Goal: Task Accomplishment & Management: Use online tool/utility

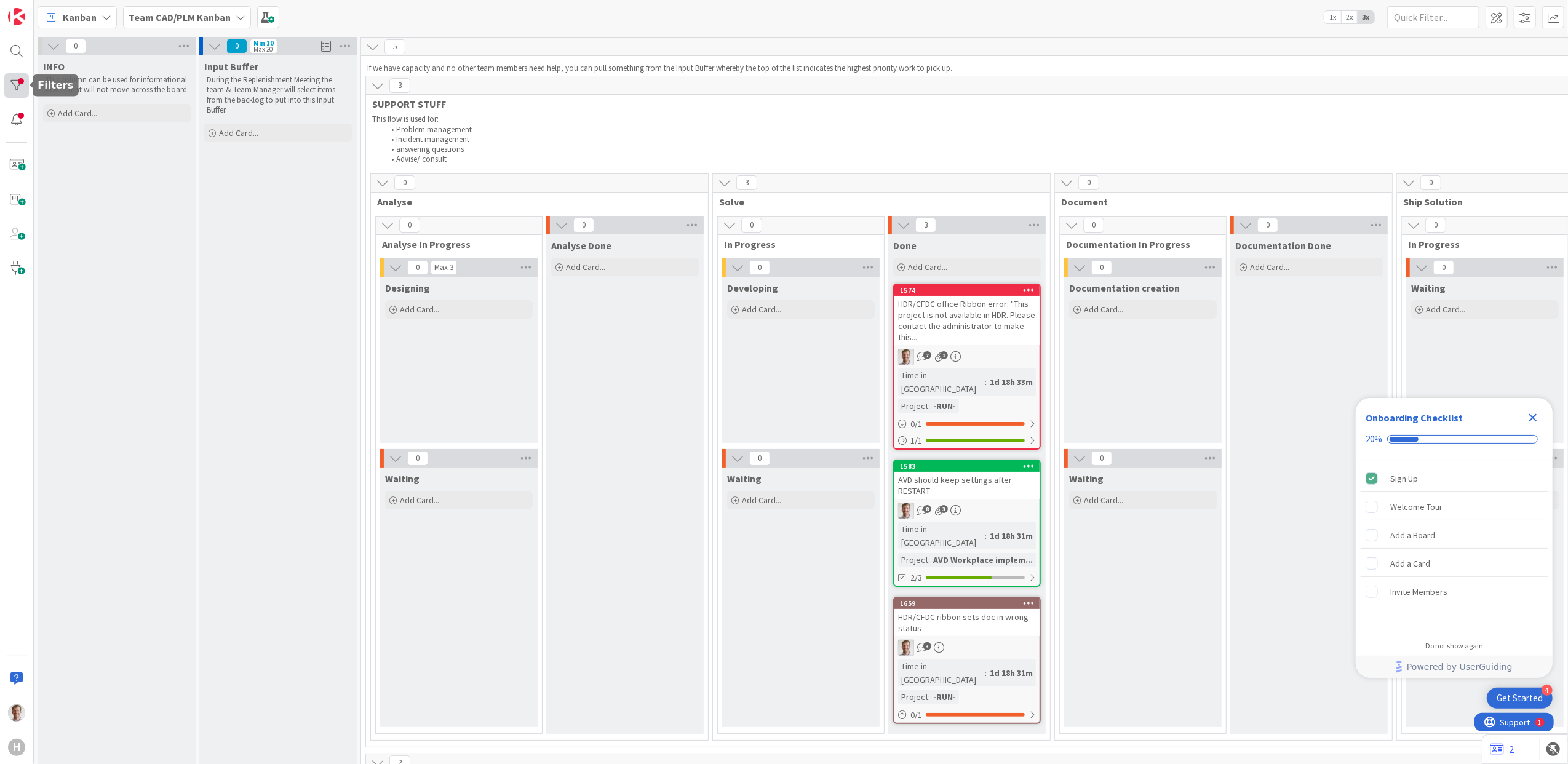
click at [18, 90] on div at bounding box center [16, 86] width 25 height 25
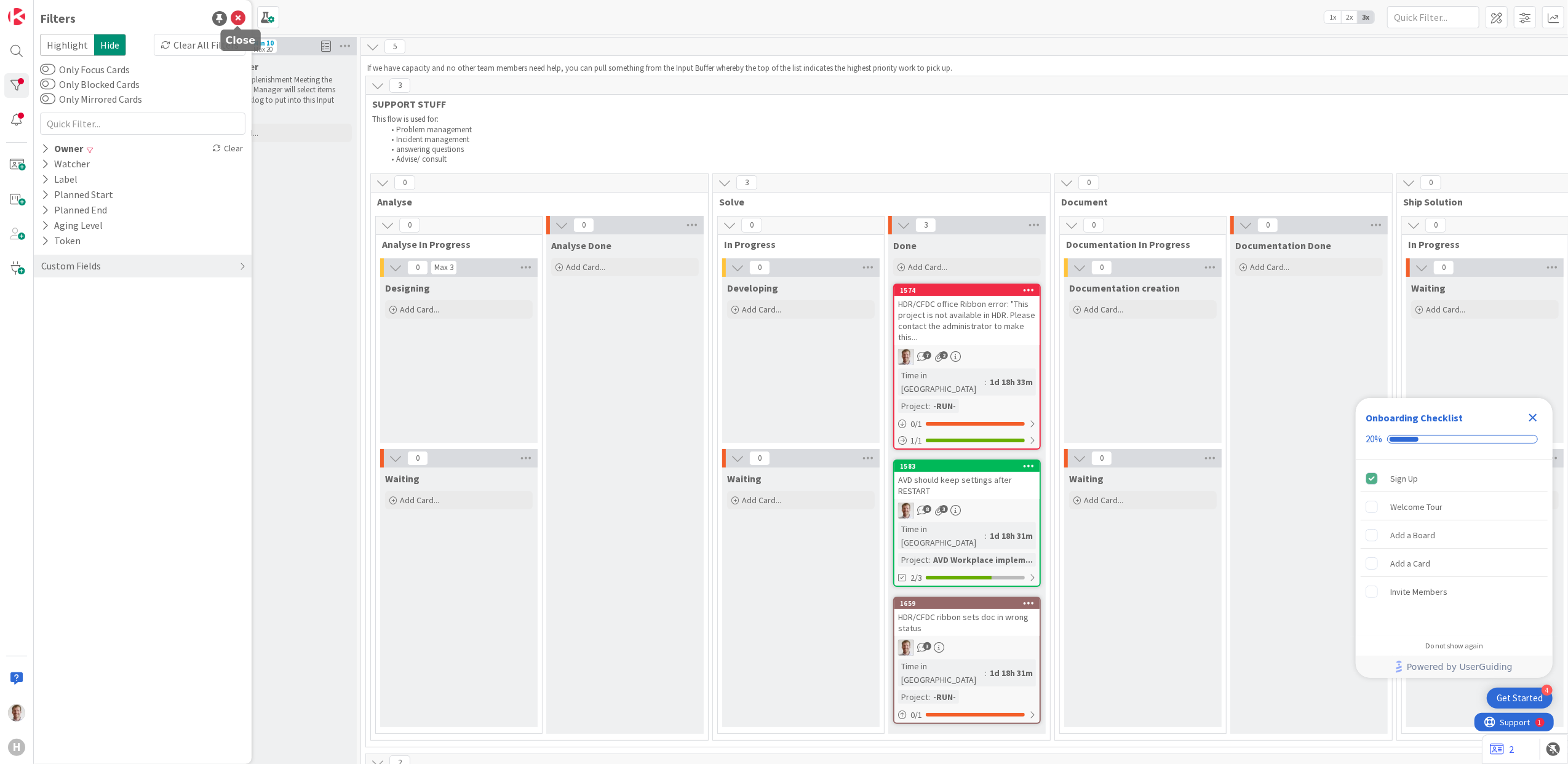
click at [244, 19] on icon at bounding box center [238, 19] width 15 height 15
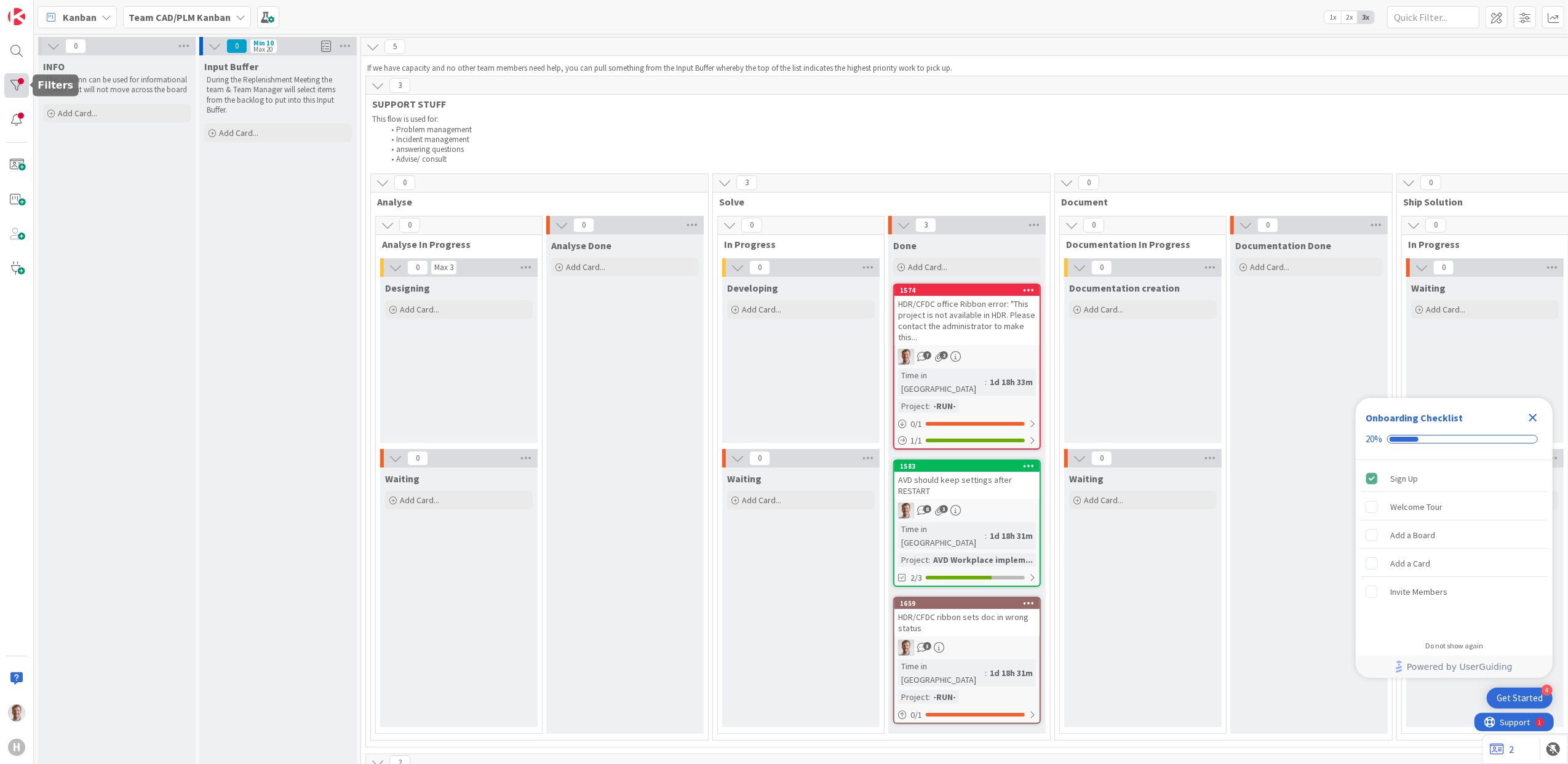
click at [15, 80] on div at bounding box center [16, 86] width 25 height 25
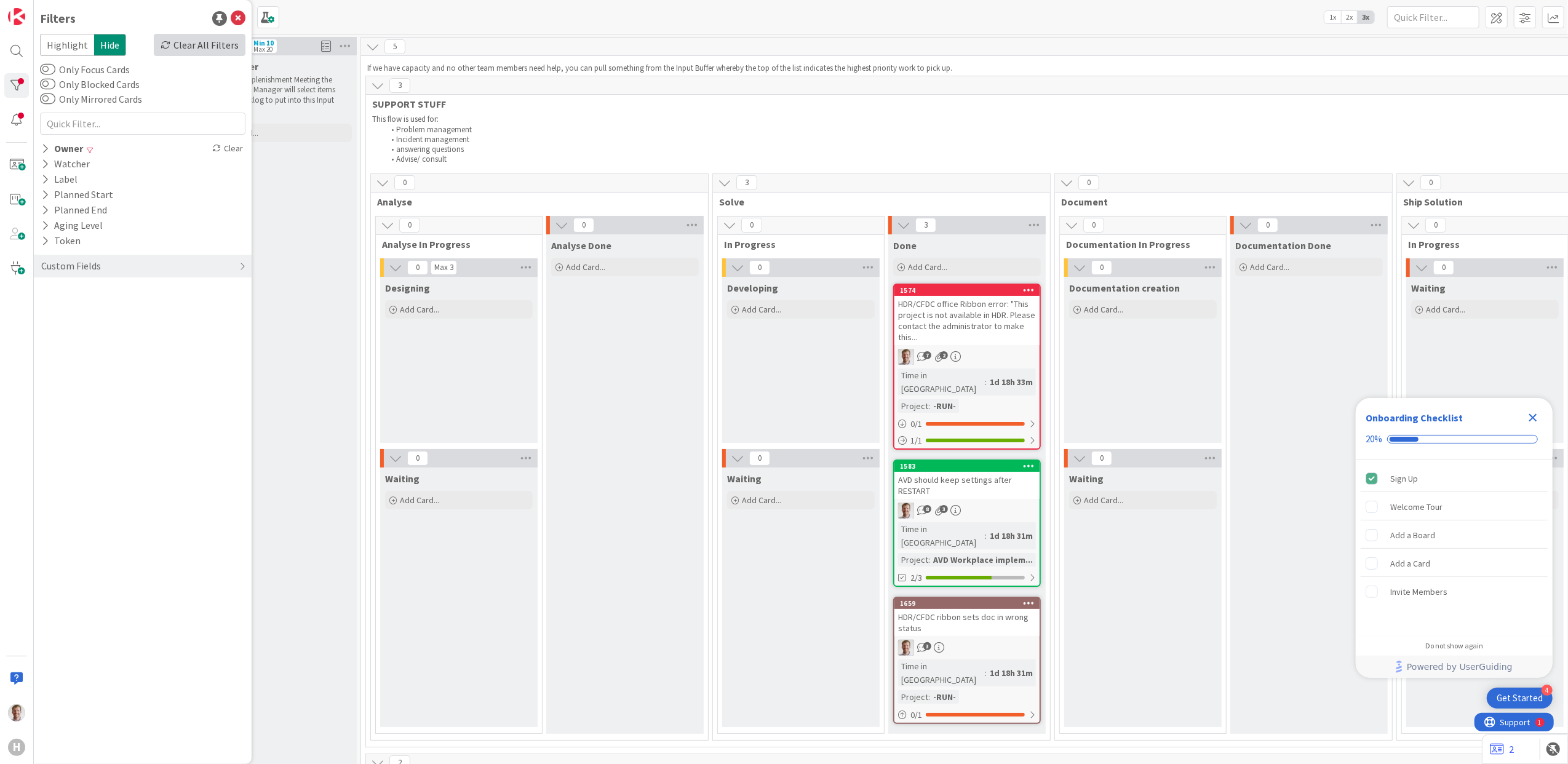
click at [195, 39] on div "Clear All Filters" at bounding box center [200, 45] width 92 height 22
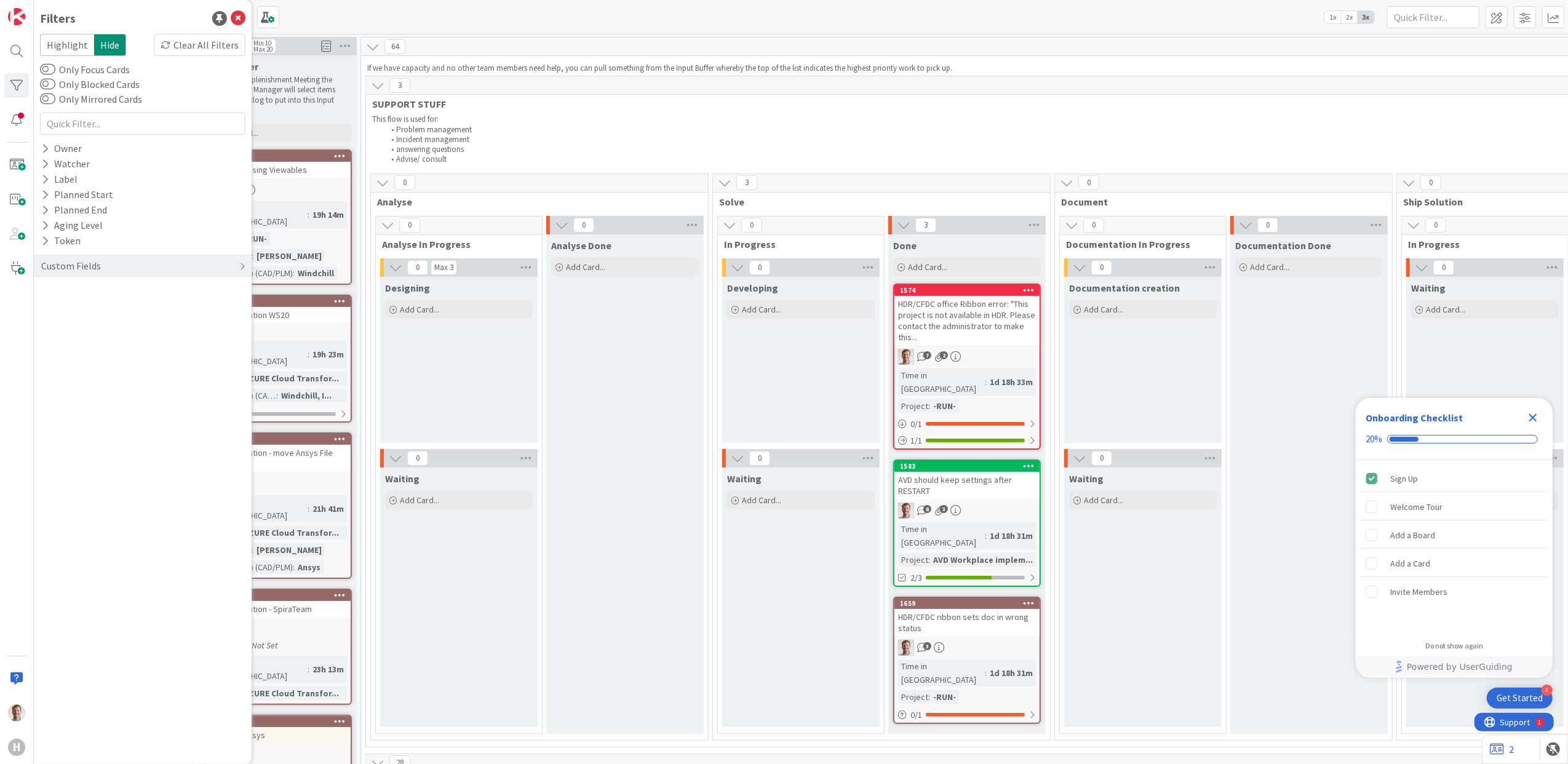
click at [680, 135] on li "Incident management" at bounding box center [1344, 139] width 1920 height 10
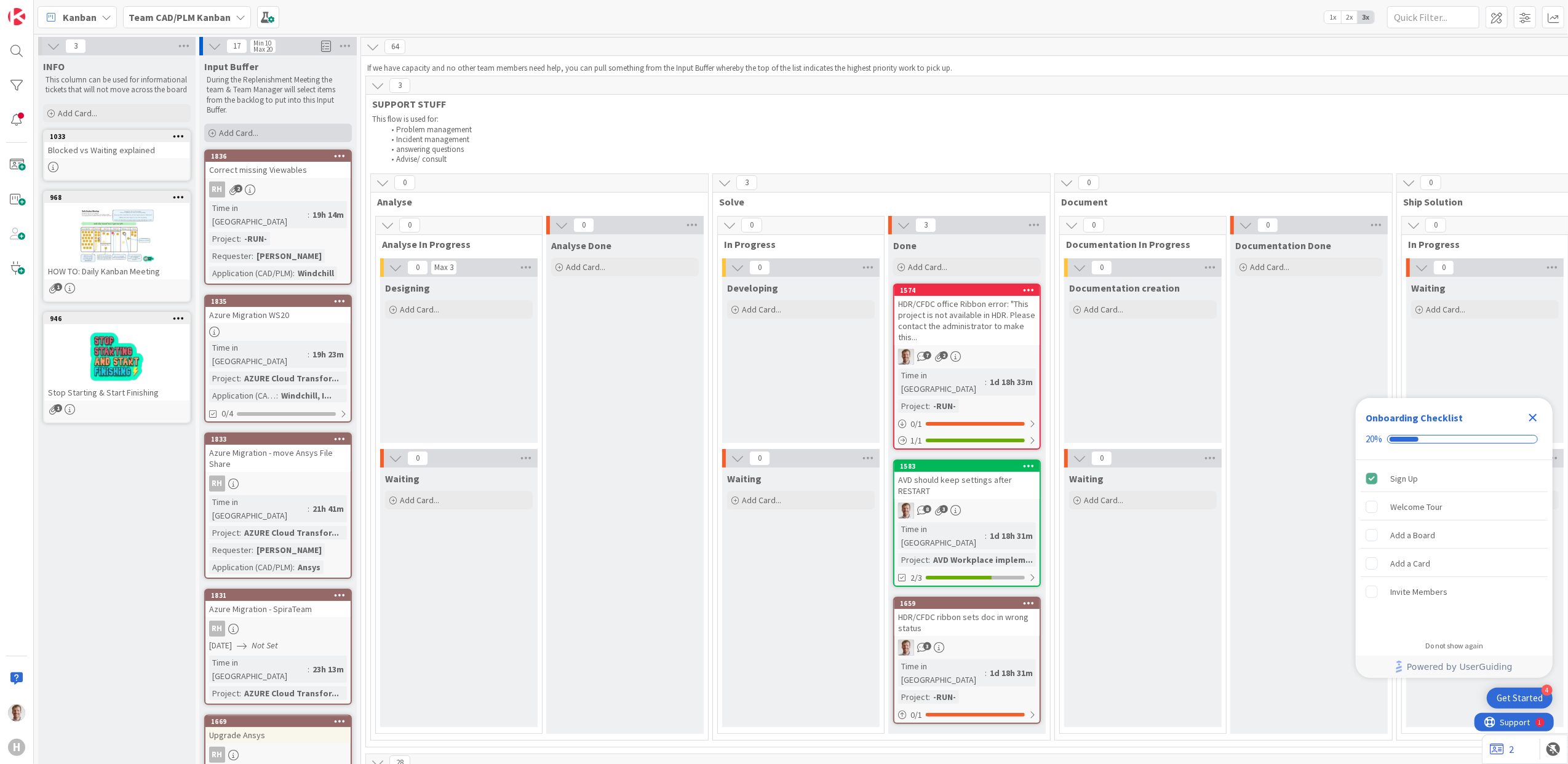
click at [248, 130] on span "Add Card..." at bounding box center [238, 133] width 39 height 11
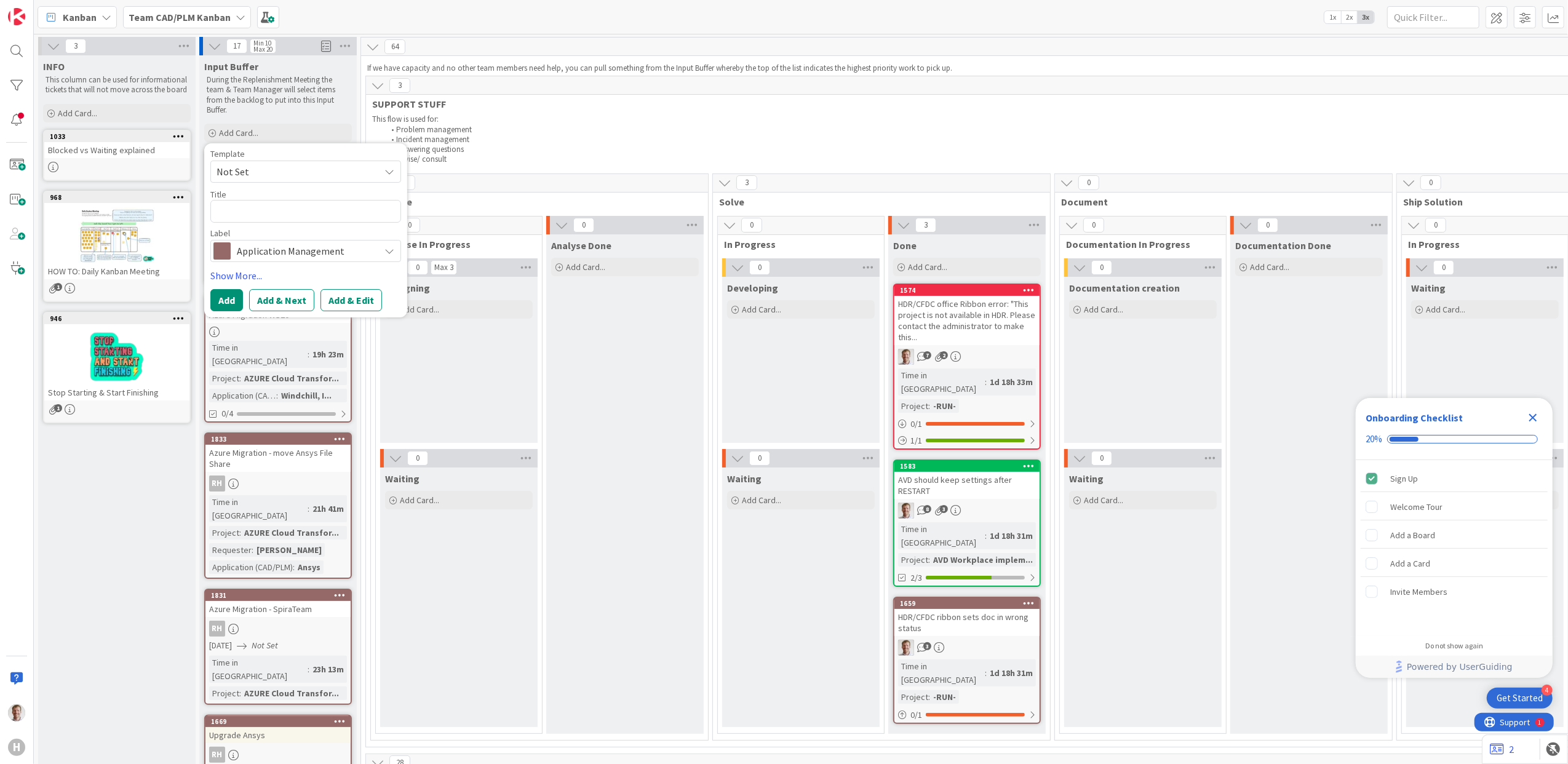
click at [284, 205] on textarea at bounding box center [306, 211] width 191 height 23
type textarea "x"
type textarea "F"
type textarea "x"
type textarea "FI"
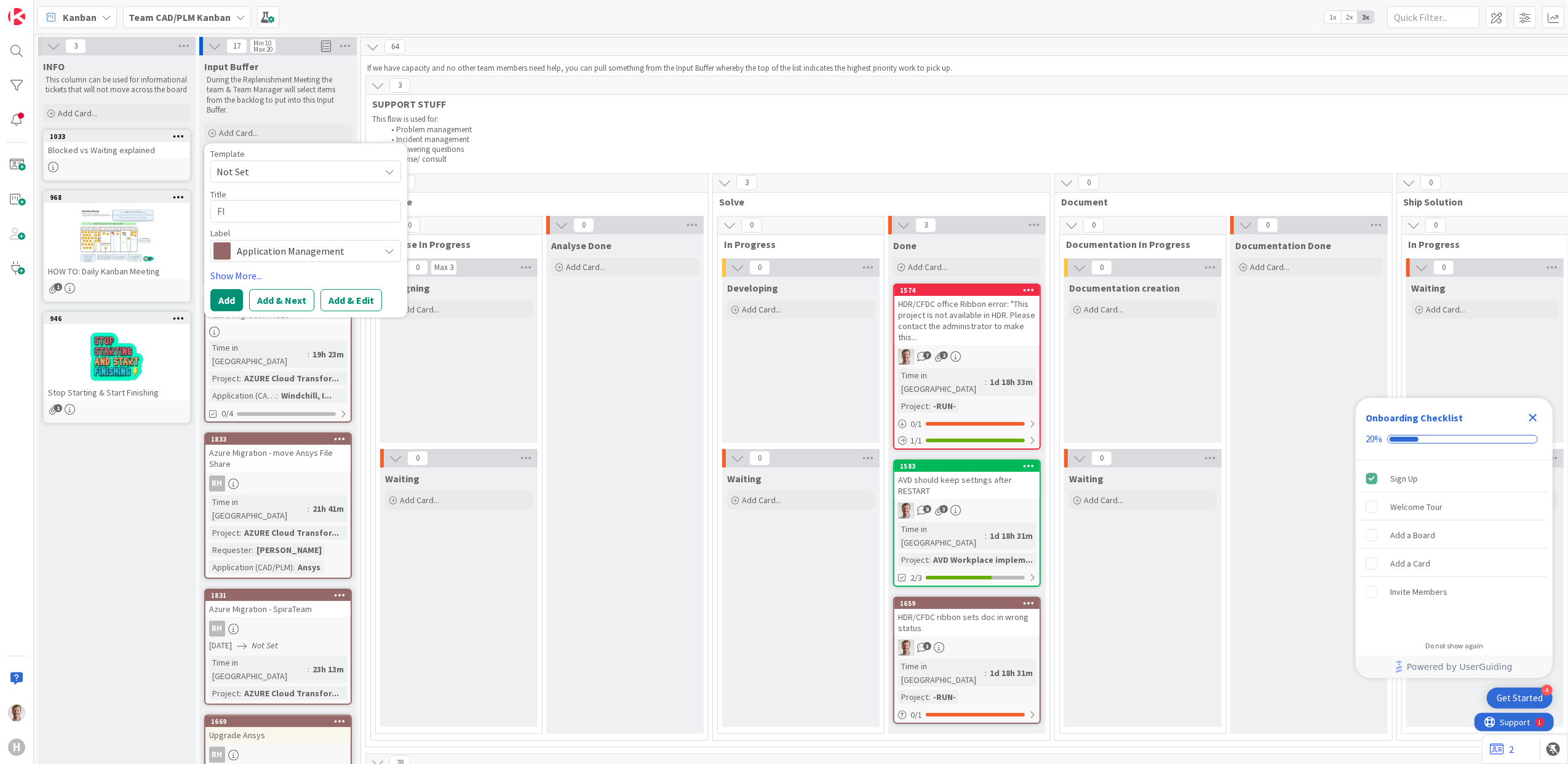
type textarea "x"
type textarea "FIX"
type textarea "x"
type textarea "FIX"
type textarea "x"
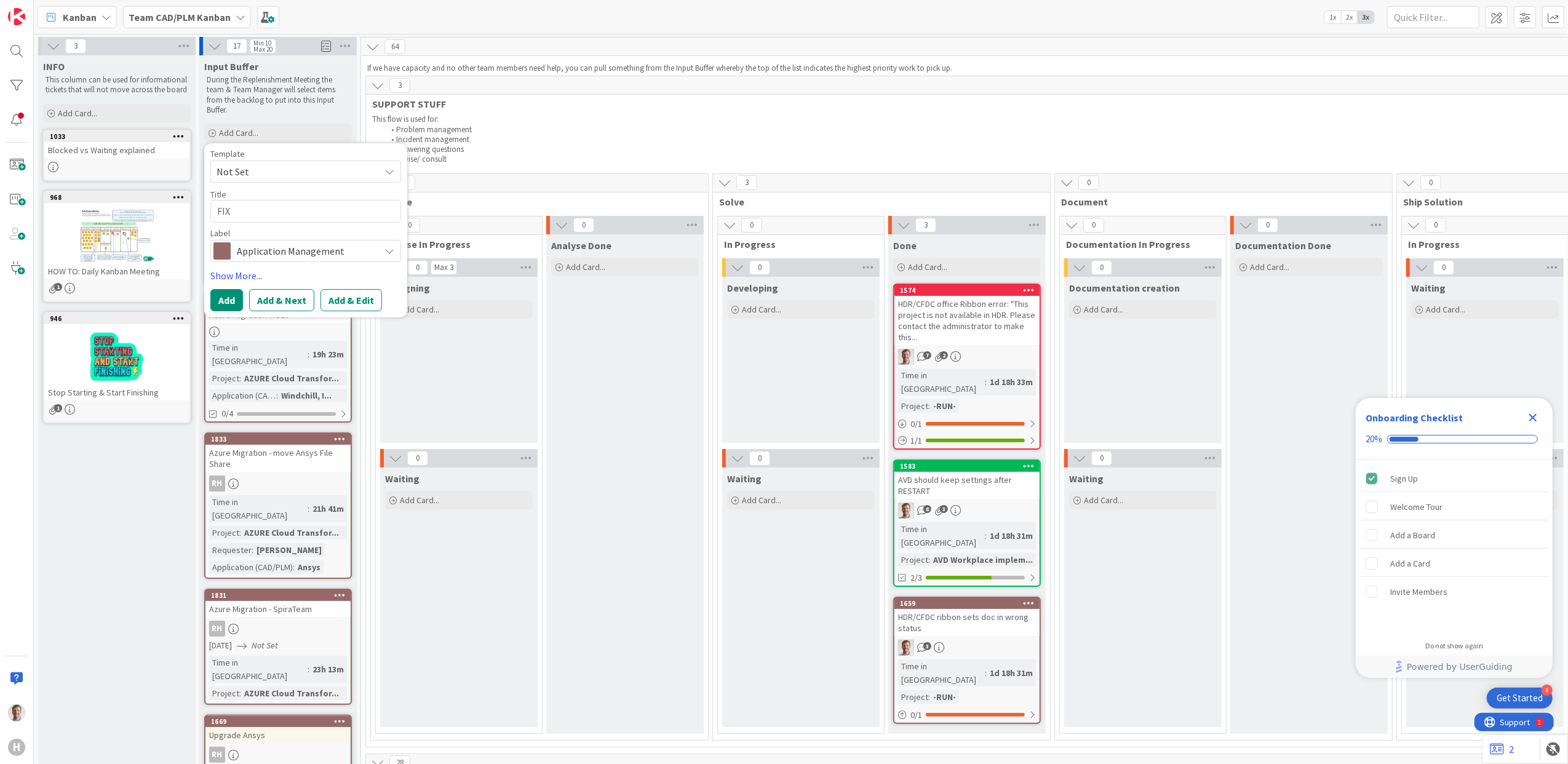
type textarea "FIX P"
type textarea "x"
type textarea "FIX PE"
type textarea "x"
type textarea "FIX PE-"
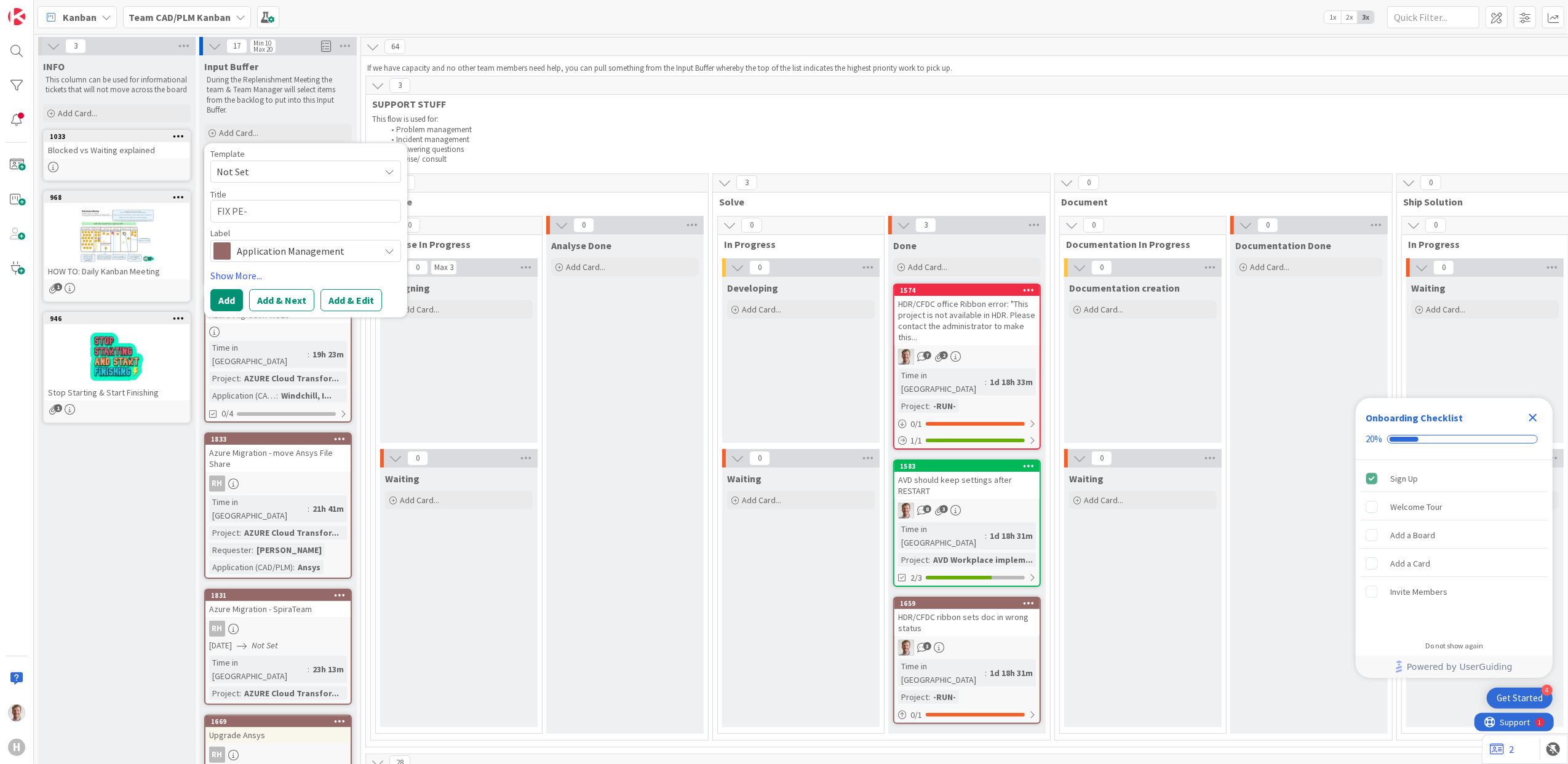
type textarea "x"
type textarea "FIX PE-B"
type textarea "x"
type textarea "FIX PE-BO"
type textarea "x"
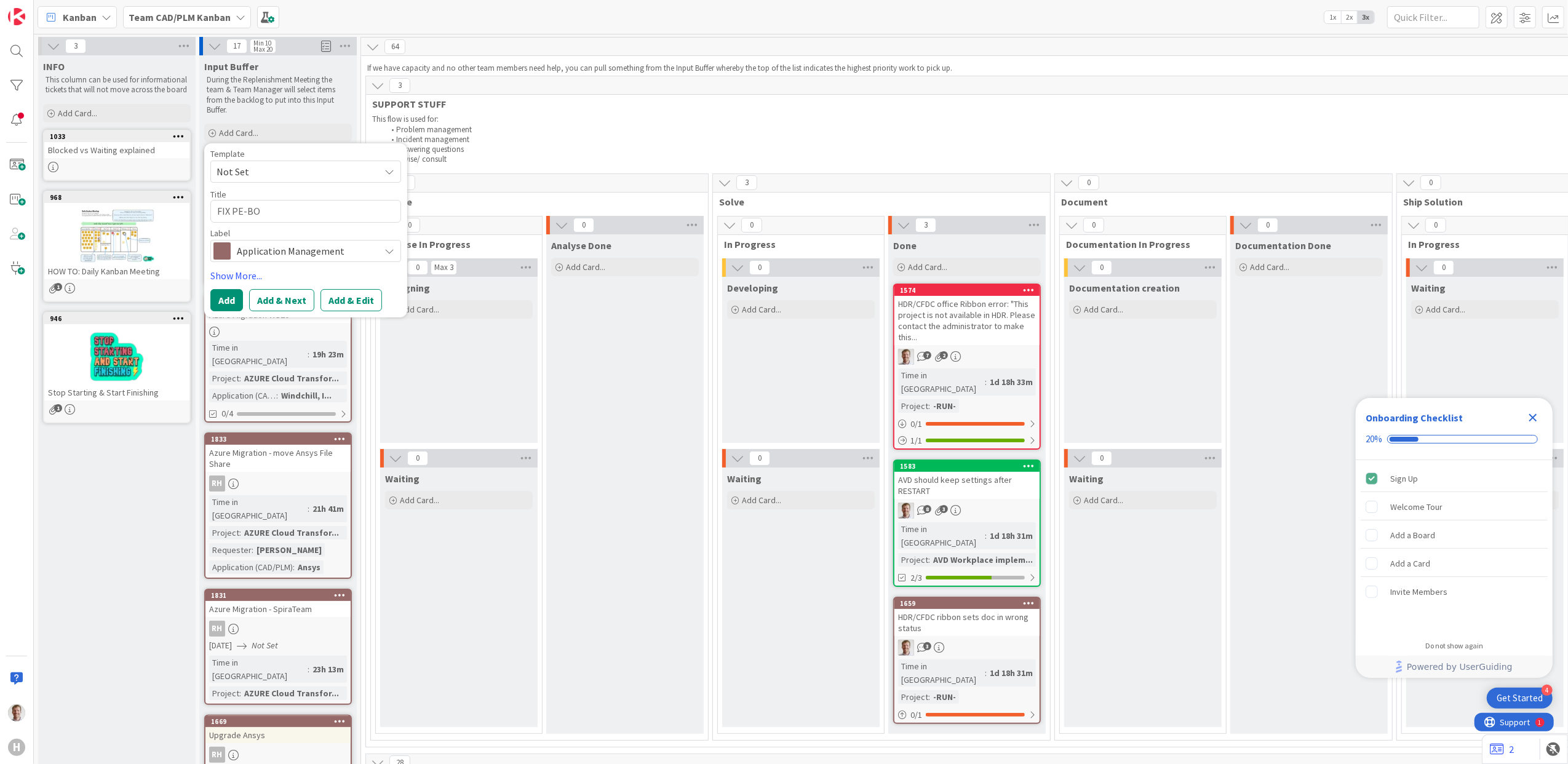
type textarea "FIX PE-BOM"
type textarea "x"
type textarea "FIX PE-BOM"
type textarea "x"
type textarea "FIX PE-BOM b"
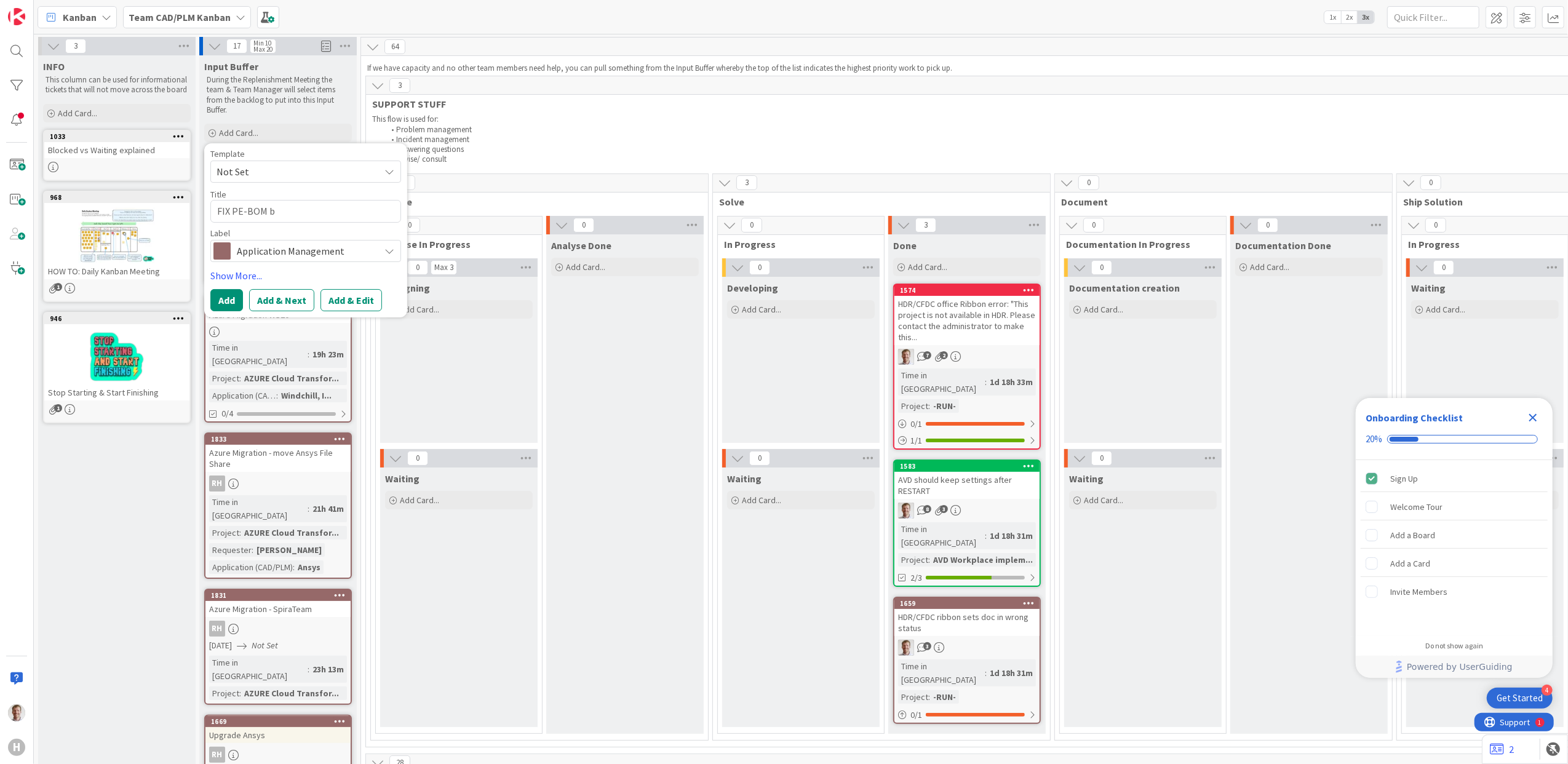
type textarea "x"
type textarea "FIX PE-BOM be"
type textarea "x"
type textarea "FIX PE-BOM beh"
type textarea "x"
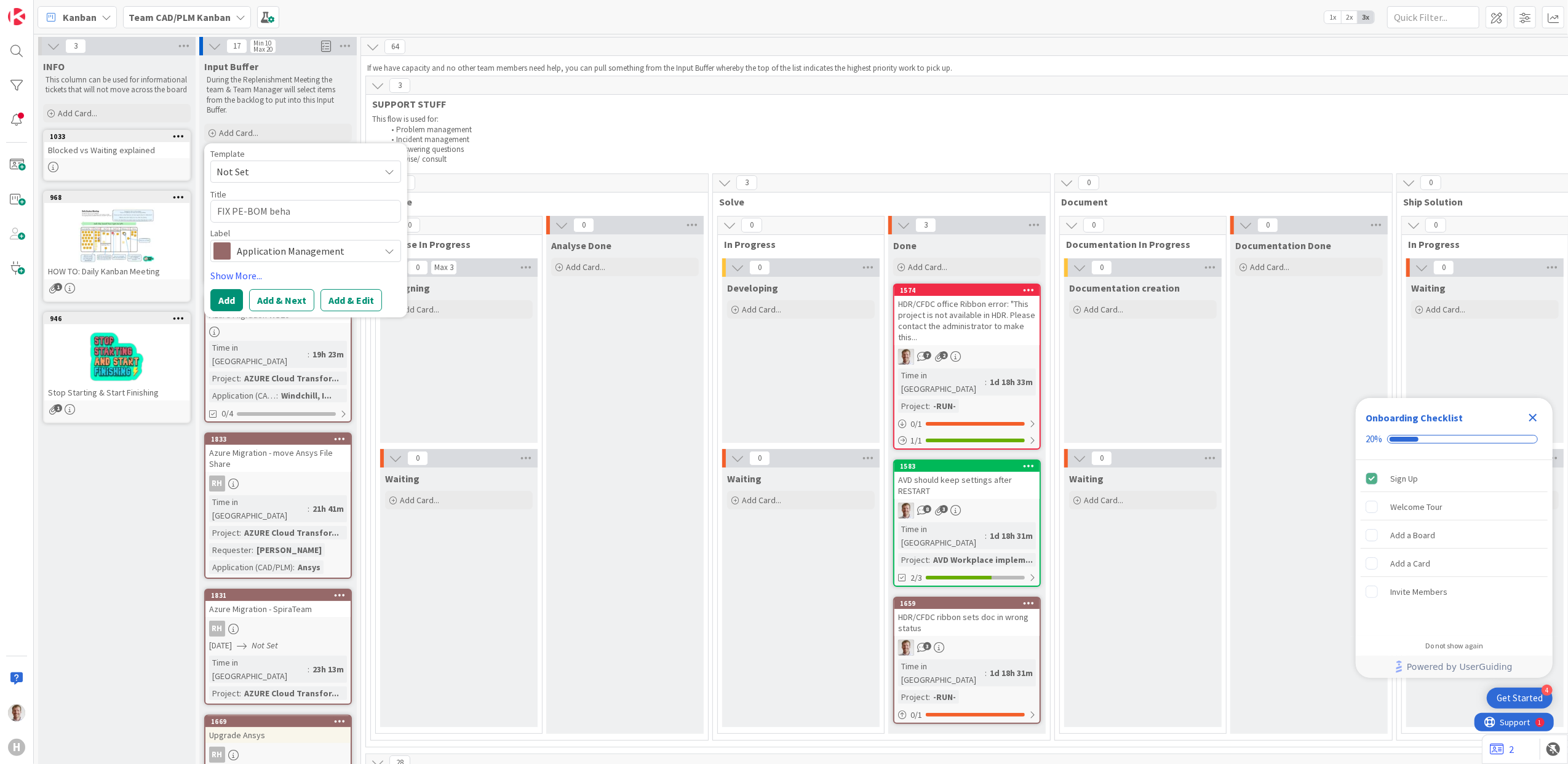
type textarea "FIX PE-BOM behav"
type textarea "x"
type textarea "FIX PE-BOM behavo"
type textarea "x"
type textarea "FIX PE-BOM behavou"
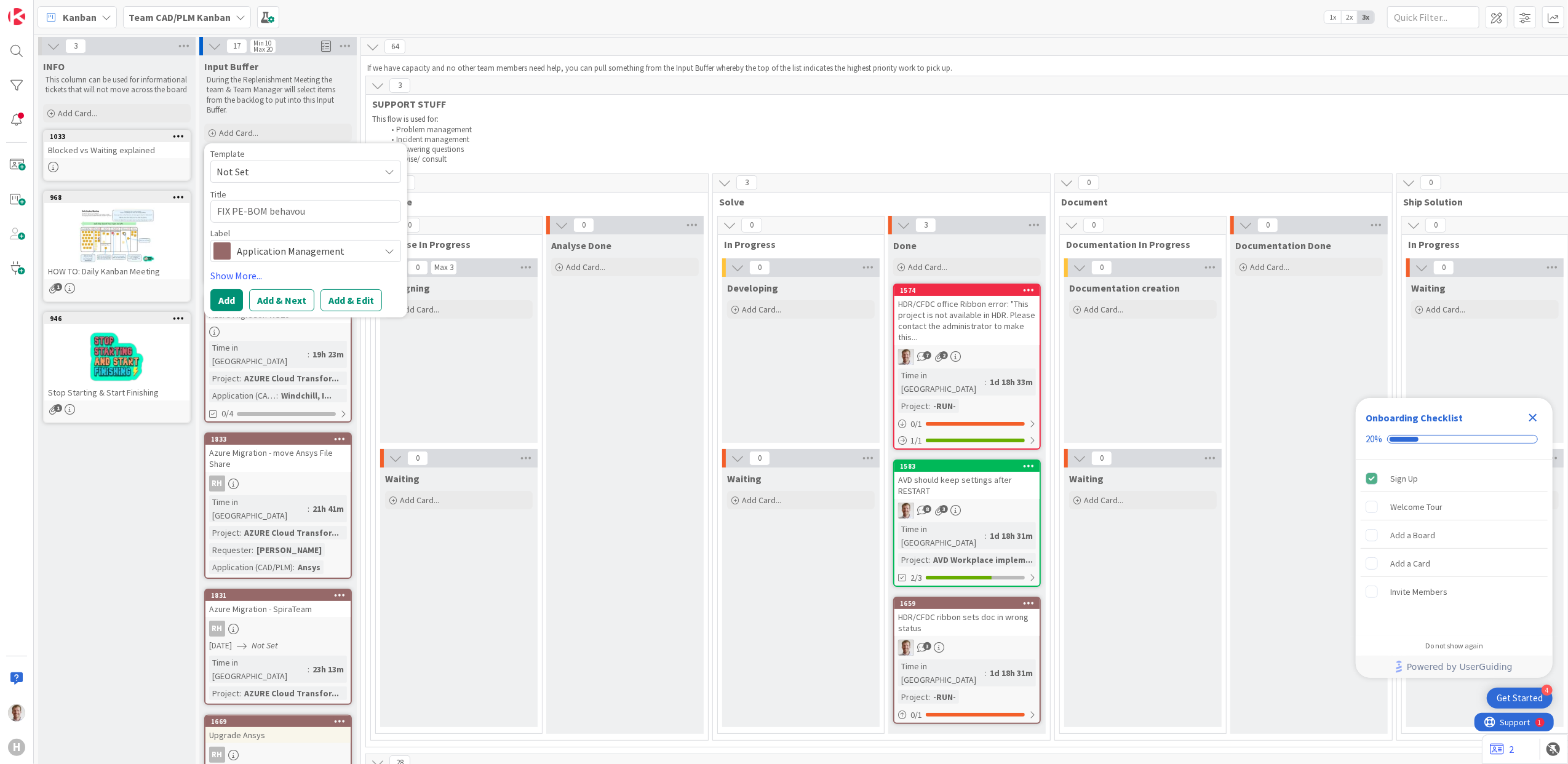
type textarea "x"
type textarea "FIX PE-BOM behavo"
type textarea "x"
type textarea "FIX PE-BOM behav"
type textarea "x"
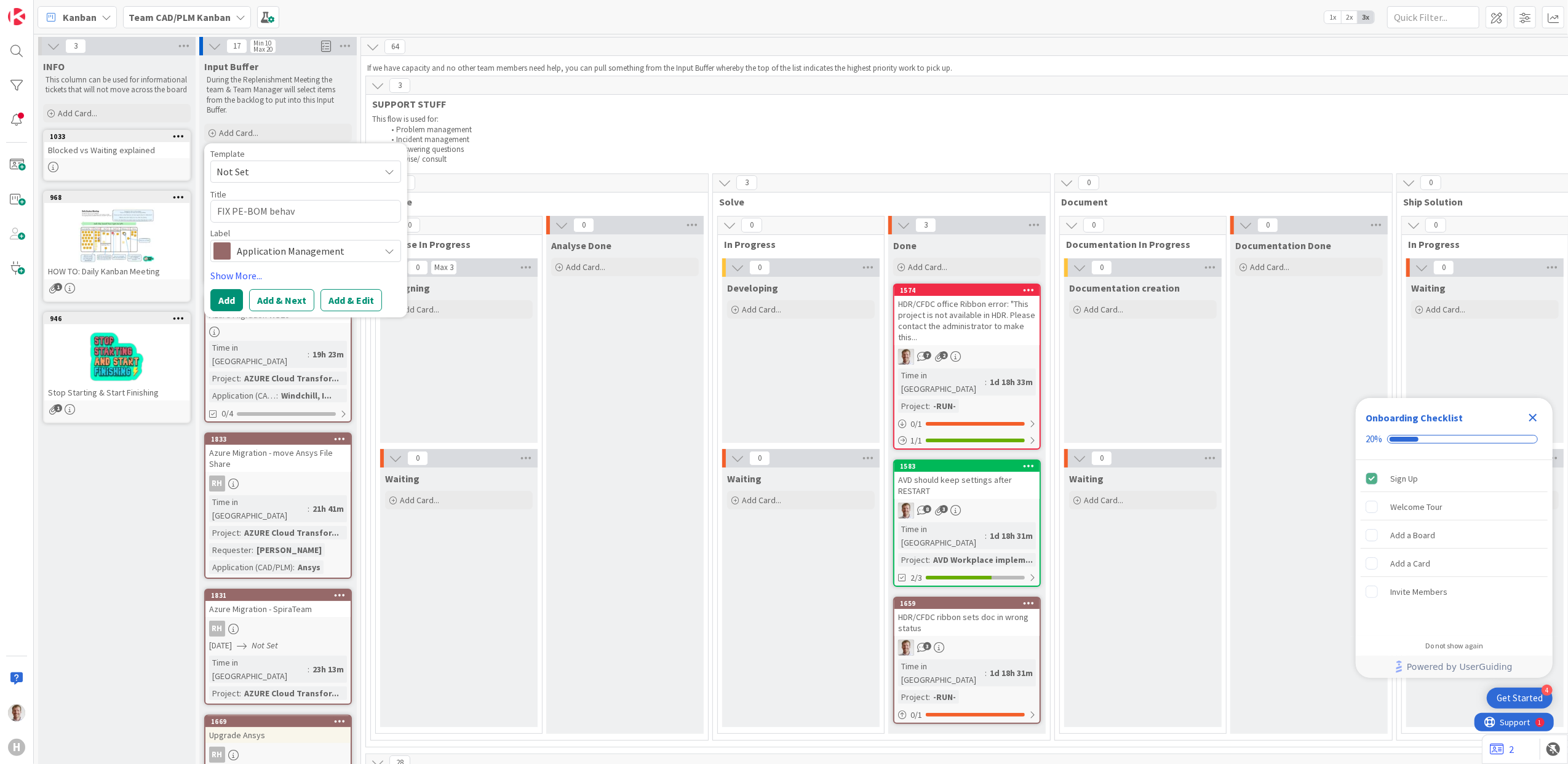
type textarea "FIX PE-BOM behavi"
type textarea "x"
type textarea "FIX PE-BOM behaviu"
type textarea "x"
type textarea "FIX PE-BOM behavi"
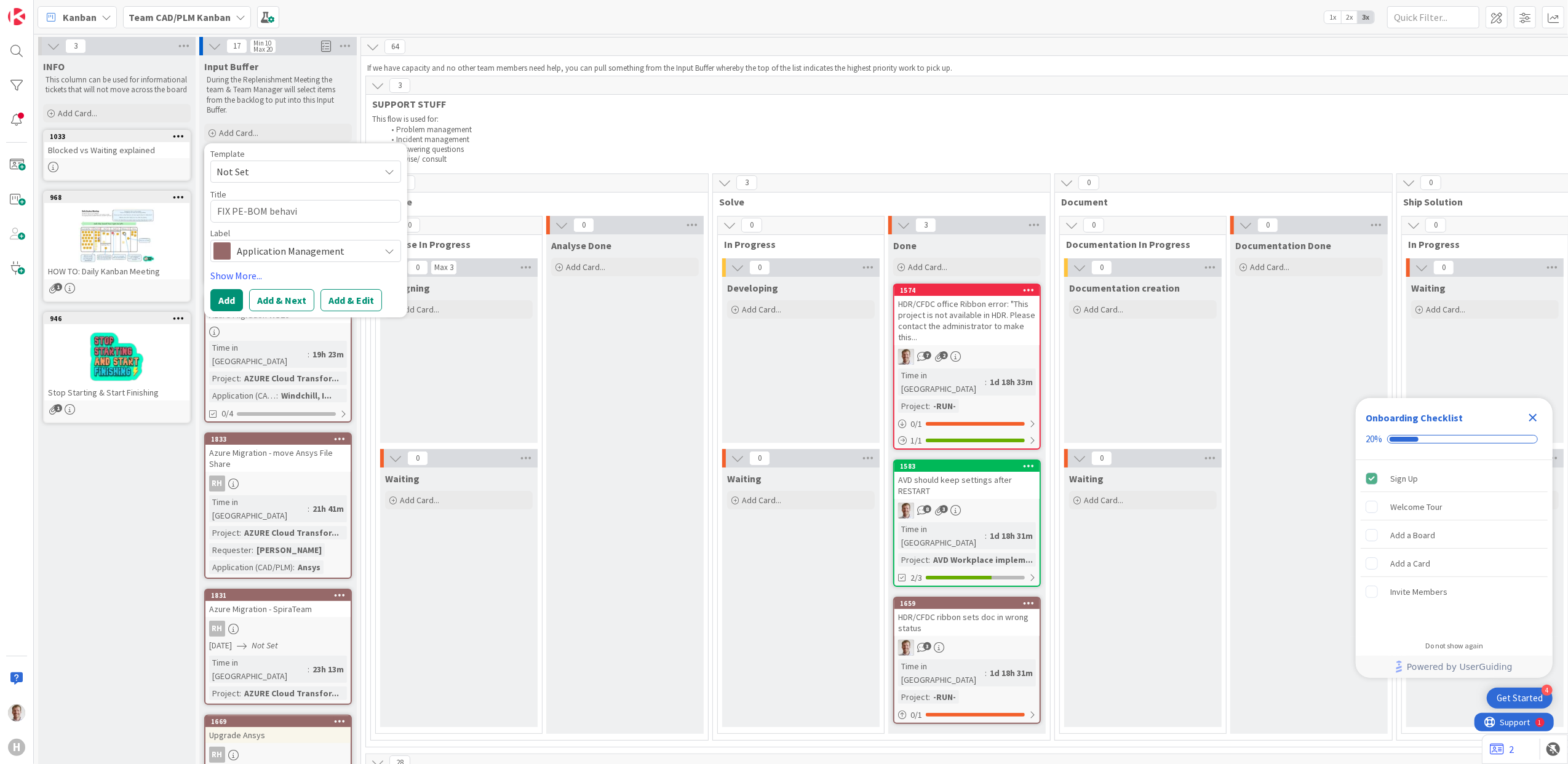
type textarea "x"
type textarea "FIX PE-BOM behavio"
type textarea "x"
type textarea "FIX PE-BOM behaviour"
type textarea "x"
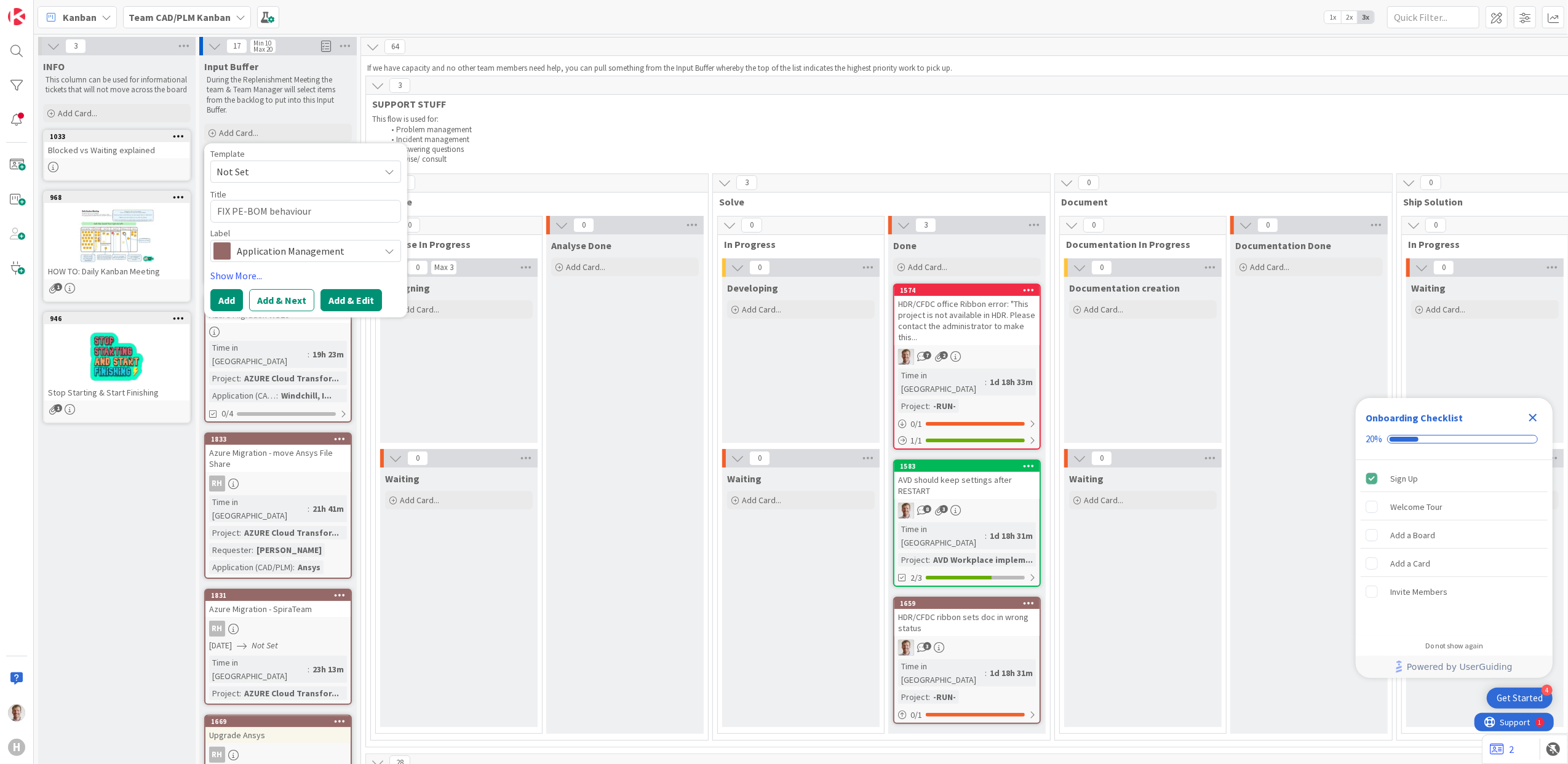
type textarea "FIX PE-BOM behaviour"
click at [345, 297] on button "Add & Edit" at bounding box center [351, 300] width 62 height 22
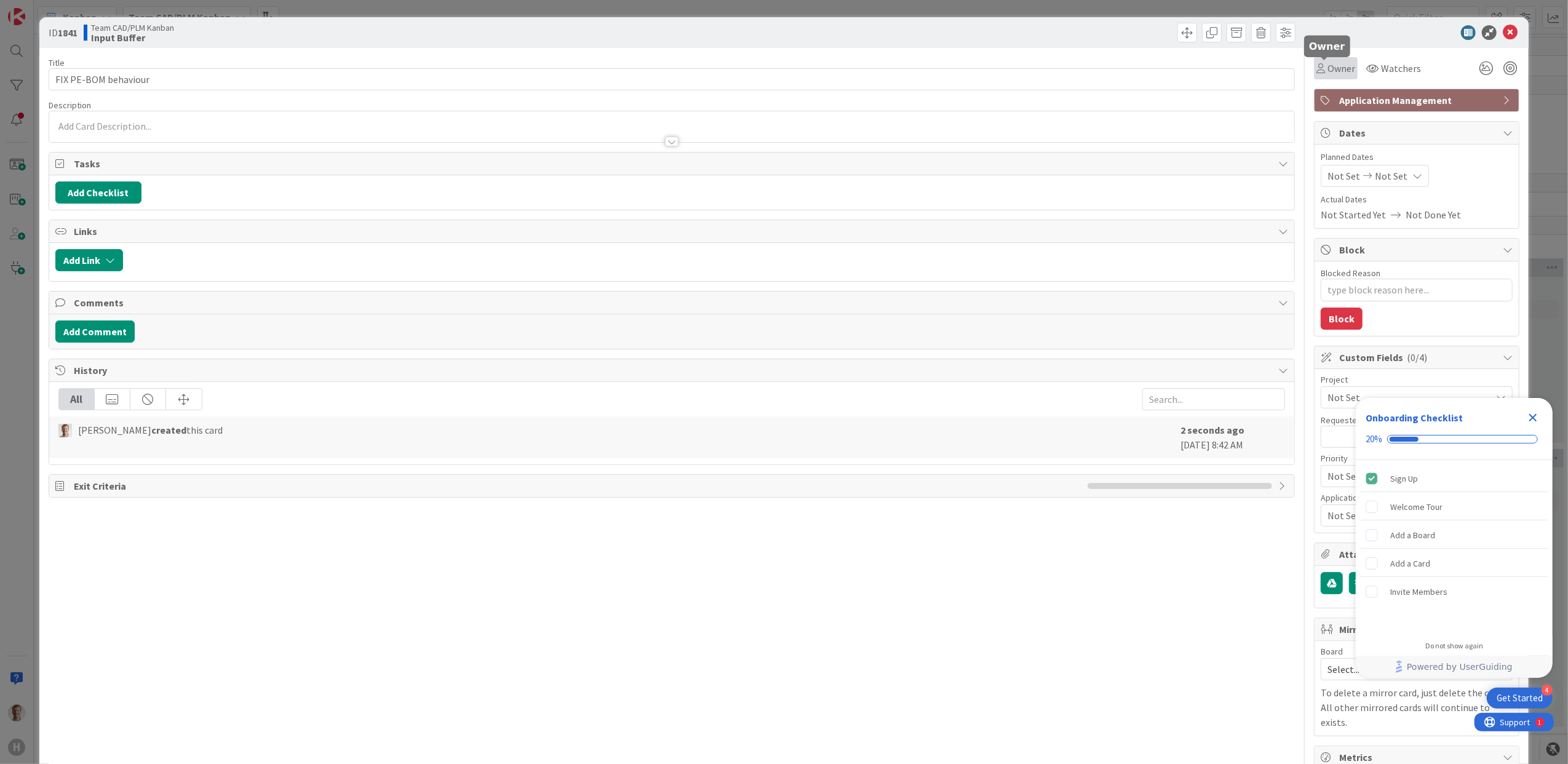
click at [1327, 65] on span "Owner" at bounding box center [1341, 69] width 27 height 15
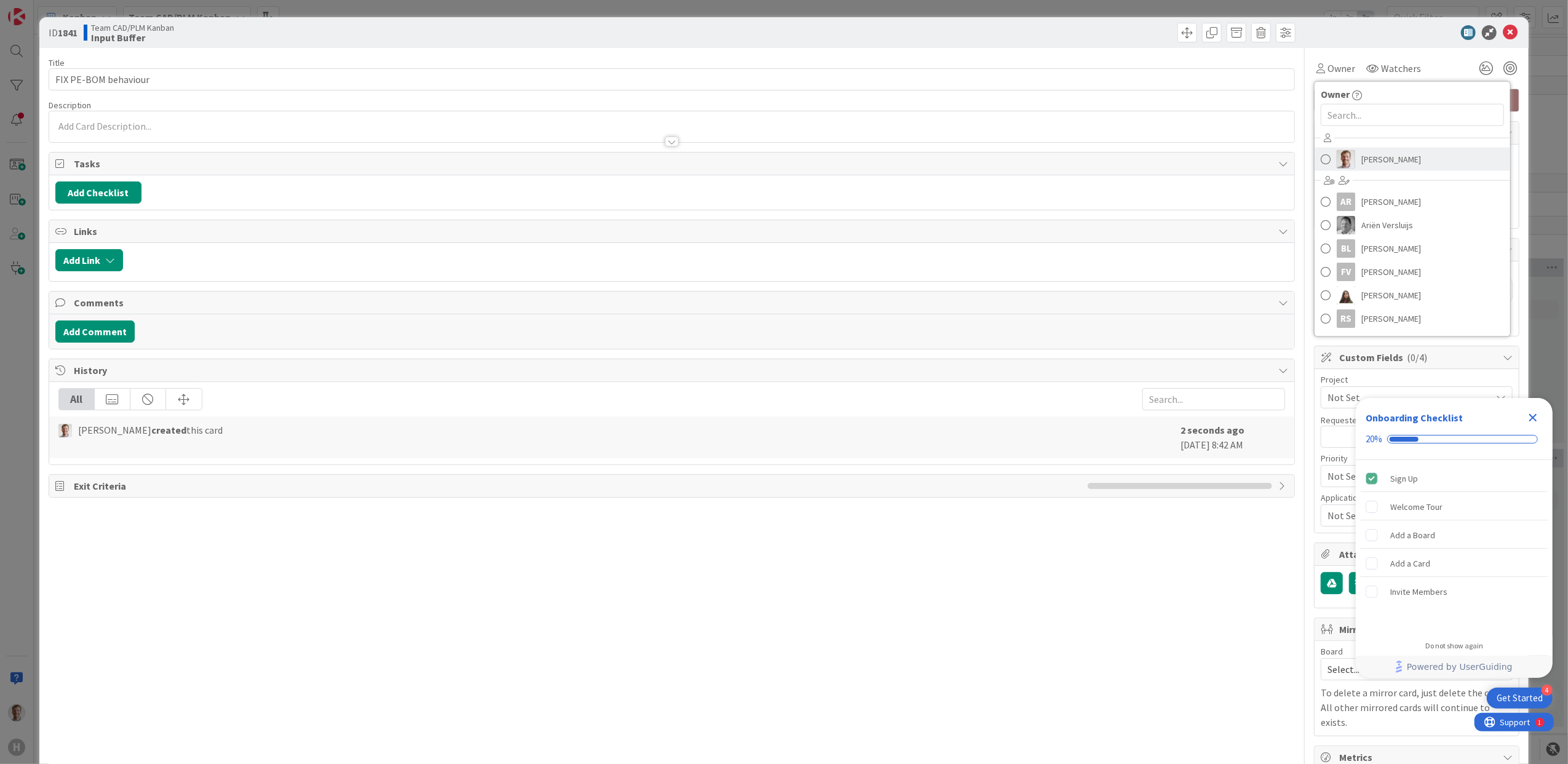
click at [1383, 165] on span "[PERSON_NAME]" at bounding box center [1391, 159] width 60 height 19
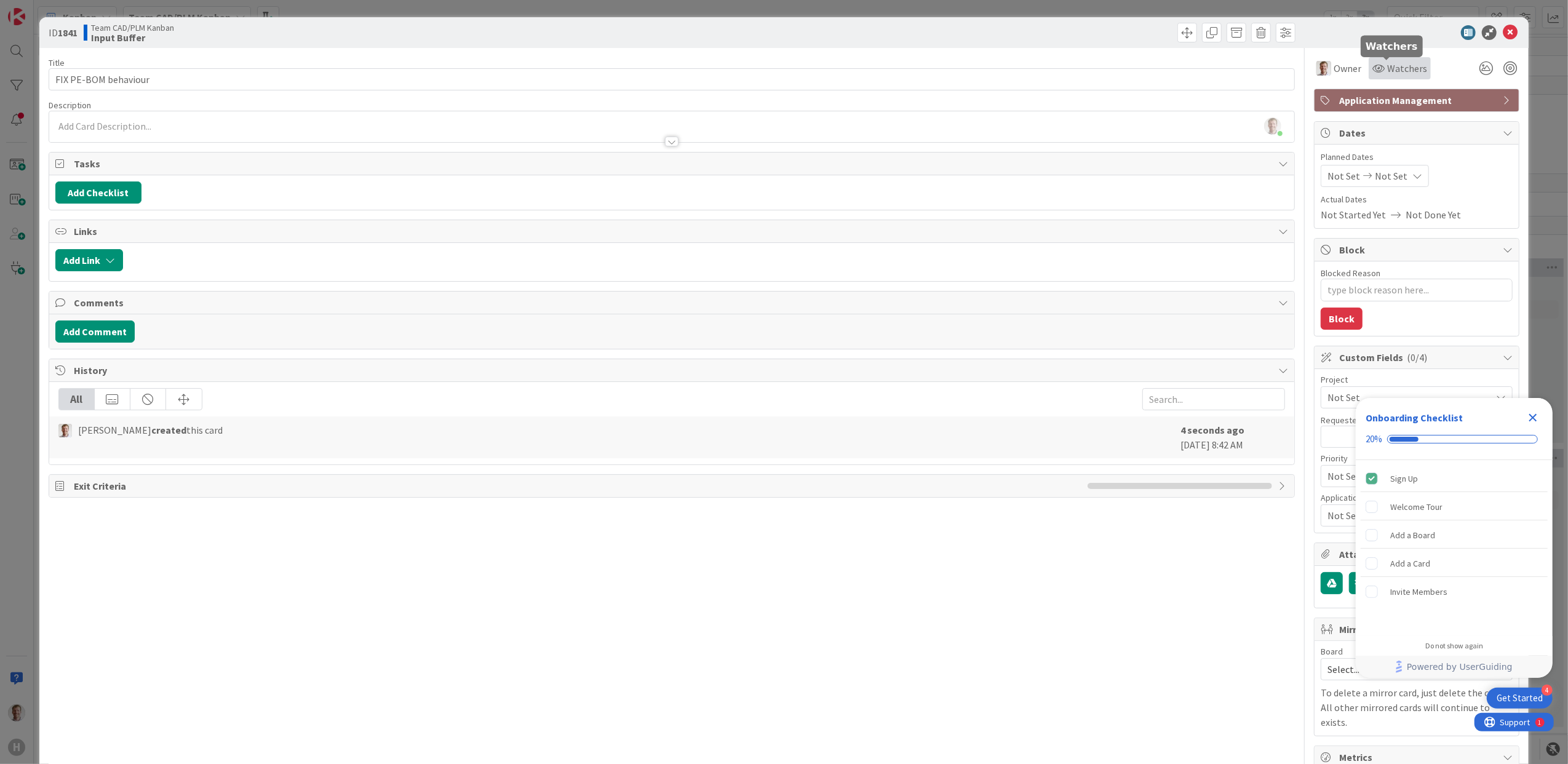
click at [1387, 62] on span "Watchers" at bounding box center [1407, 69] width 40 height 15
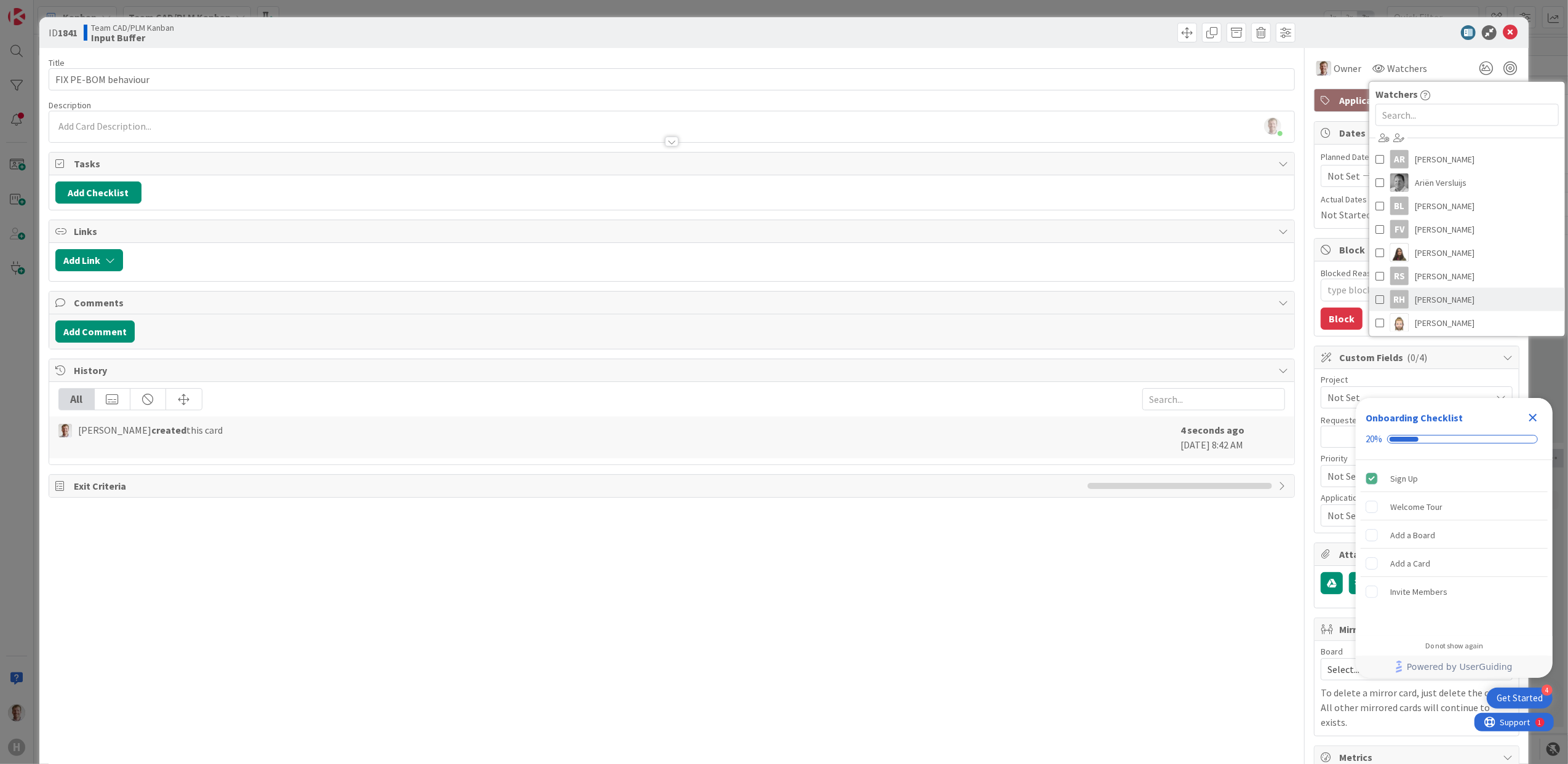
scroll to position [139, 0]
click at [1458, 229] on span "[PERSON_NAME]" at bounding box center [1444, 231] width 60 height 19
click at [189, 121] on div "[PERSON_NAME] just joined" at bounding box center [672, 126] width 1245 height 31
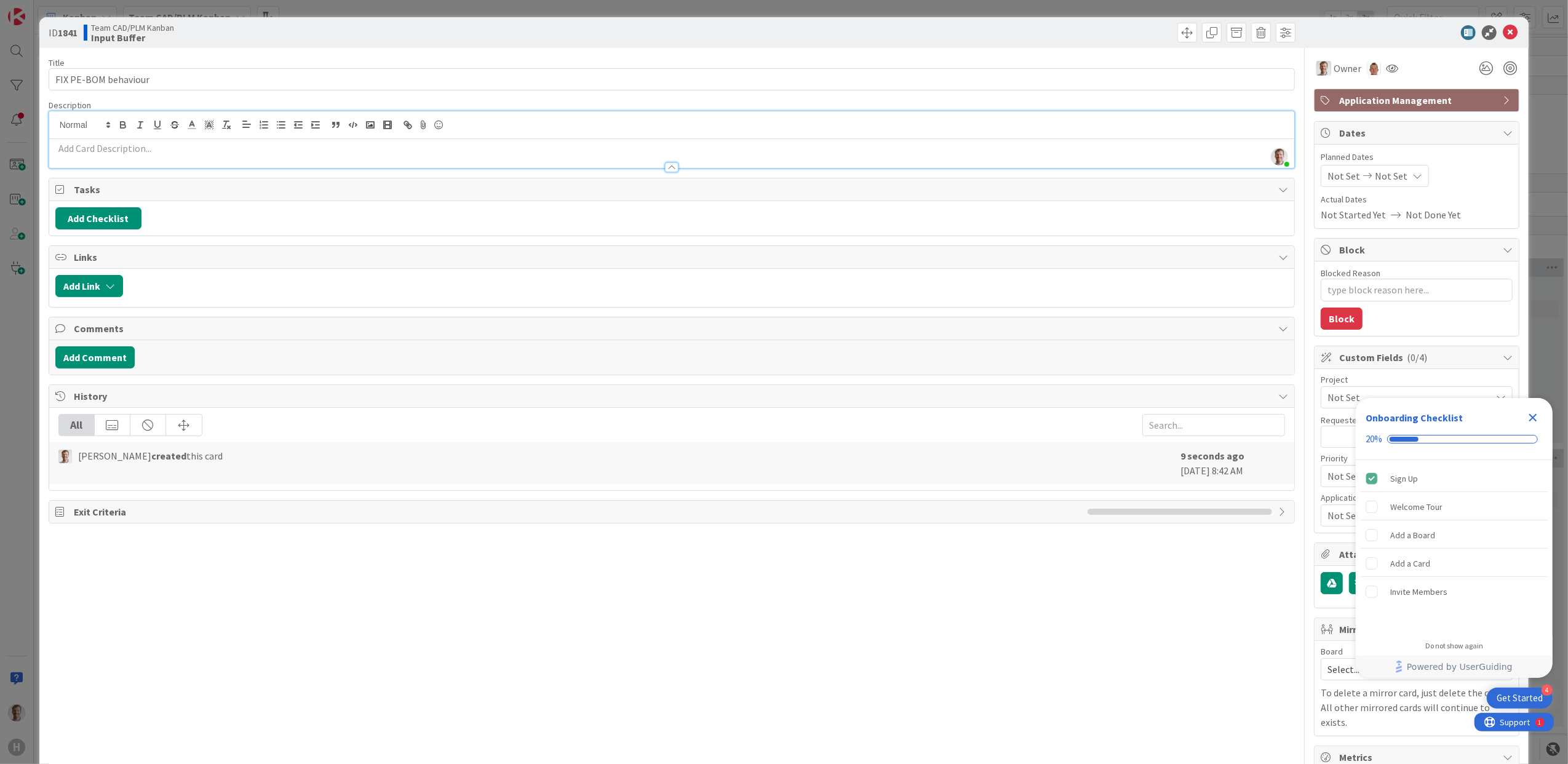
click at [665, 165] on div at bounding box center [672, 167] width 14 height 10
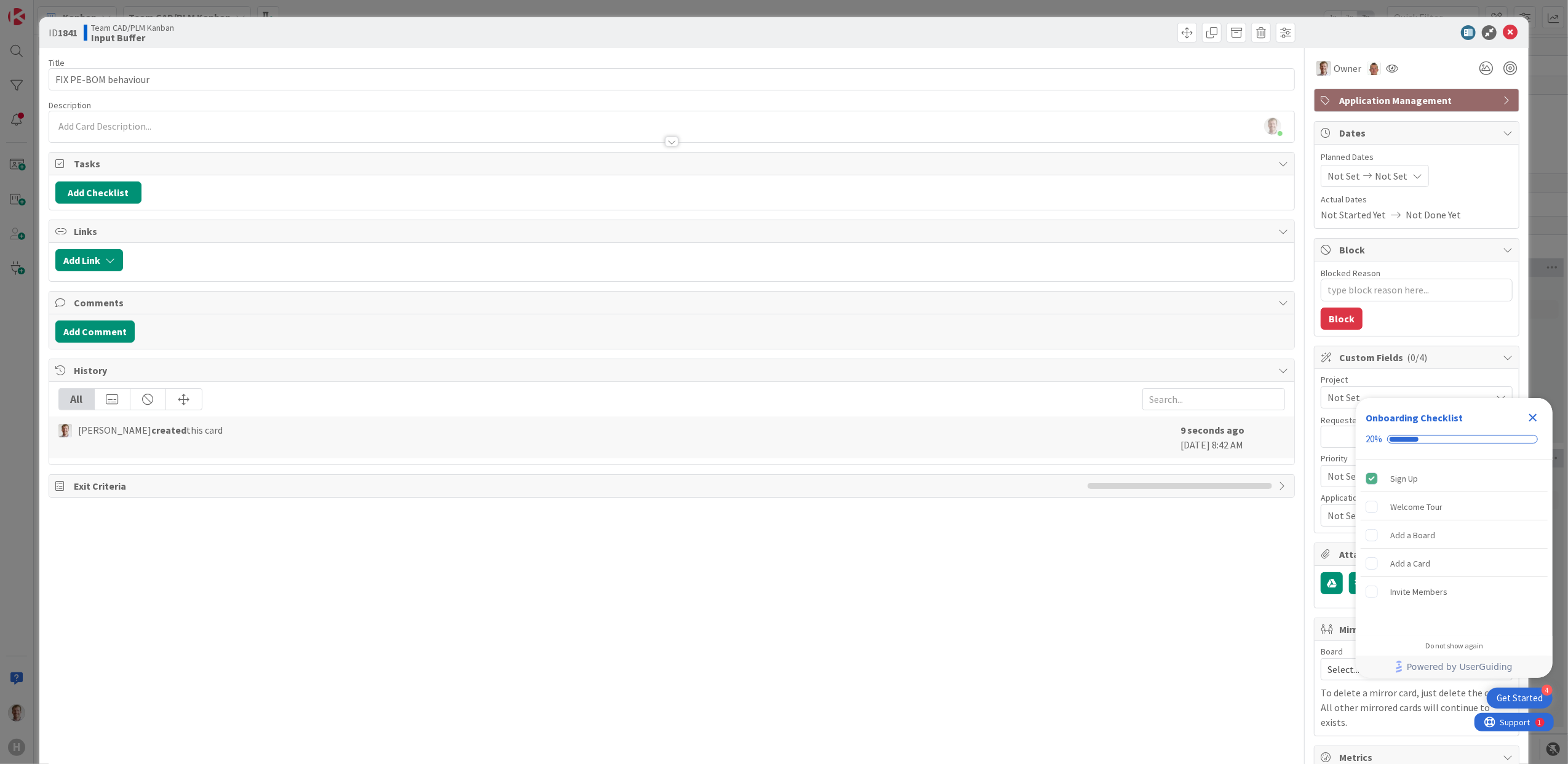
click at [662, 121] on p at bounding box center [672, 126] width 1233 height 14
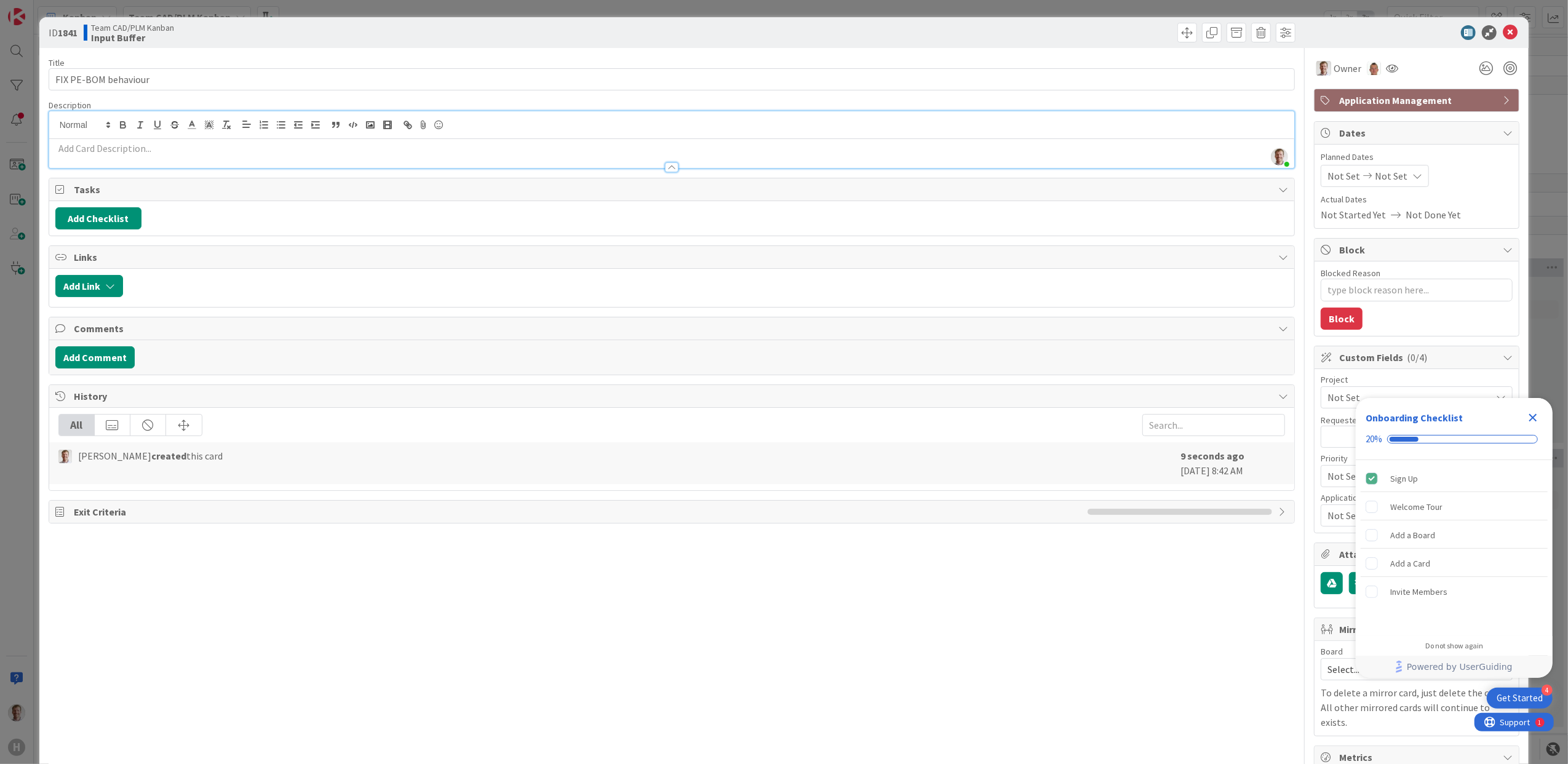
click at [228, 146] on p at bounding box center [672, 148] width 1233 height 14
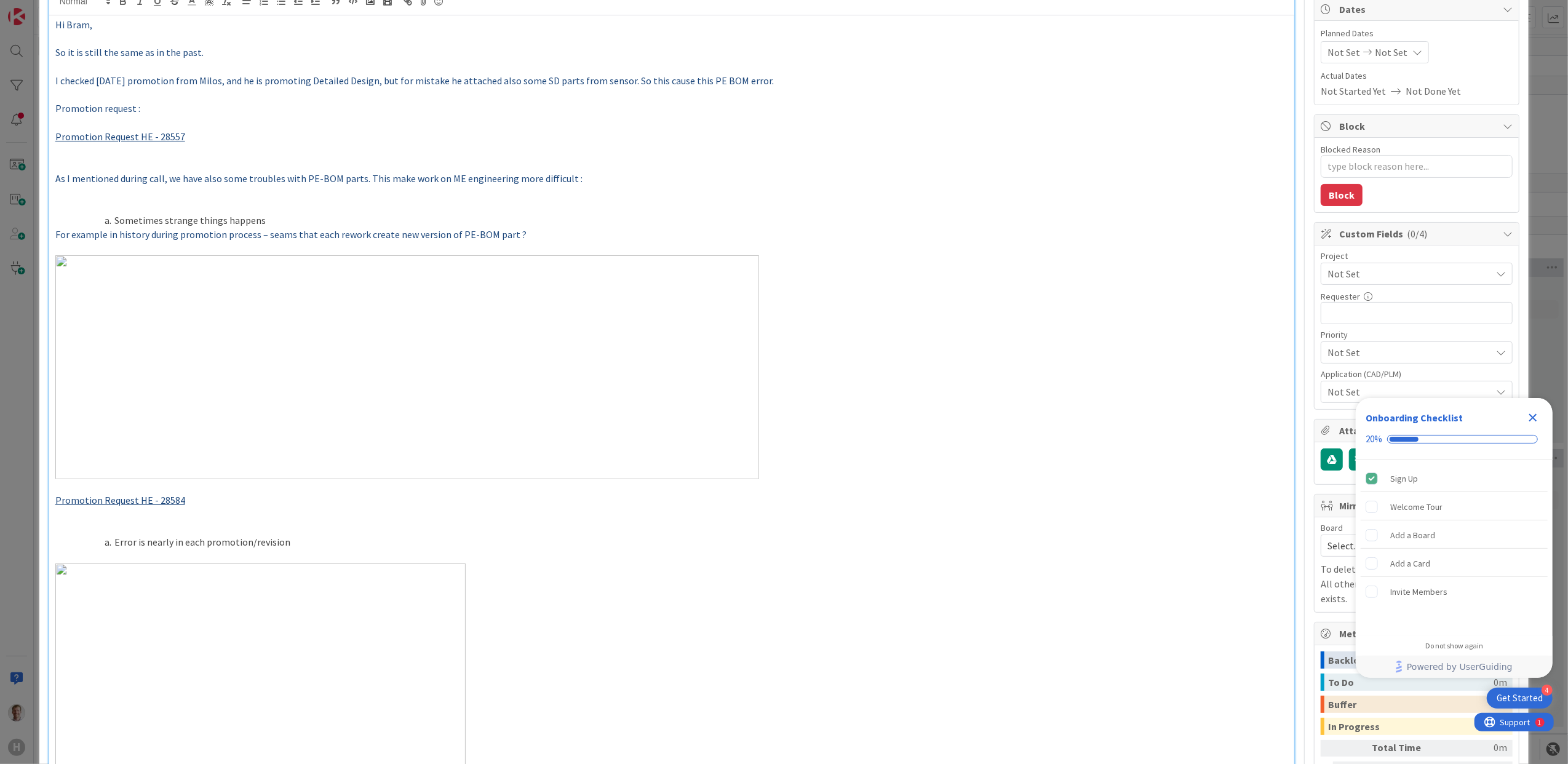
scroll to position [0, 0]
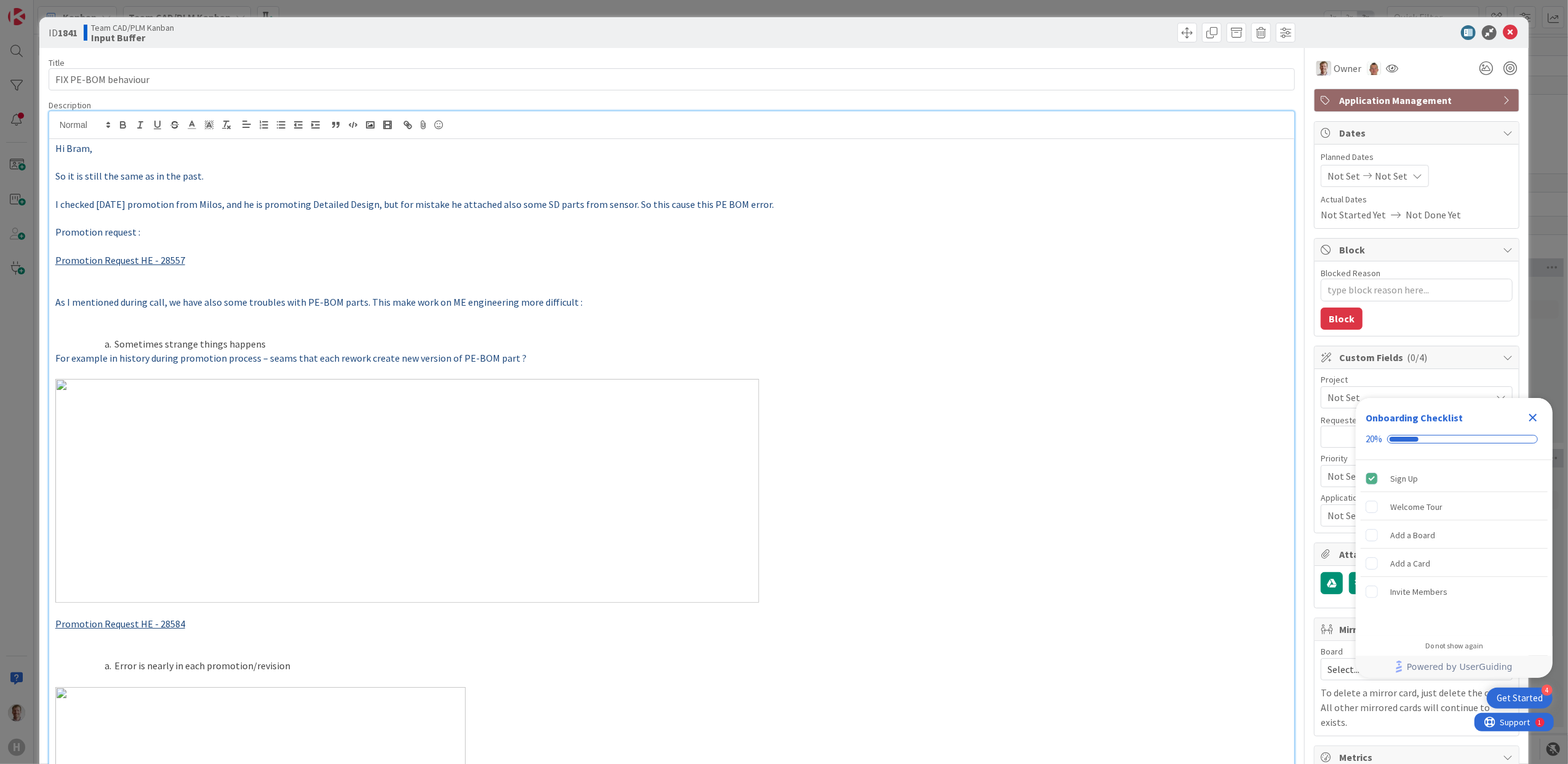
drag, startPoint x: 121, startPoint y: 456, endPoint x: 128, endPoint y: 456, distance: 7.0
click at [128, 456] on img at bounding box center [407, 491] width 703 height 224
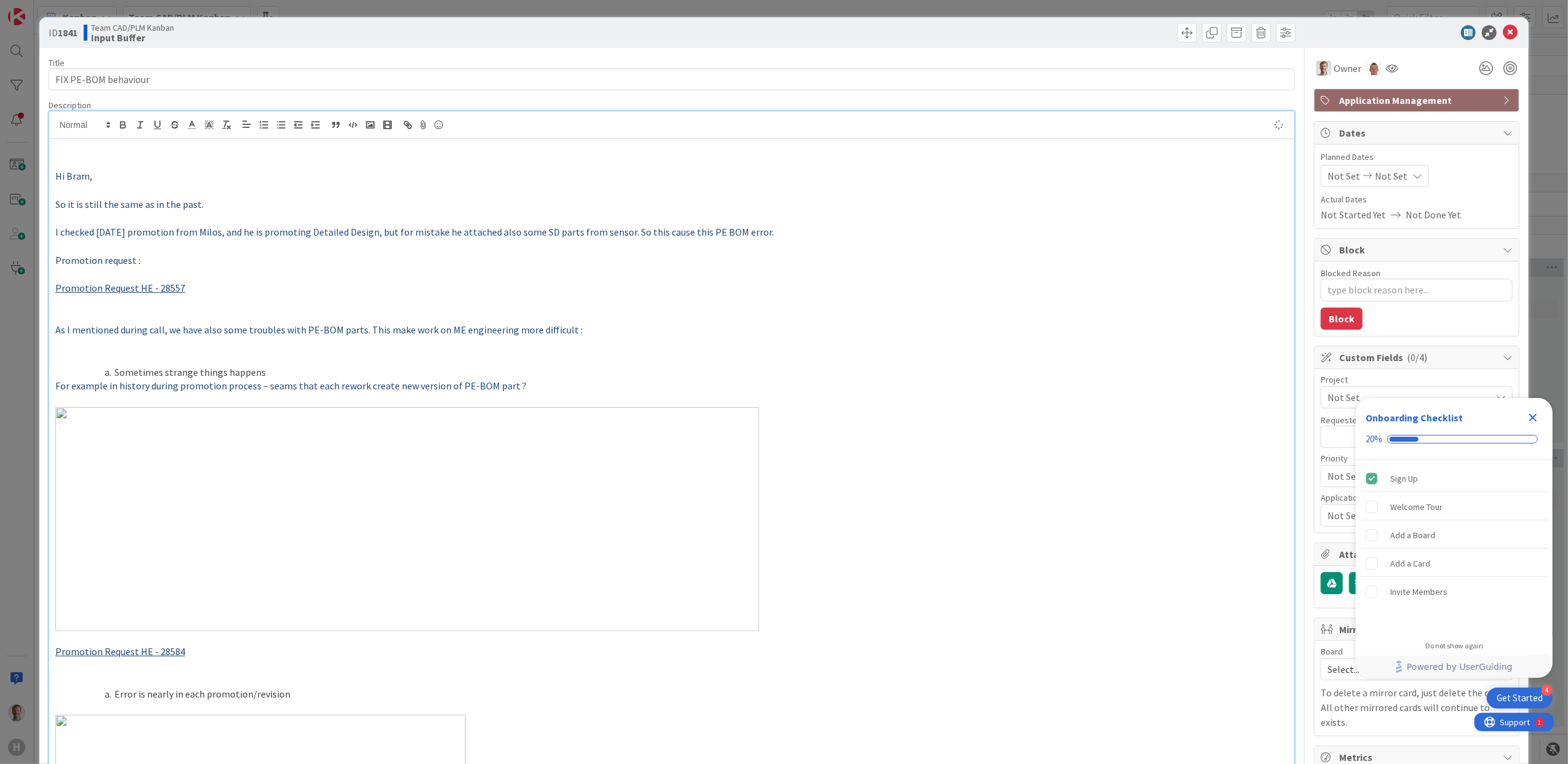
type textarea "x"
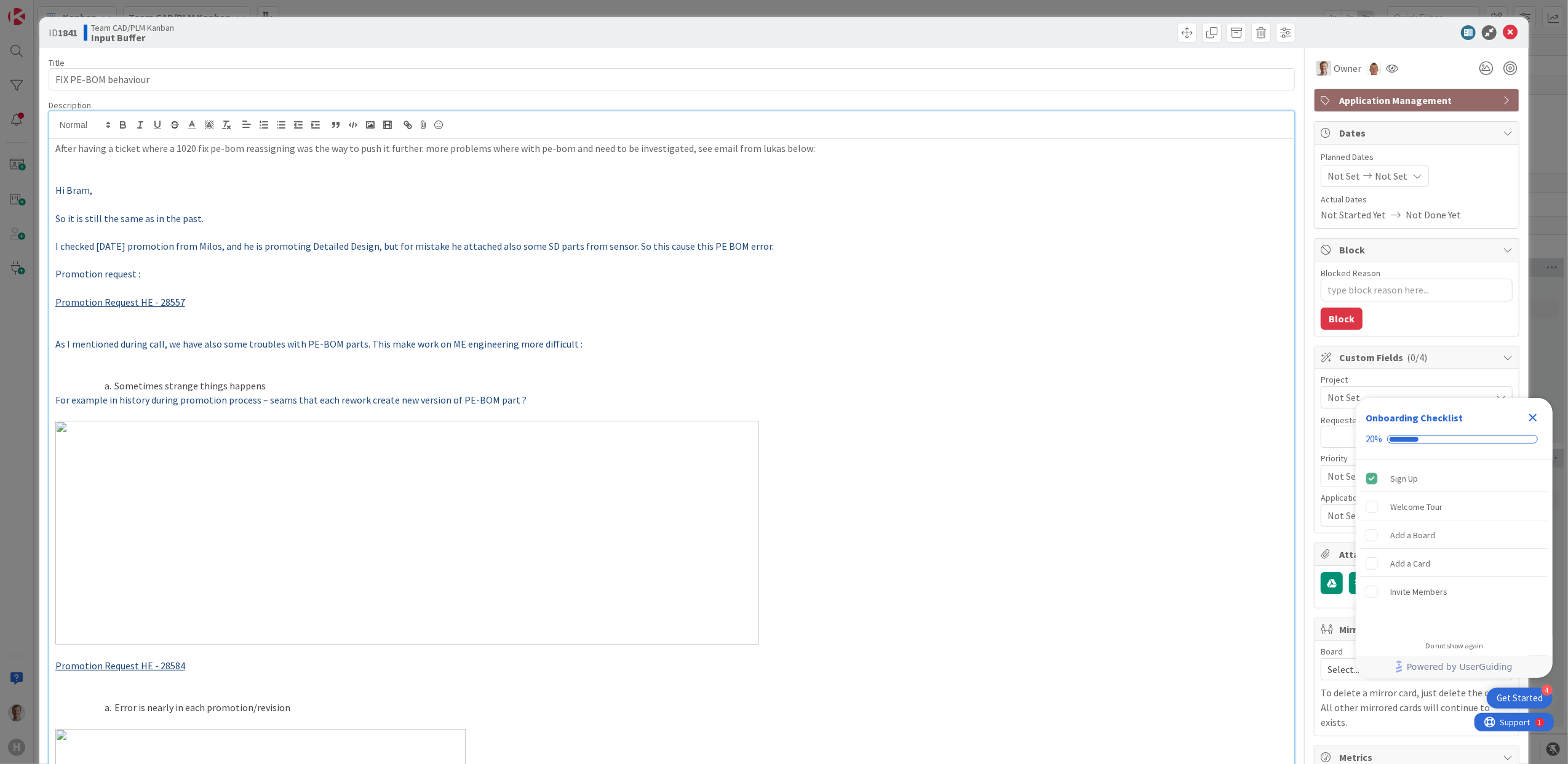
click at [84, 258] on p at bounding box center [672, 260] width 1233 height 14
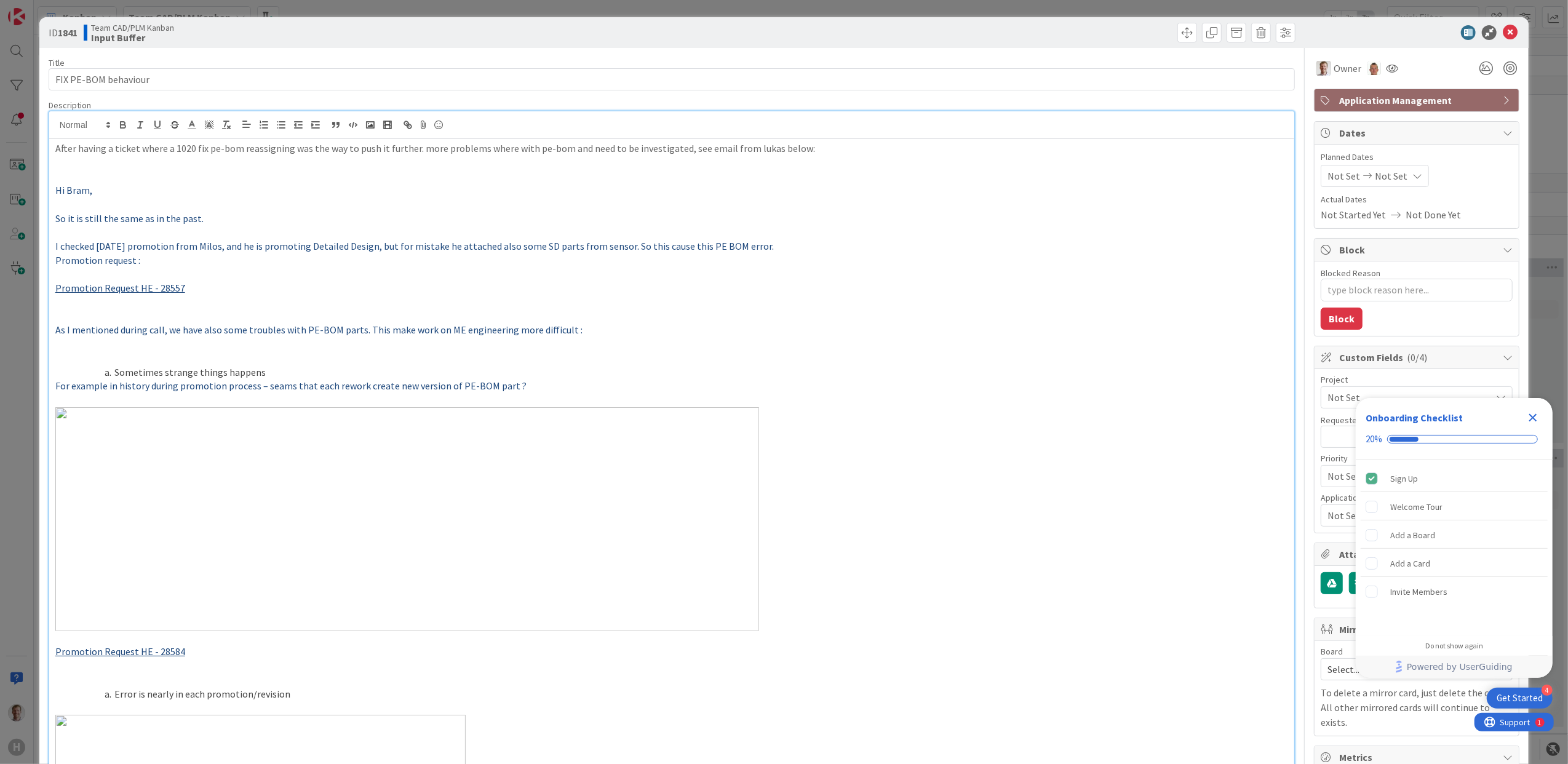
click at [67, 208] on p at bounding box center [672, 205] width 1233 height 14
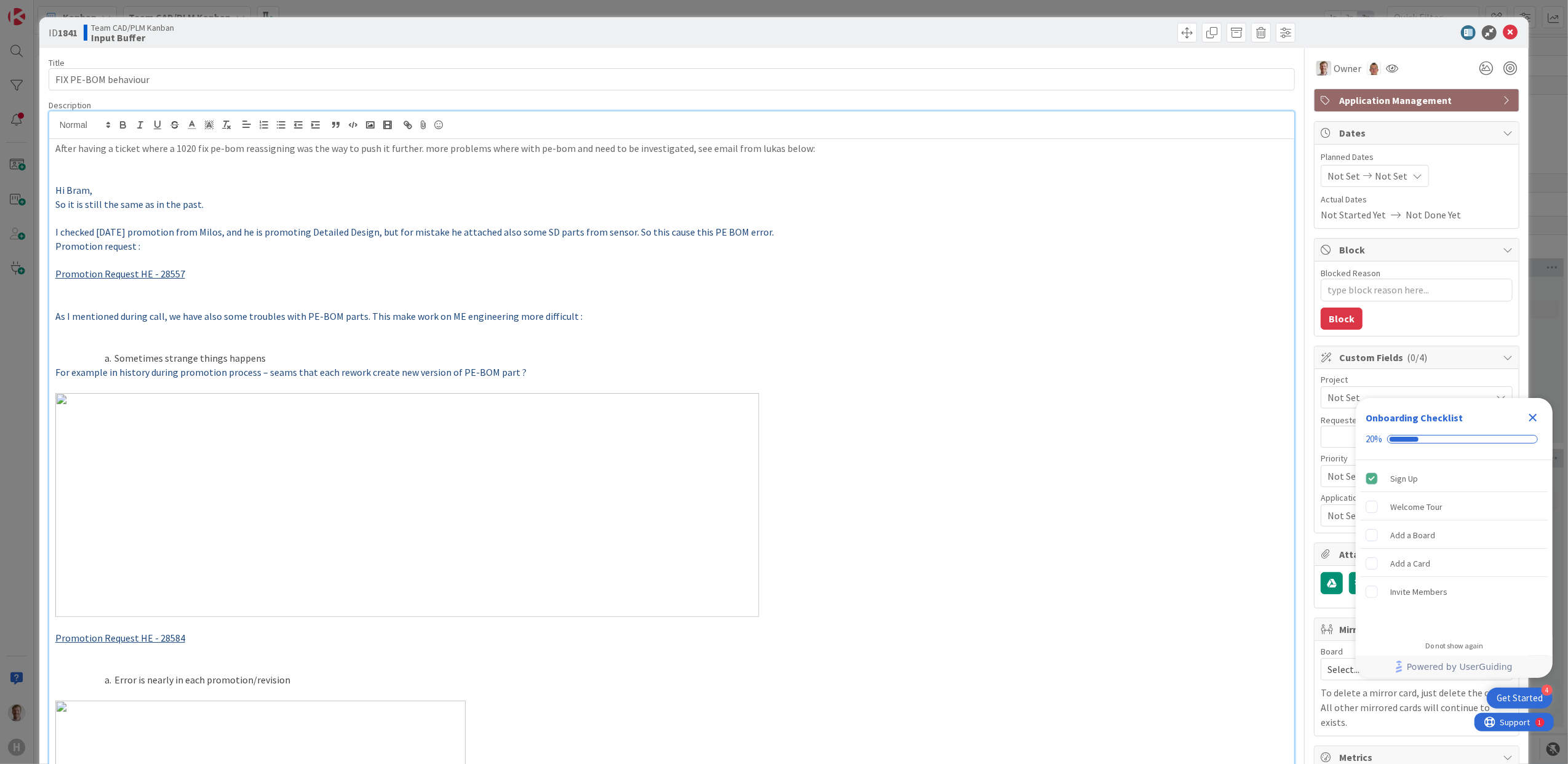
click at [115, 445] on img at bounding box center [407, 505] width 703 height 224
click at [129, 439] on img at bounding box center [407, 505] width 703 height 224
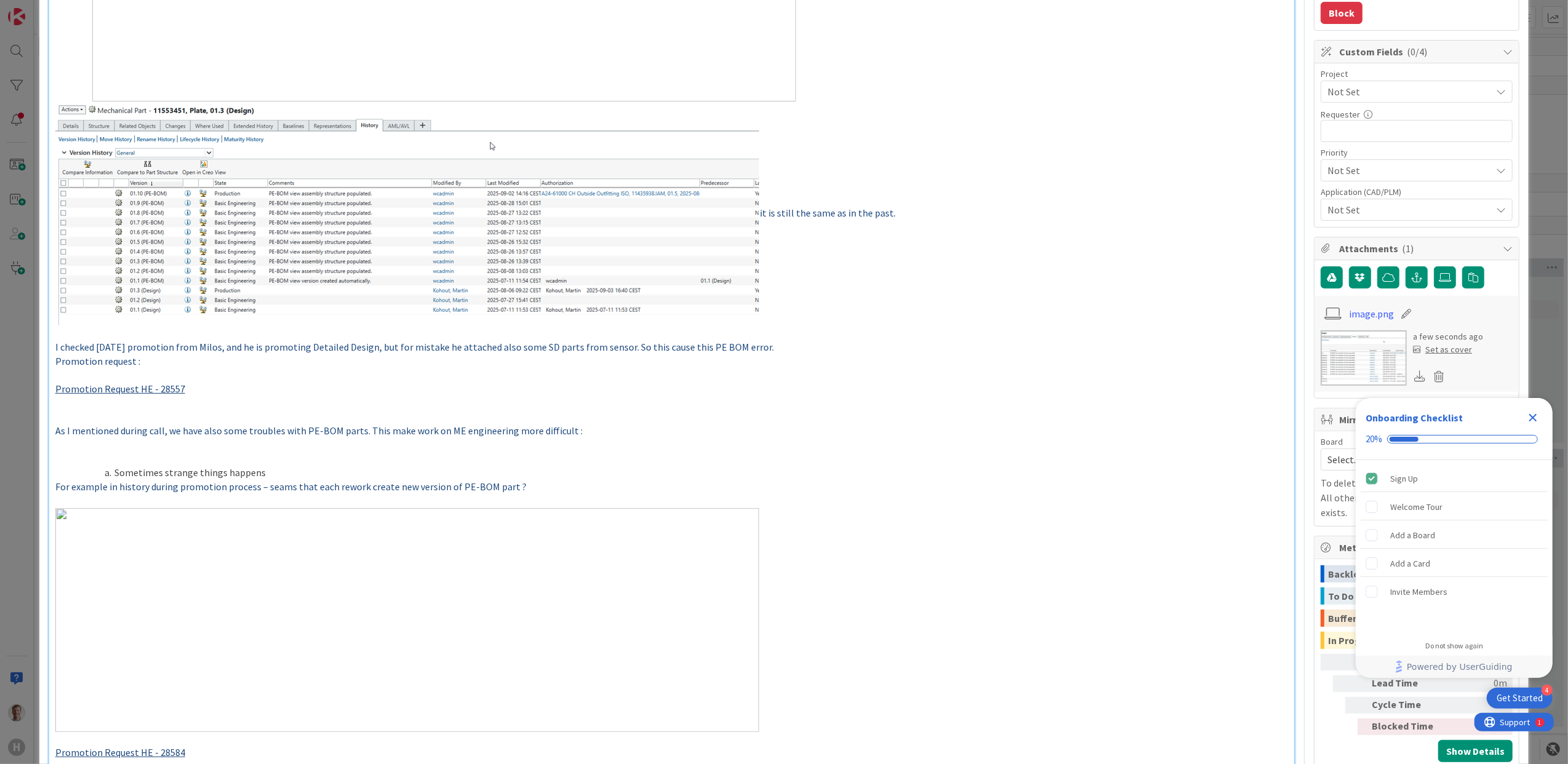
scroll to position [328, 0]
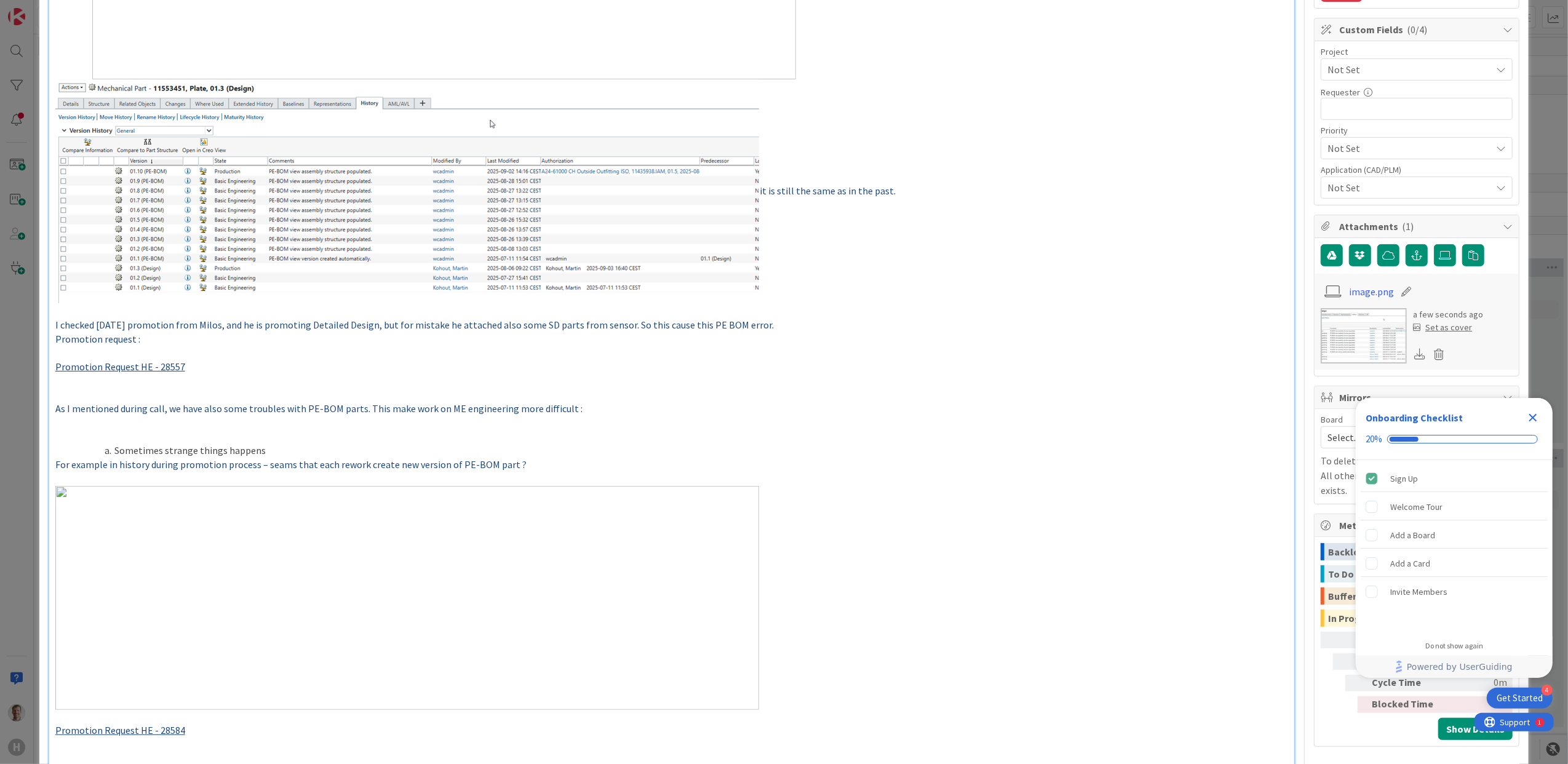
drag, startPoint x: 195, startPoint y: 194, endPoint x: 138, endPoint y: 436, distance: 248.6
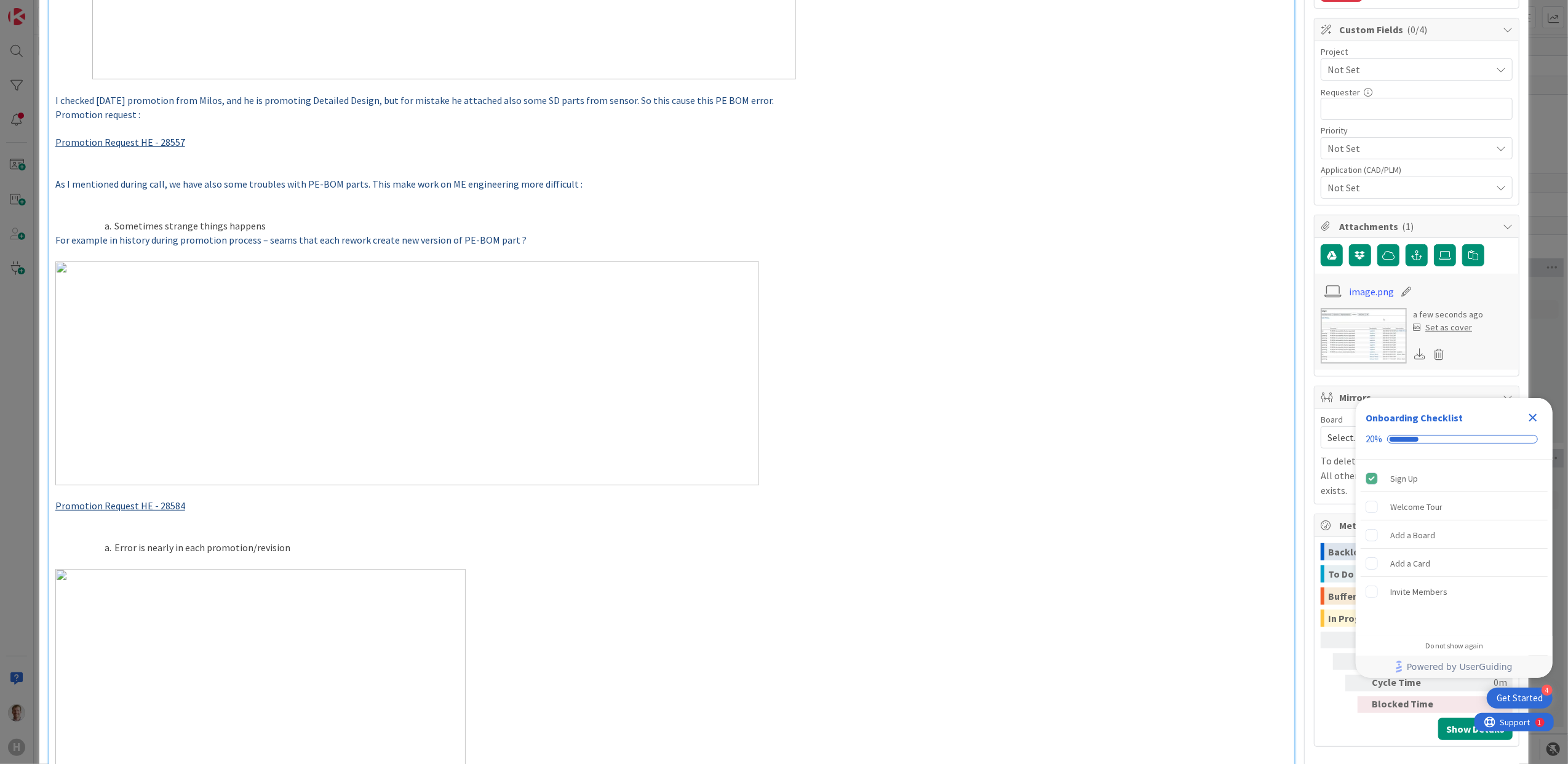
click at [114, 303] on img at bounding box center [407, 373] width 703 height 224
click at [104, 286] on img at bounding box center [407, 373] width 703 height 224
click at [82, 271] on img at bounding box center [407, 373] width 703 height 224
click at [149, 351] on img at bounding box center [407, 373] width 703 height 224
click at [467, 256] on p at bounding box center [672, 254] width 1233 height 14
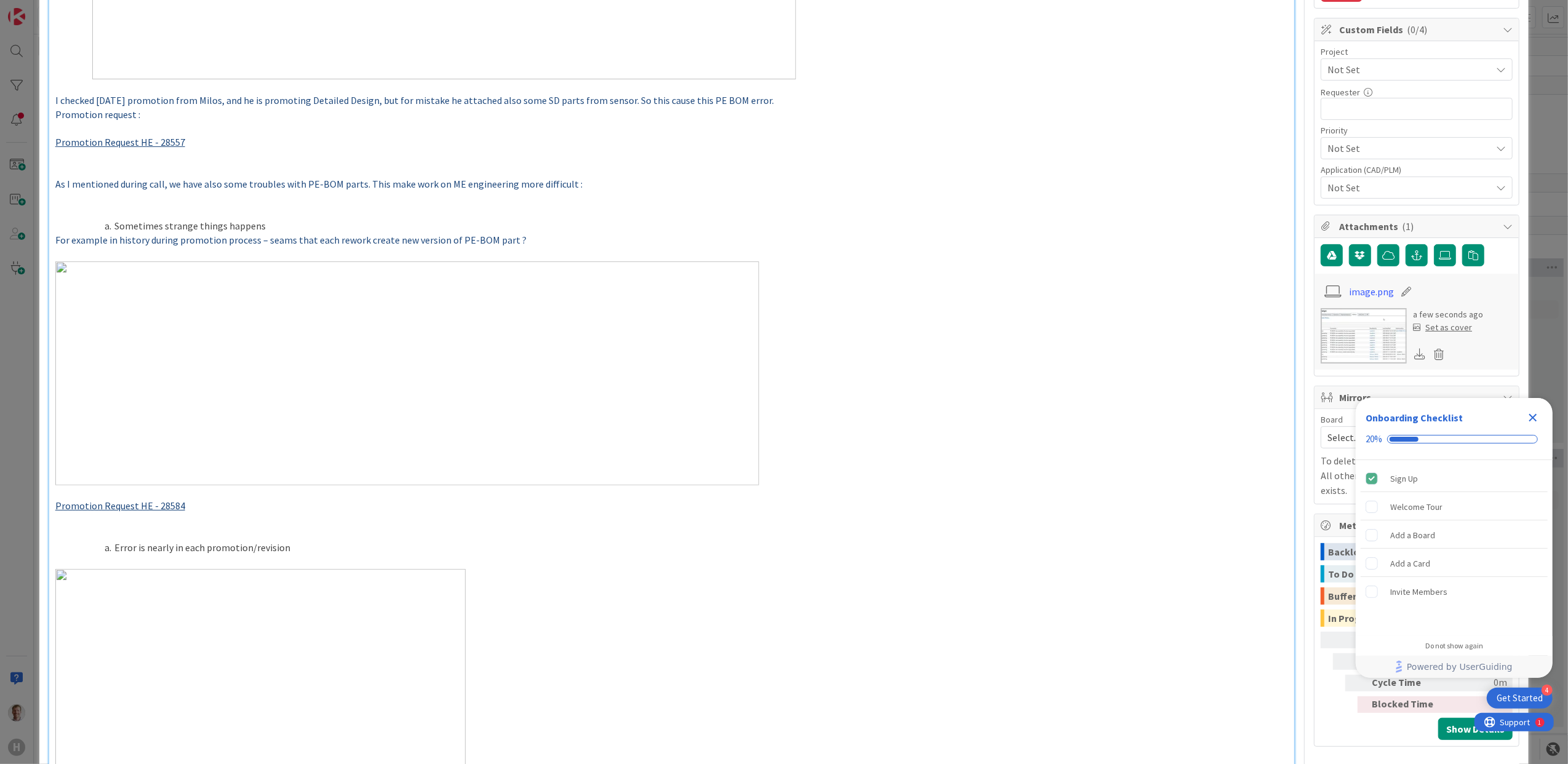
click at [510, 235] on p "For example in history during promotion process – seams that each rework create…" at bounding box center [672, 240] width 1233 height 14
click at [524, 235] on p "For example in history during promotion process – seams that each rework create…" at bounding box center [672, 240] width 1233 height 14
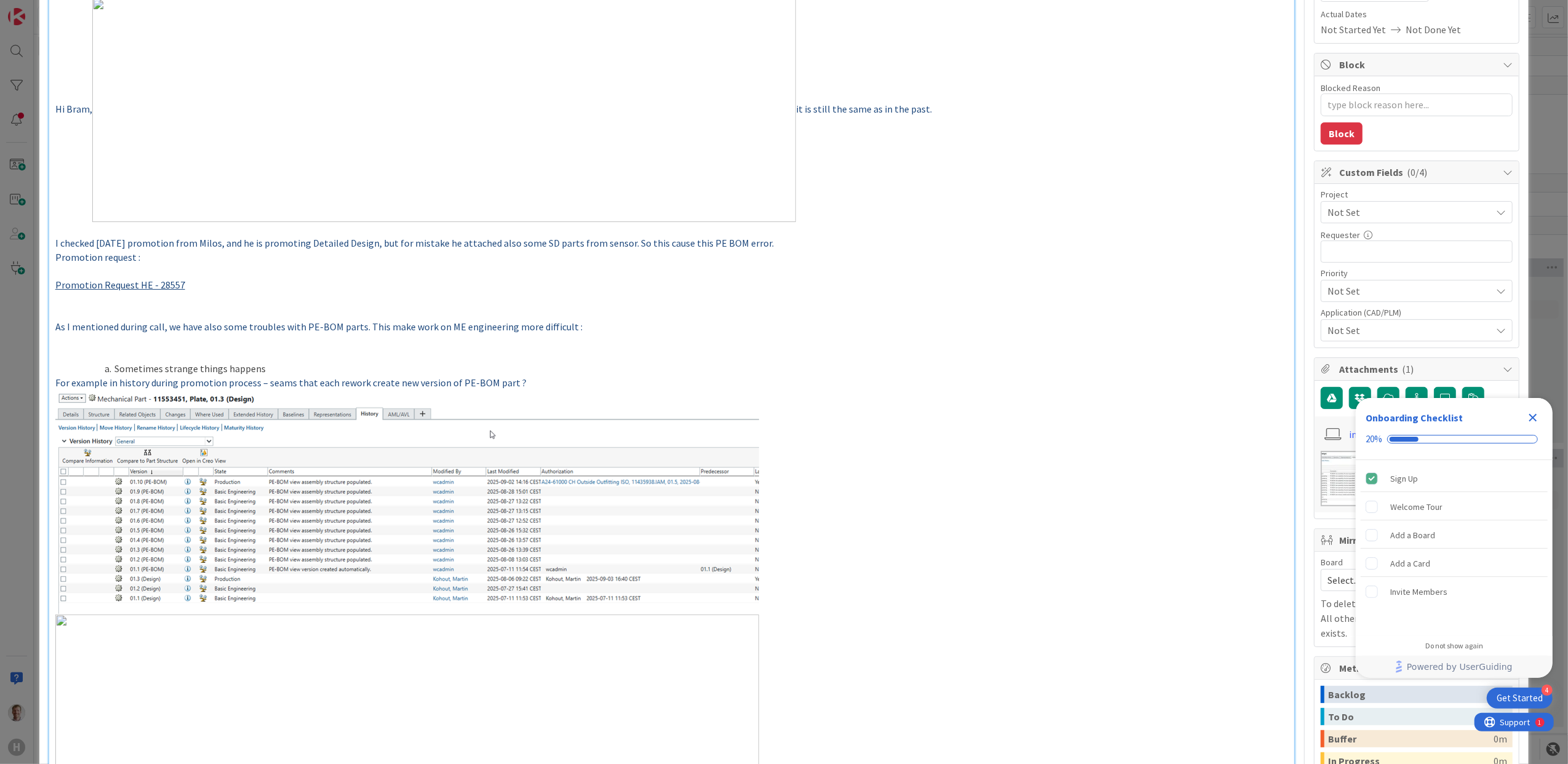
scroll to position [0, 0]
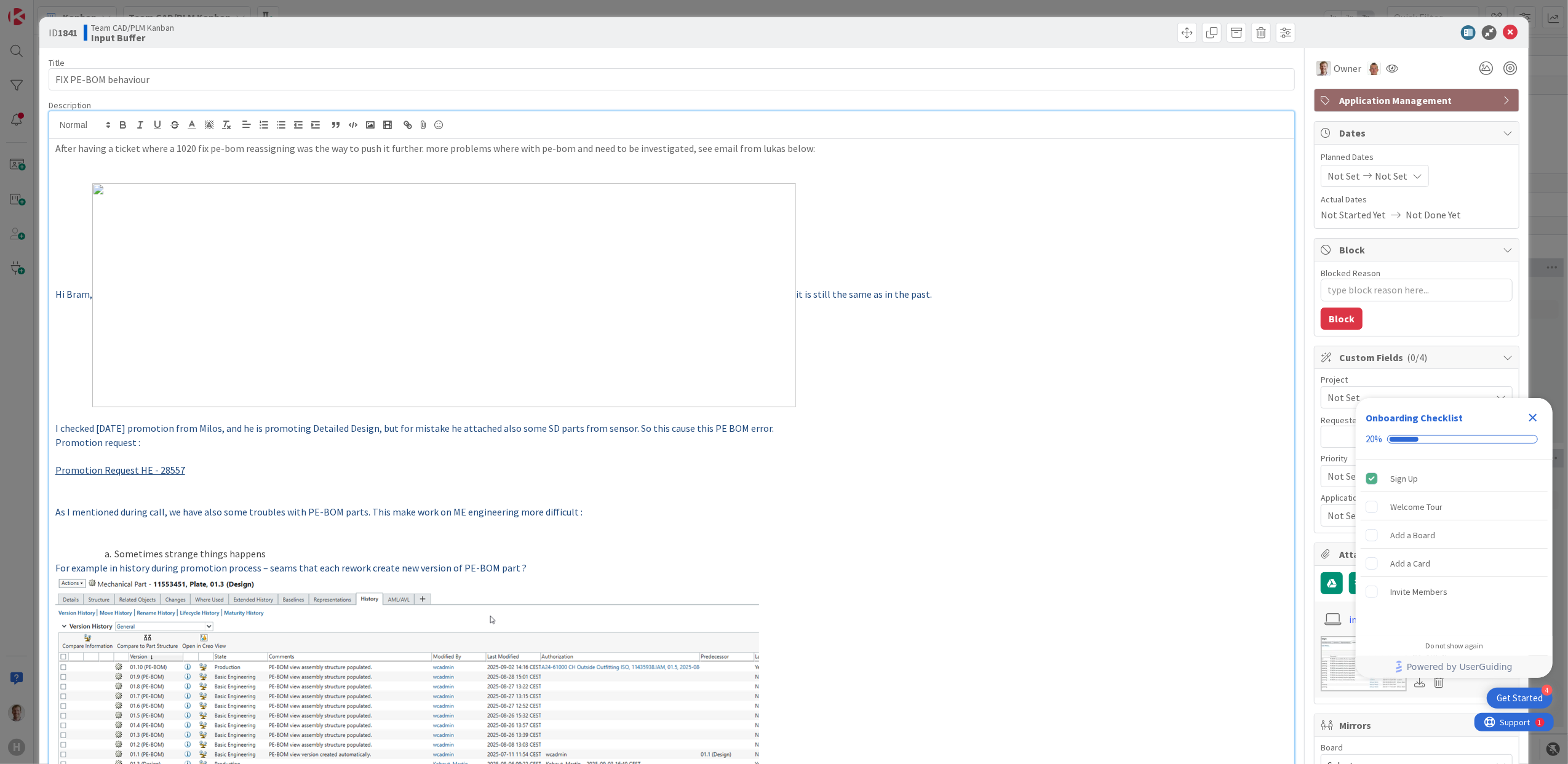
drag, startPoint x: 192, startPoint y: 240, endPoint x: 45, endPoint y: 186, distance: 156.6
click at [155, 193] on img at bounding box center [443, 295] width 703 height 224
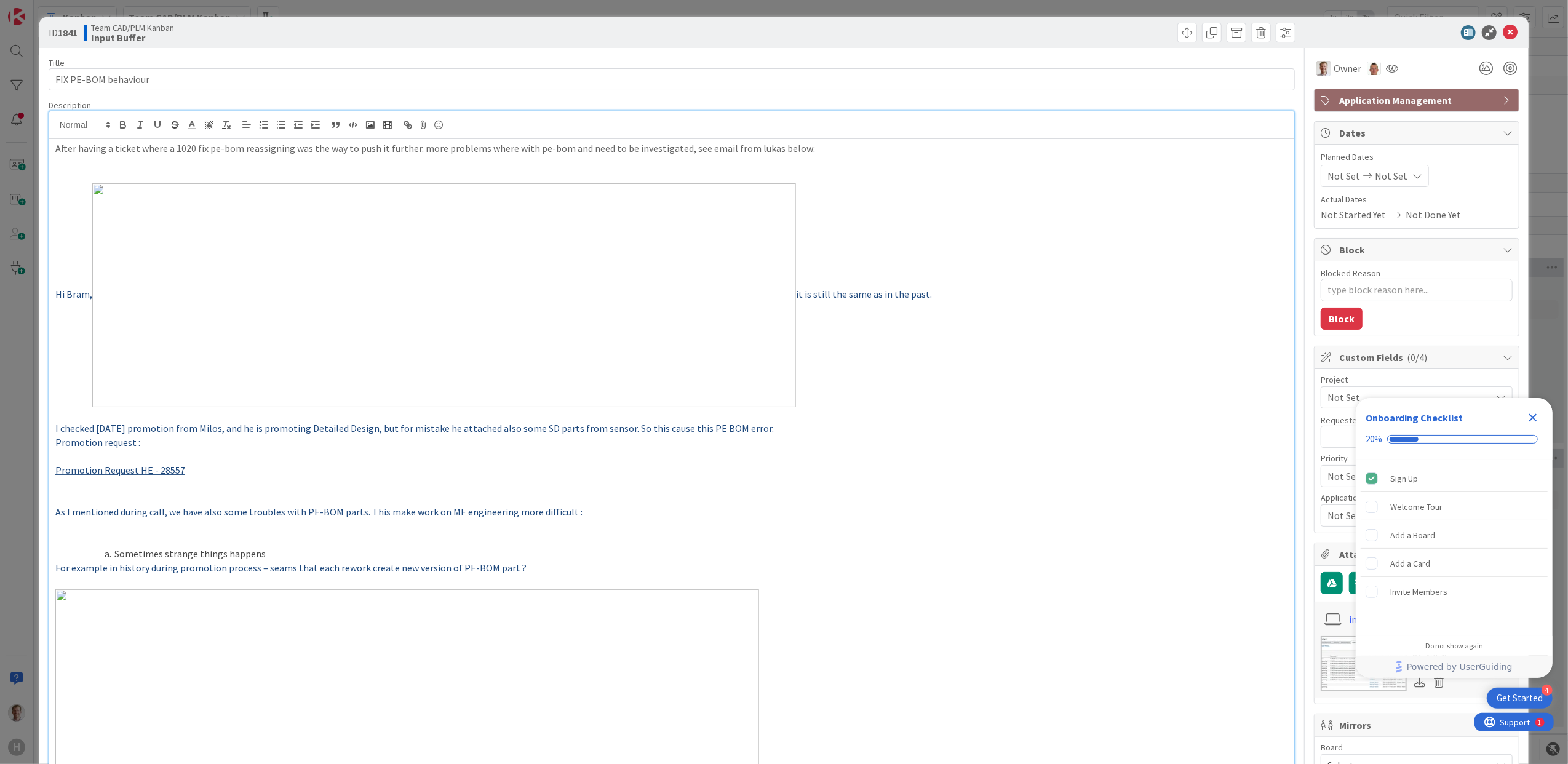
scroll to position [36, 0]
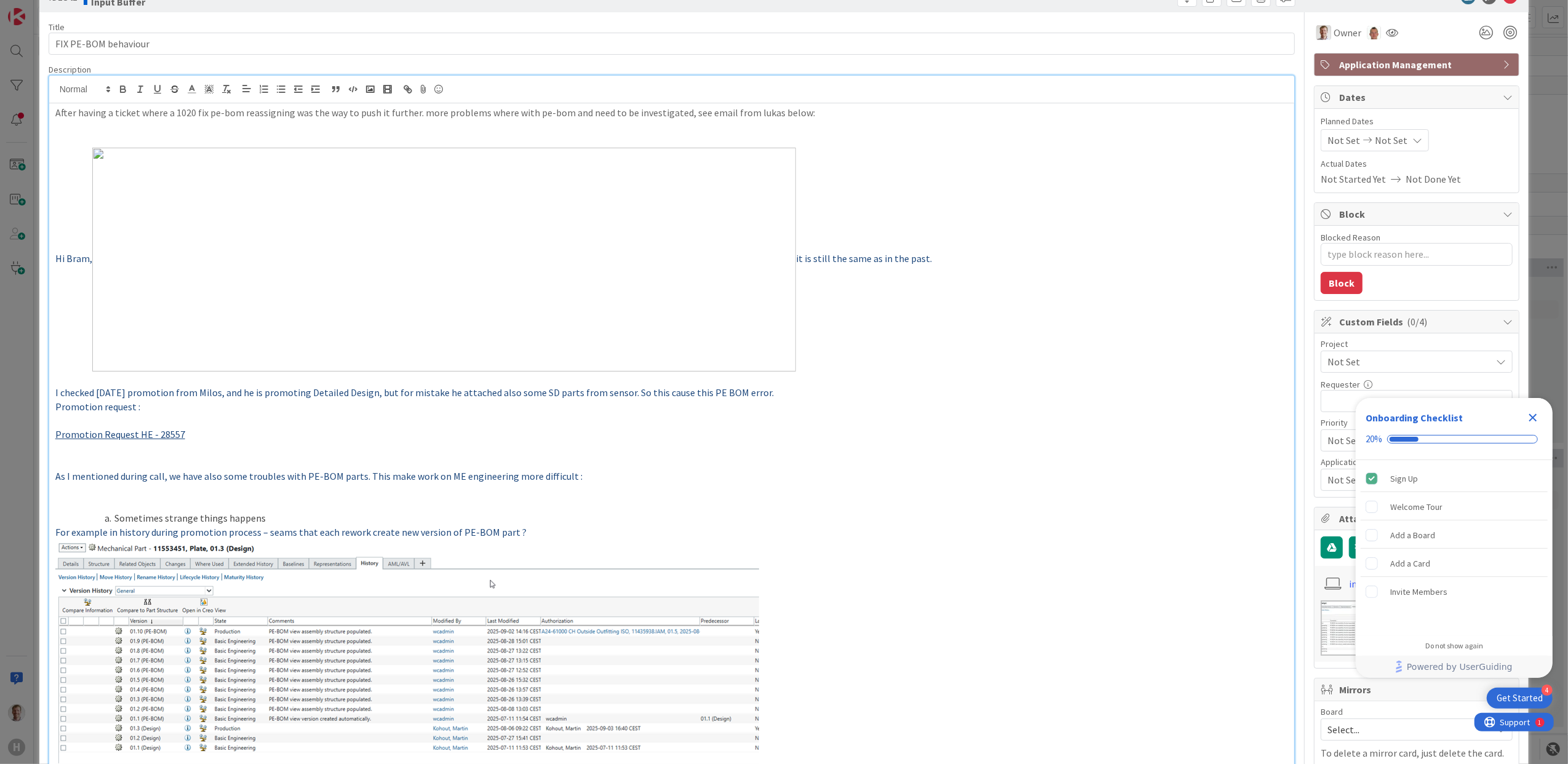
click at [312, 360] on img at bounding box center [443, 259] width 703 height 224
click at [191, 382] on p at bounding box center [672, 378] width 1233 height 14
type textarea "x"
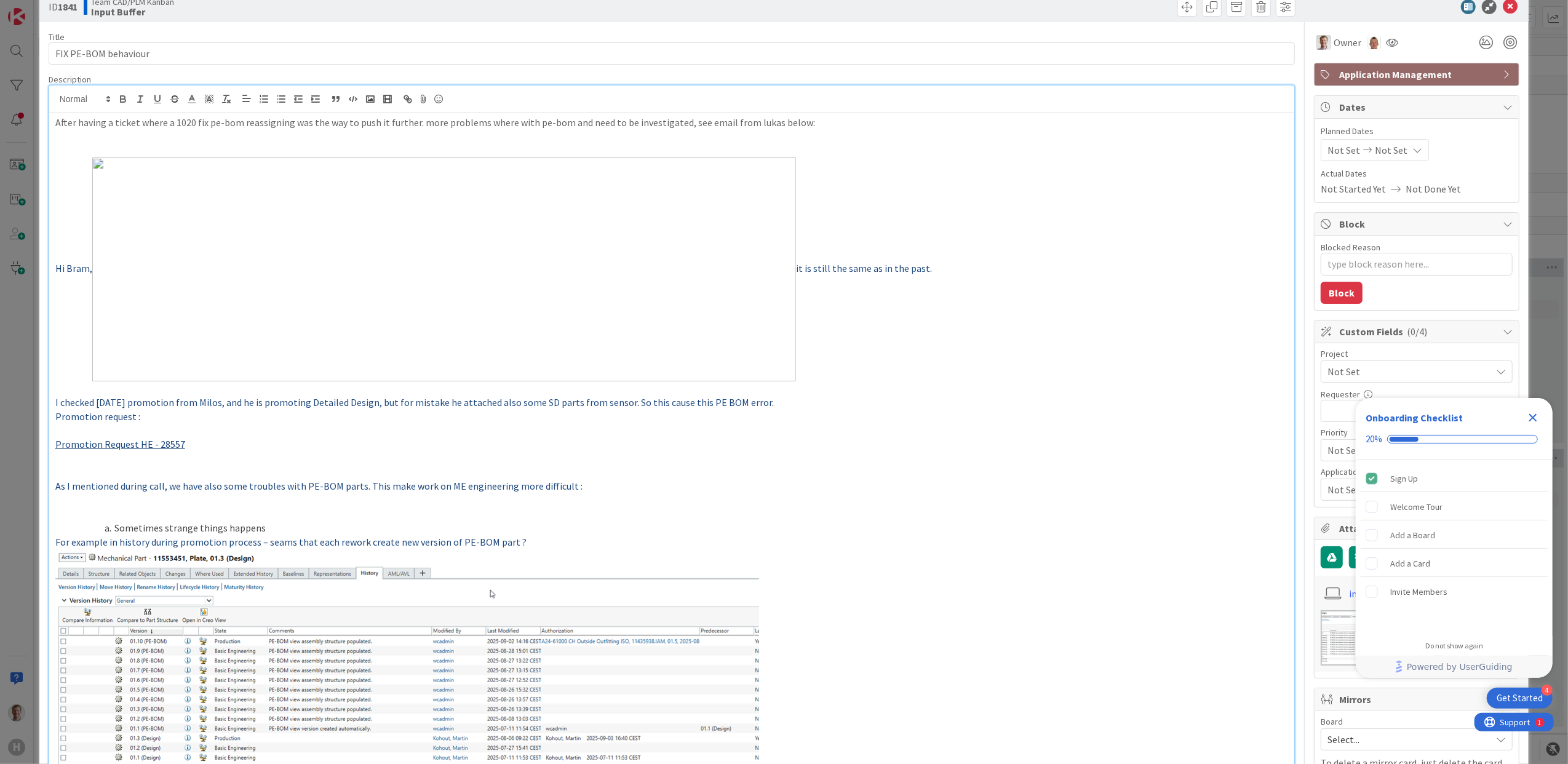
scroll to position [0, 0]
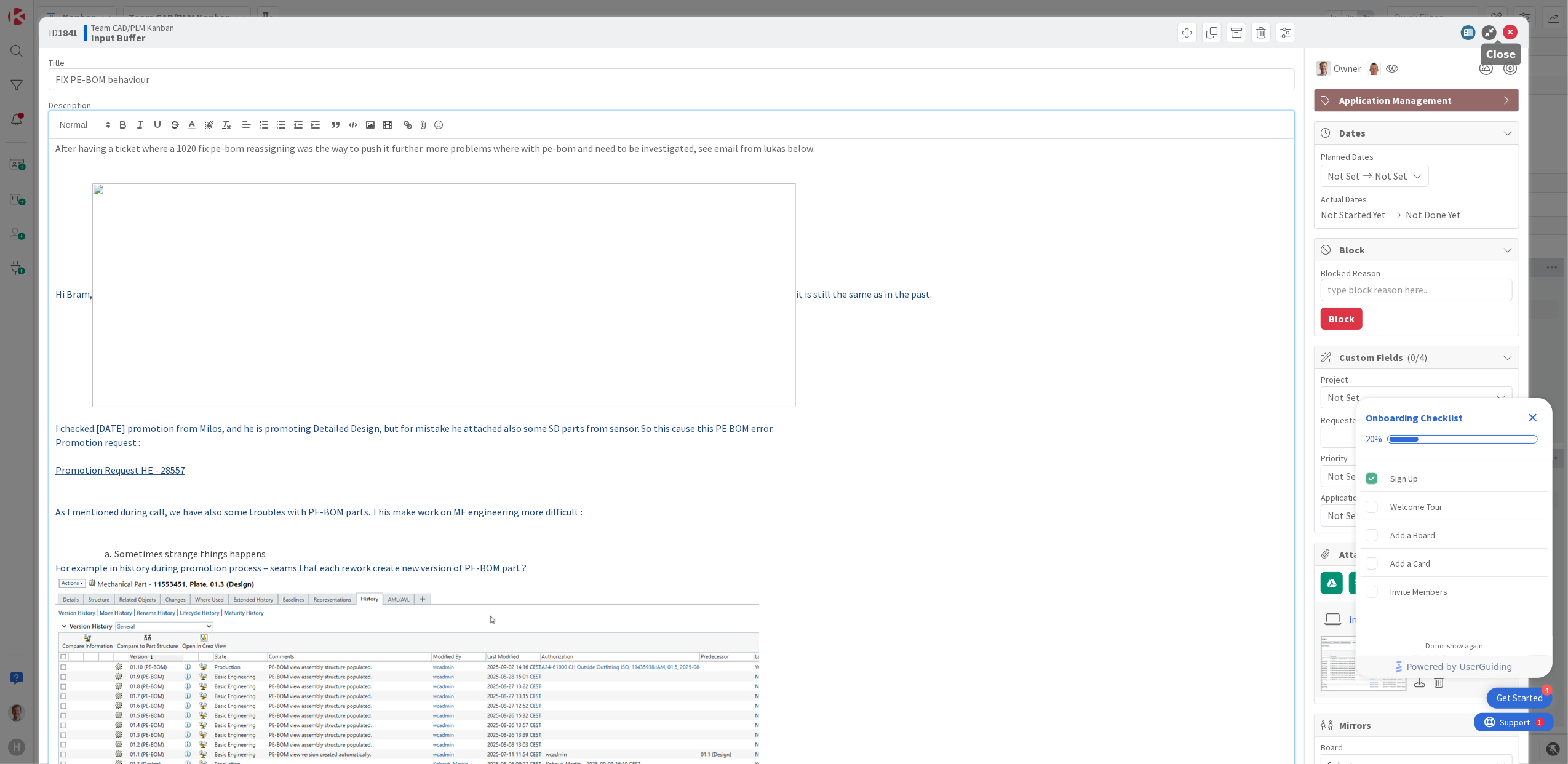
click at [1503, 32] on icon at bounding box center [1510, 33] width 15 height 15
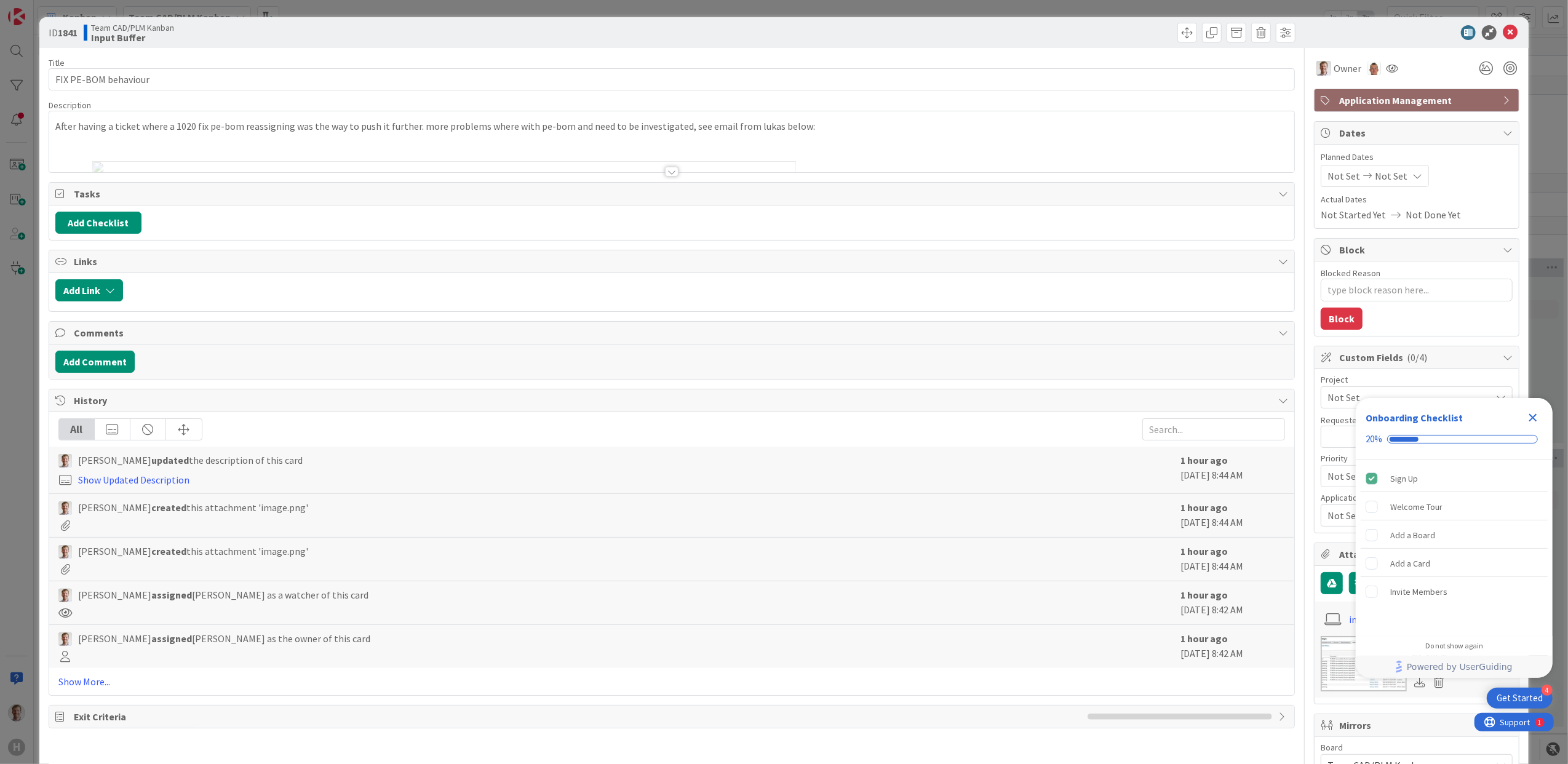
click at [1530, 421] on icon "Close Checklist" at bounding box center [1533, 418] width 8 height 8
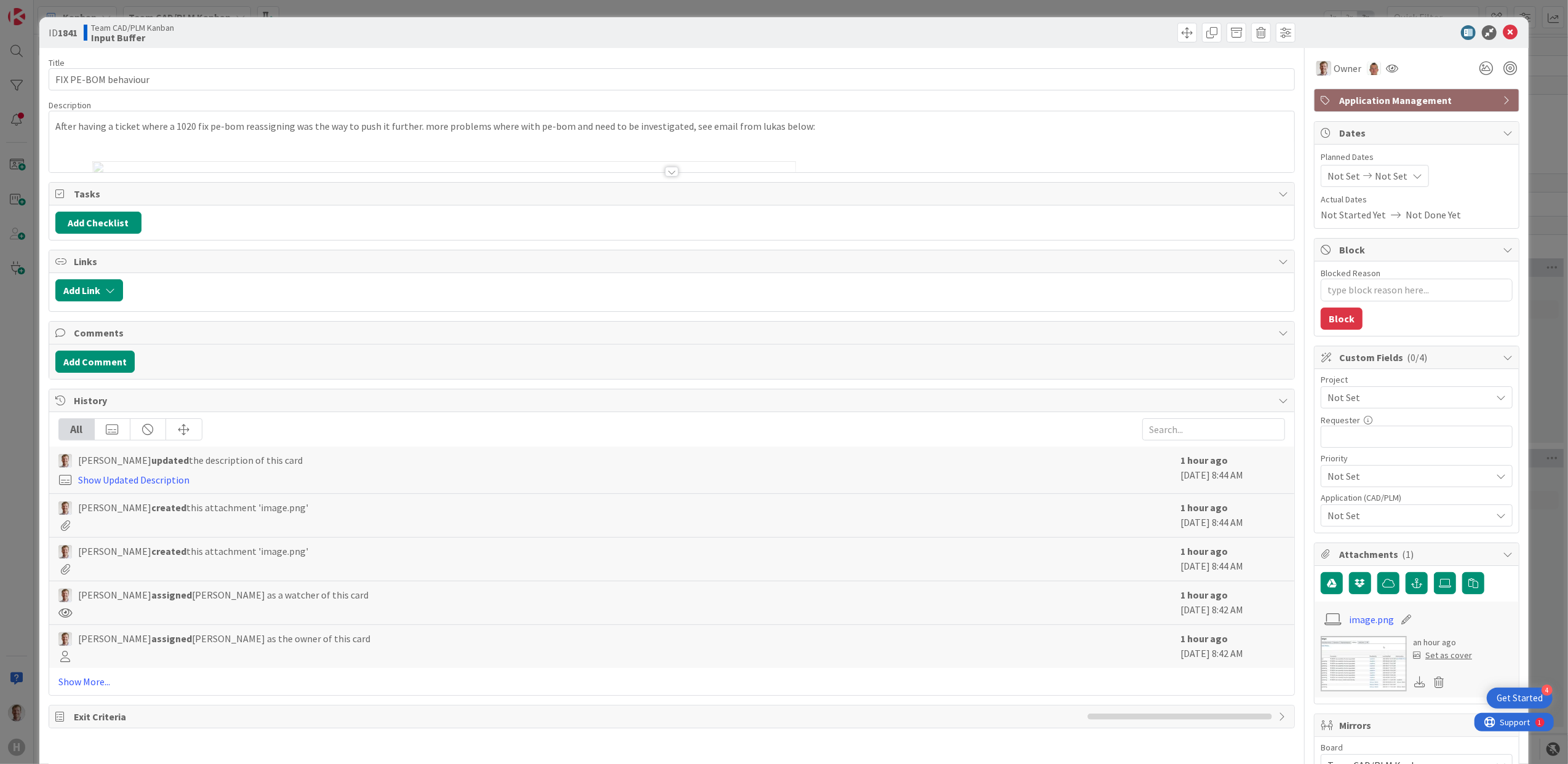
click at [1379, 400] on span "Not Set" at bounding box center [1405, 397] width 157 height 17
click at [665, 170] on div at bounding box center [672, 172] width 14 height 10
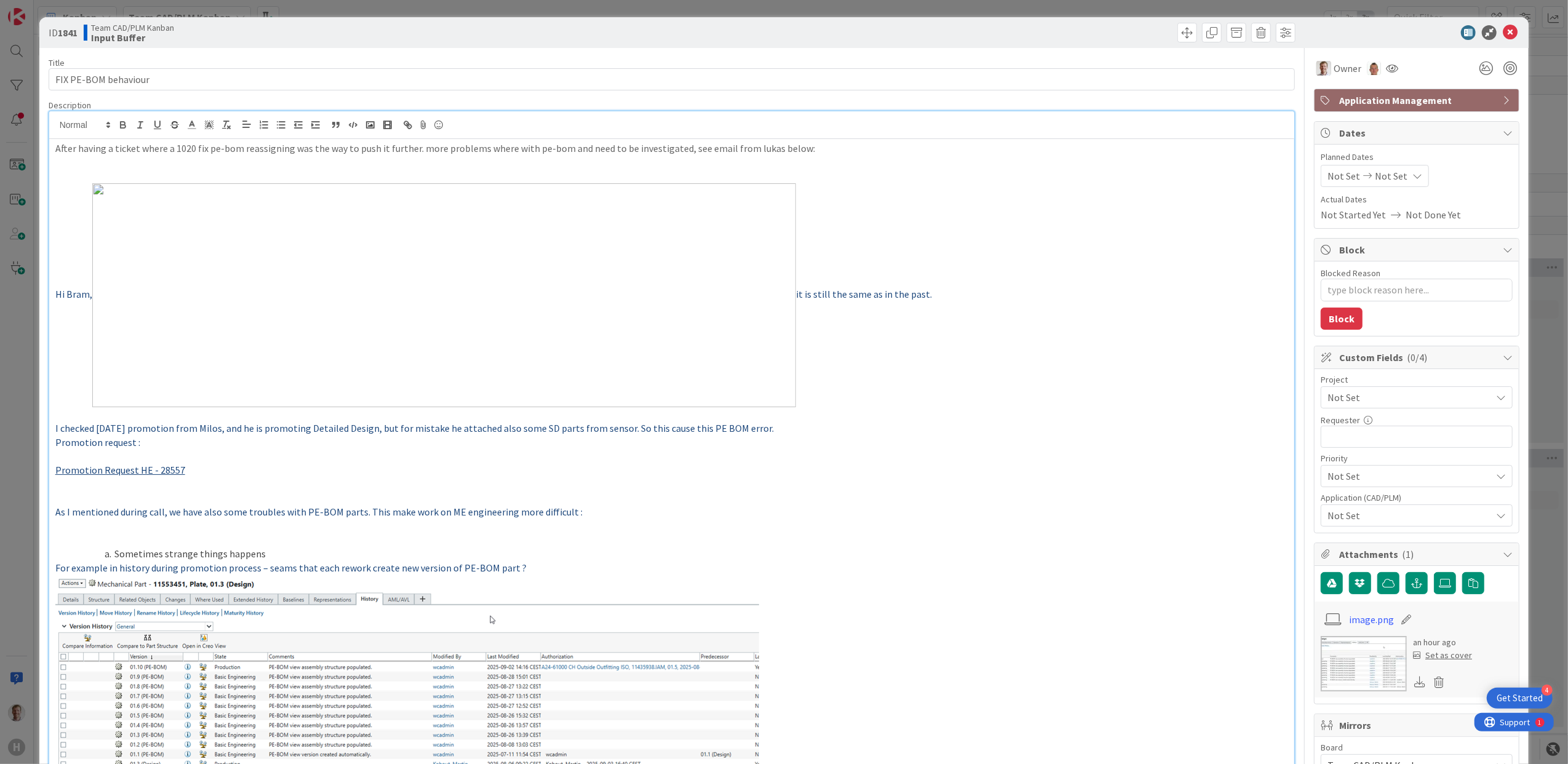
drag, startPoint x: 1074, startPoint y: 382, endPoint x: 1161, endPoint y: 407, distance: 90.5
click at [1074, 382] on p "Hi Bram, it is still the same as in the past." at bounding box center [672, 295] width 1233 height 224
click at [1440, 402] on span "Not Set" at bounding box center [1405, 397] width 157 height 17
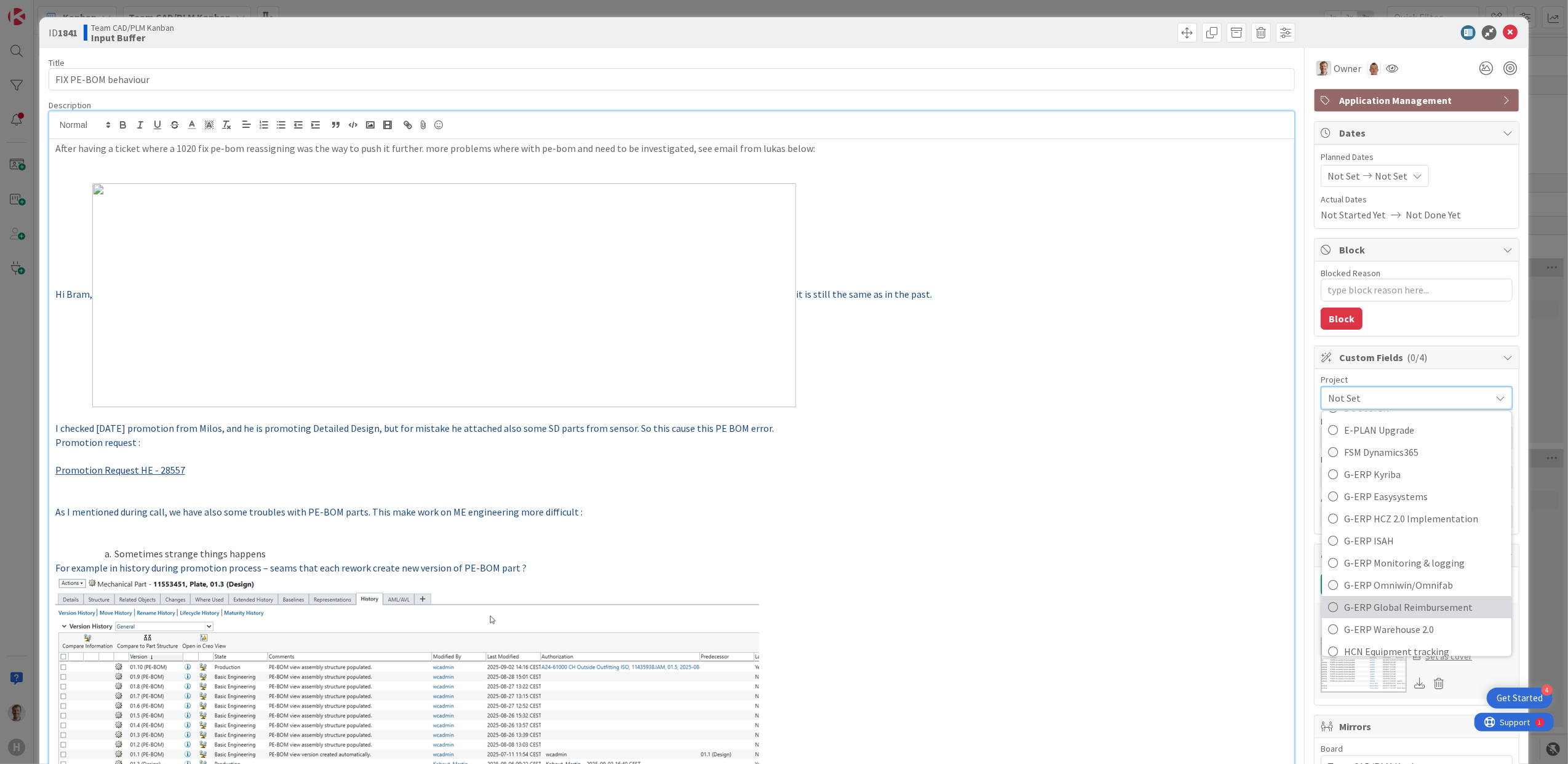
scroll to position [762, 0]
click at [1442, 599] on span "WINDCHILL E-BOM" at bounding box center [1425, 595] width 161 height 19
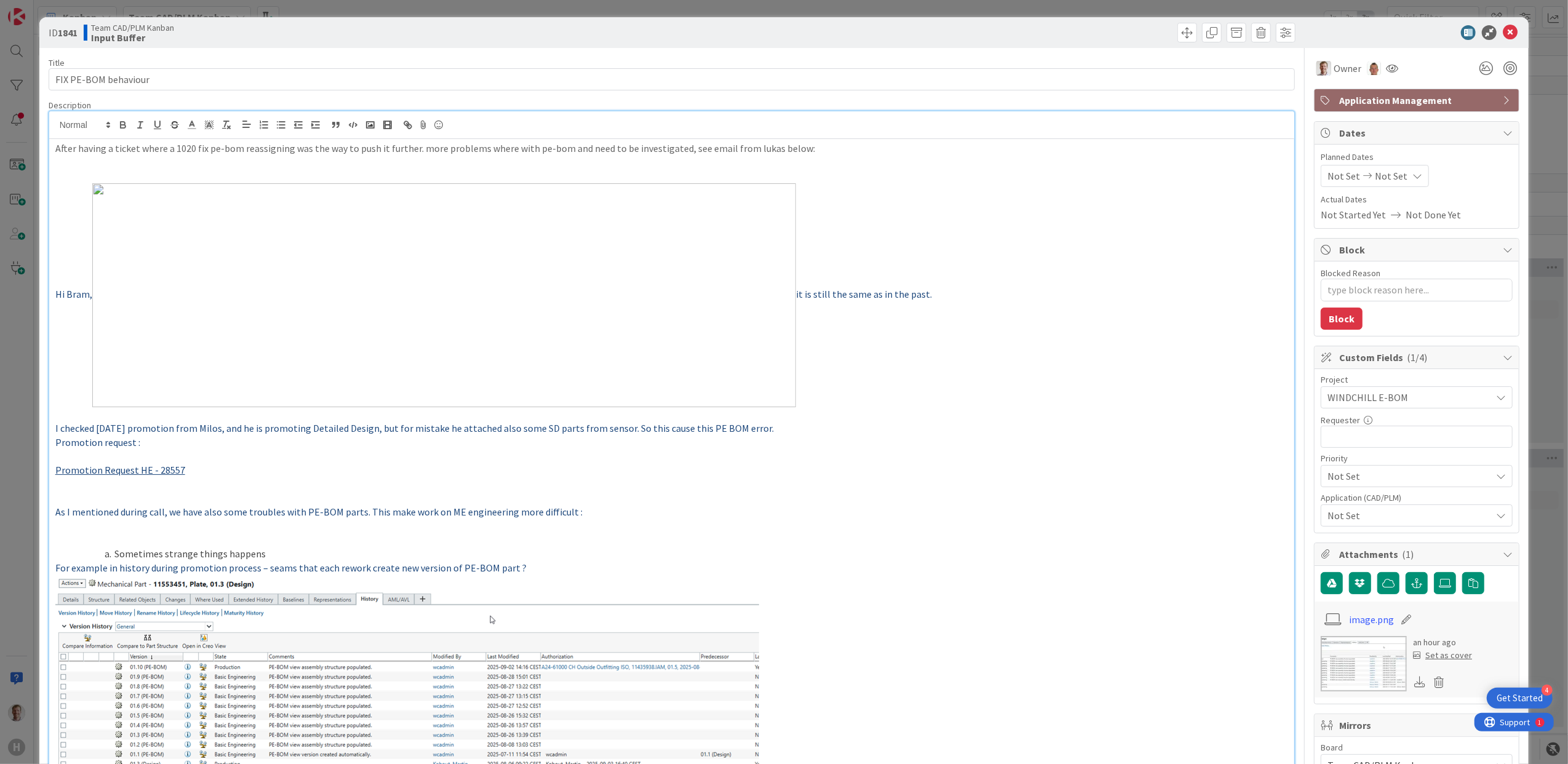
click at [1398, 475] on span "Not Set" at bounding box center [1405, 476] width 157 height 17
click at [1386, 601] on span "Low" at bounding box center [1434, 594] width 143 height 19
click at [1352, 507] on div "Not Set" at bounding box center [1417, 516] width 192 height 22
click at [1350, 443] on span "Windchill" at bounding box center [1358, 442] width 39 height 19
click at [1151, 548] on li "Sometimes strange things happens" at bounding box center [679, 554] width 1219 height 14
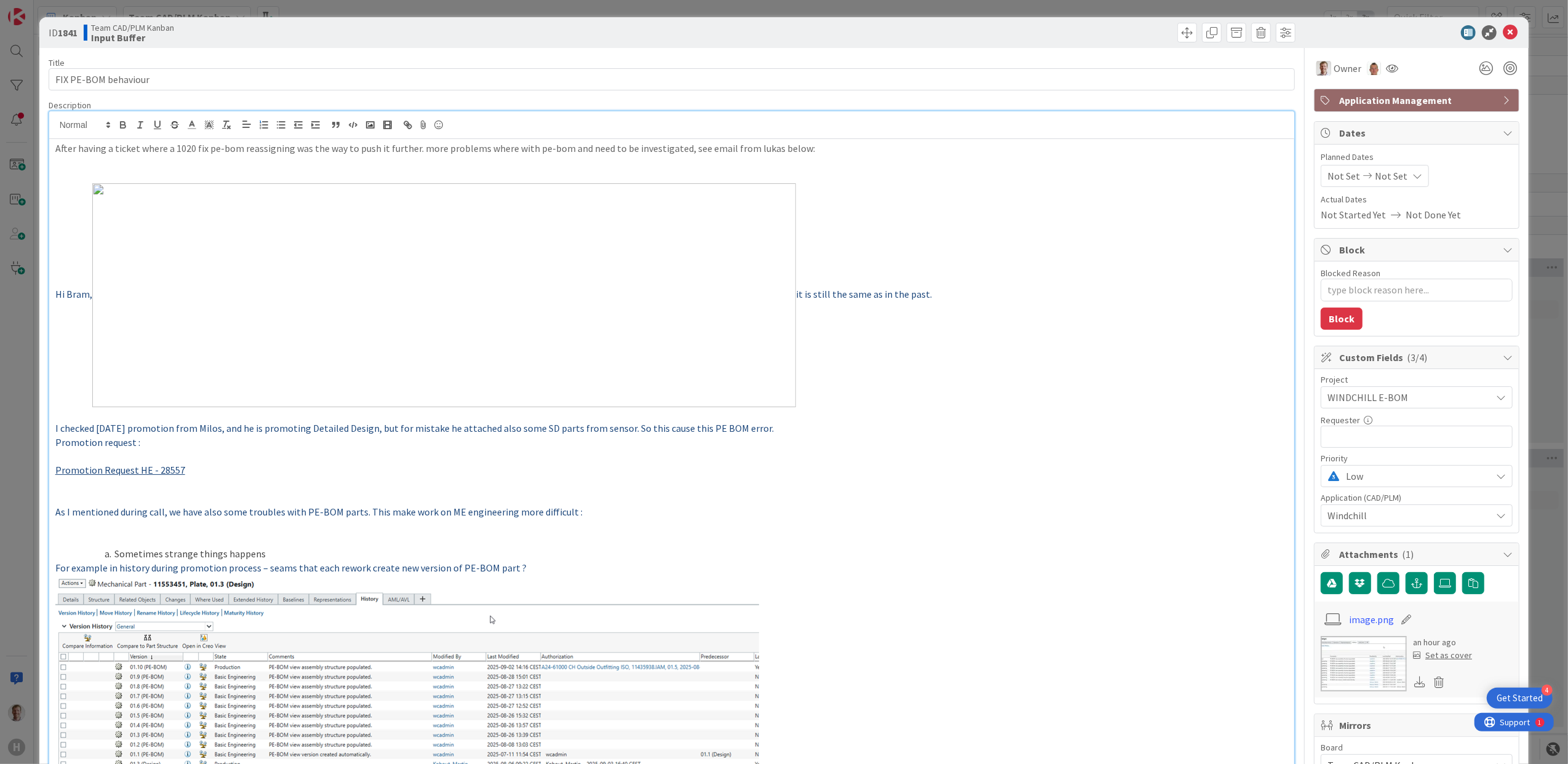
click at [1378, 174] on span "Not Set" at bounding box center [1391, 176] width 33 height 15
click at [1392, 174] on div "Not Set Not Set" at bounding box center [1375, 176] width 108 height 22
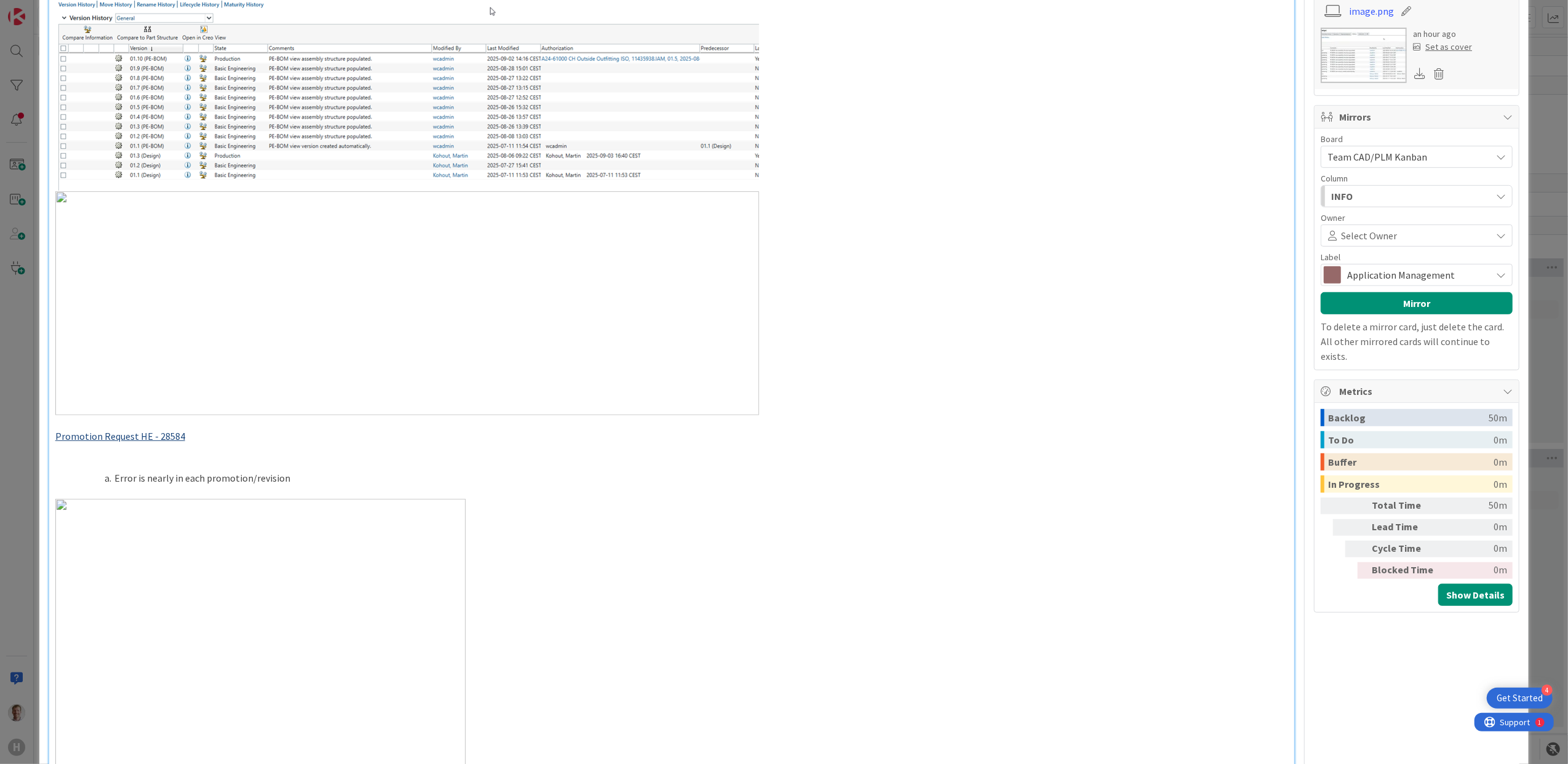
scroll to position [492, 0]
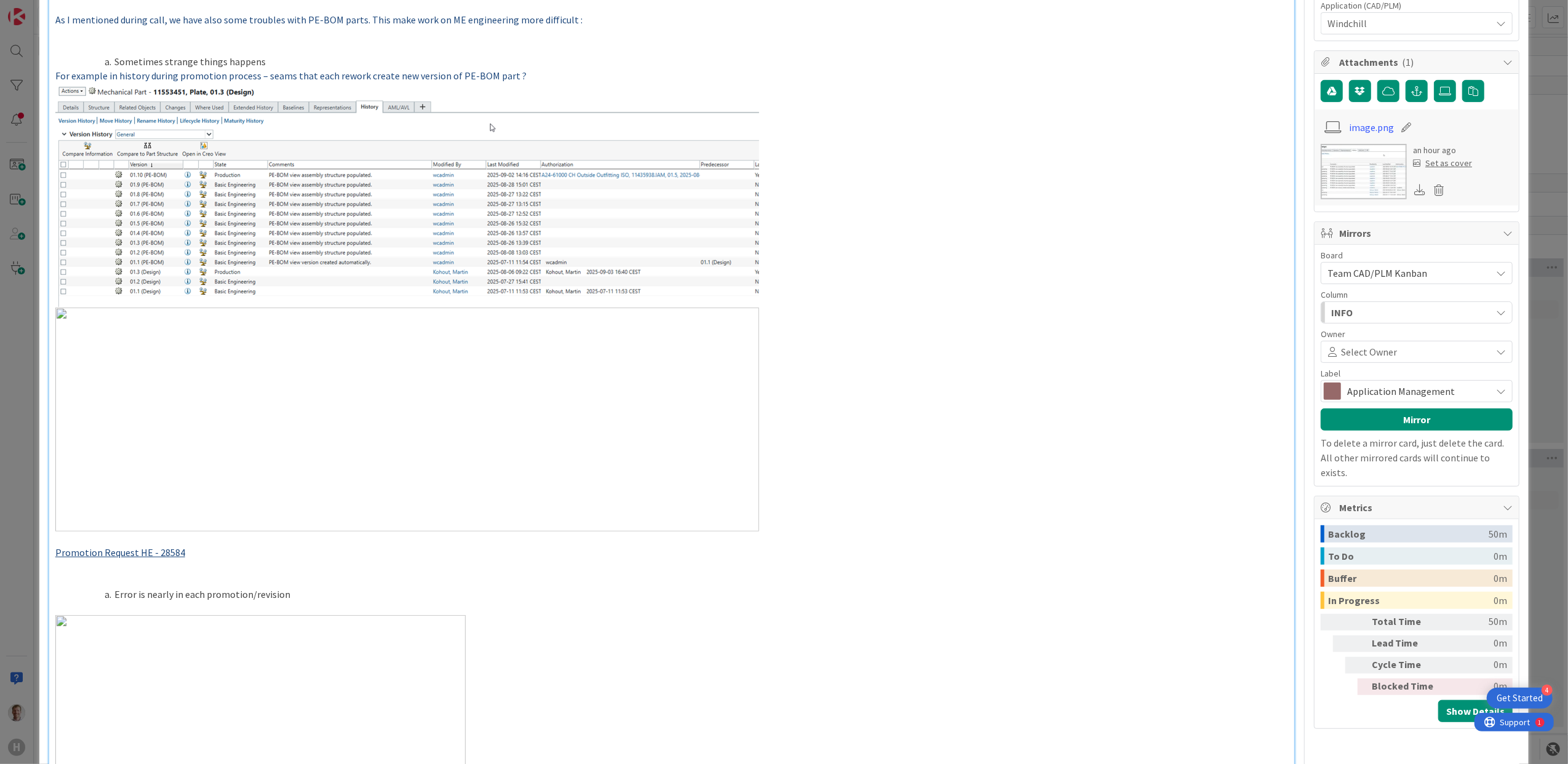
click at [1397, 353] on span at bounding box center [1442, 352] width 91 height 10
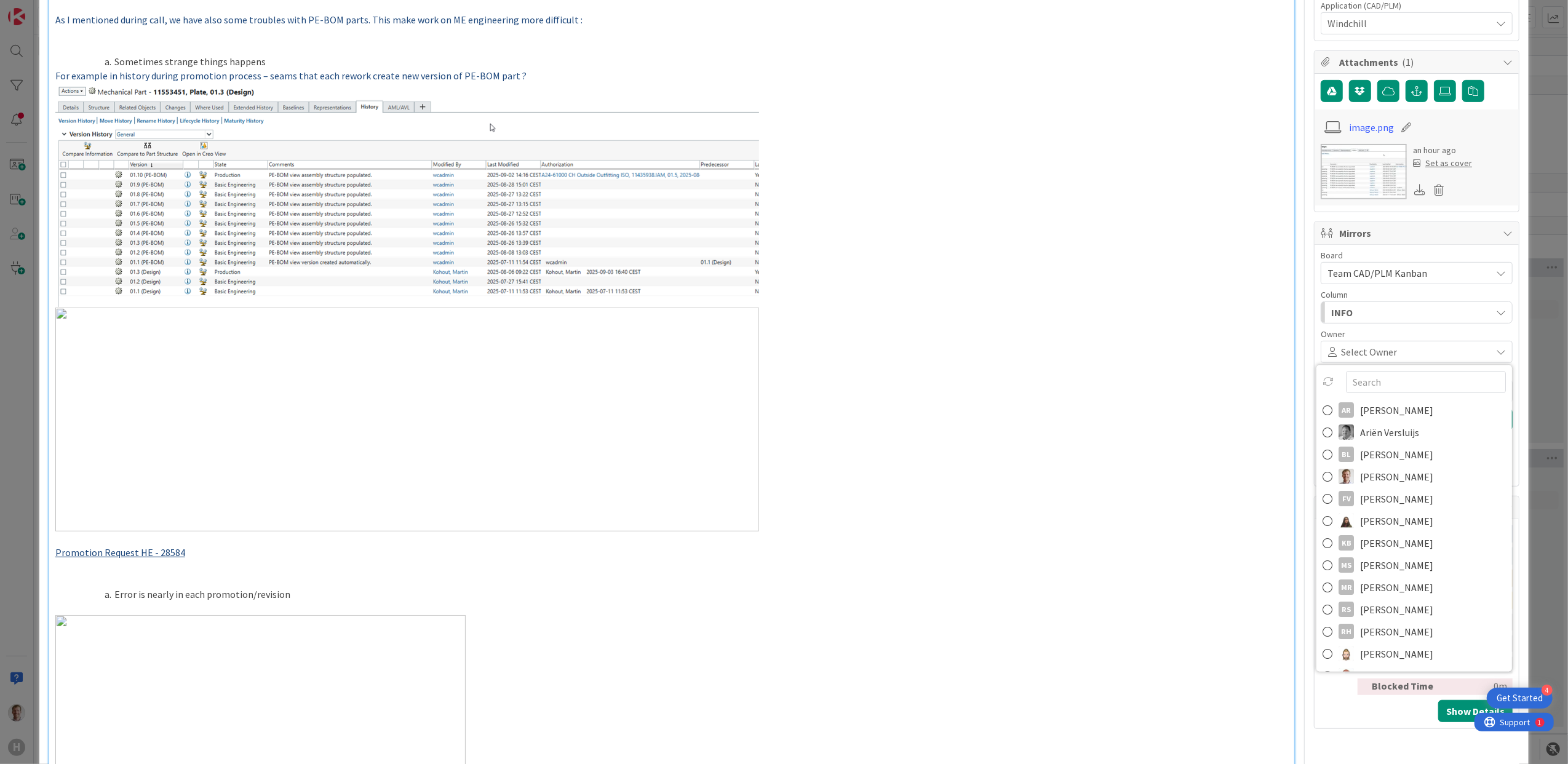
click at [1204, 345] on p at bounding box center [672, 419] width 1233 height 224
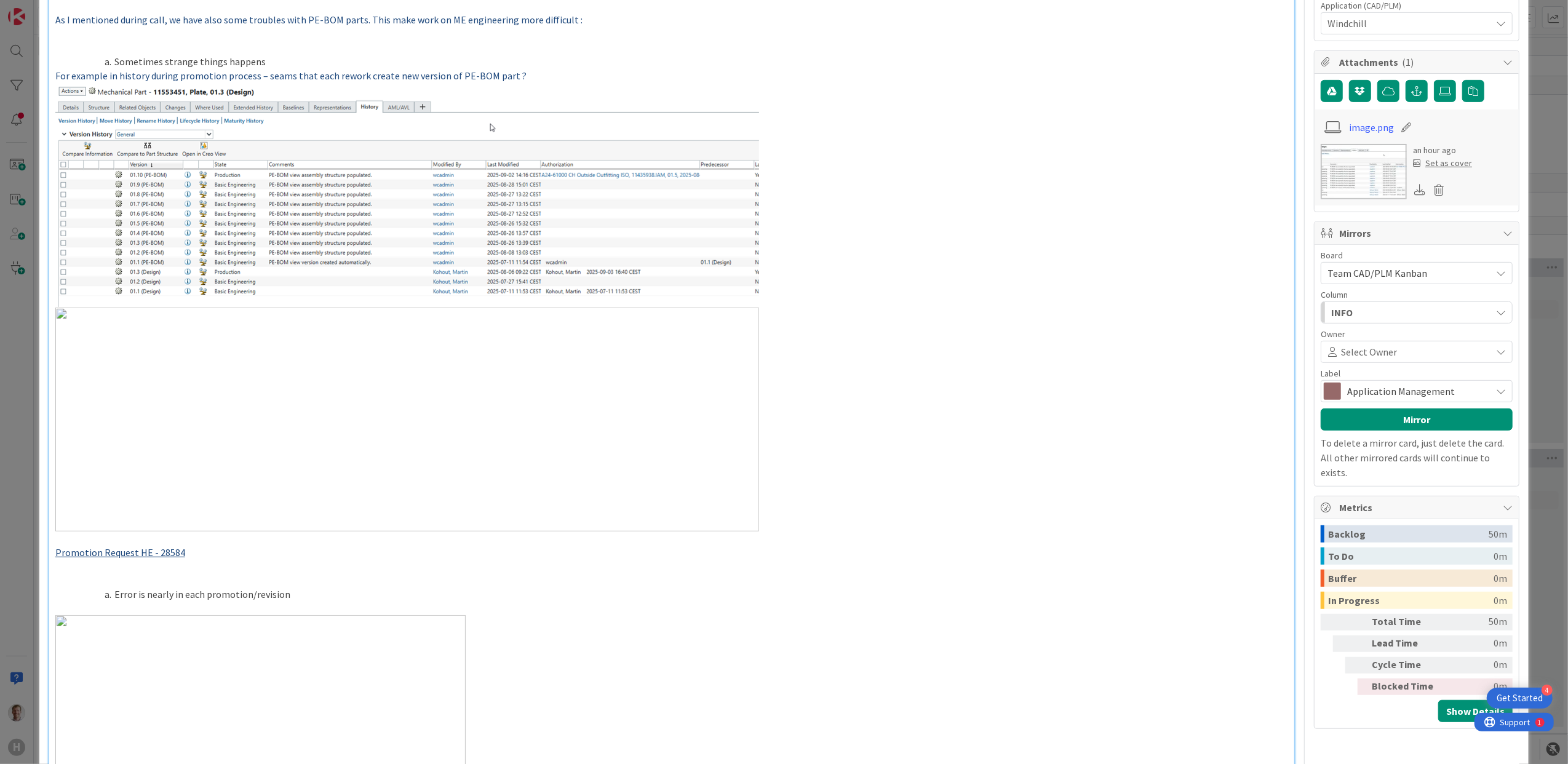
click at [1259, 395] on p at bounding box center [672, 419] width 1233 height 224
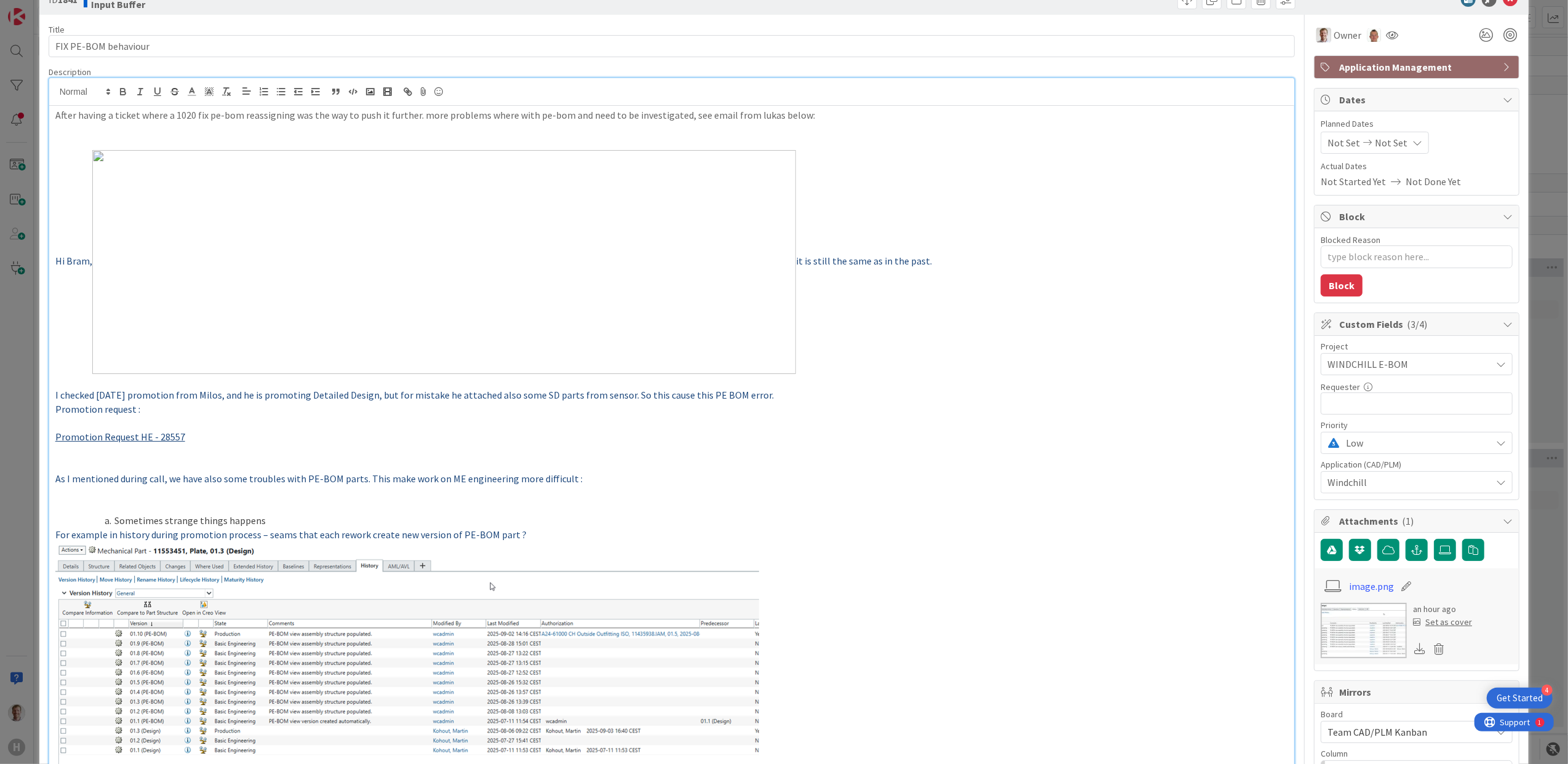
scroll to position [0, 0]
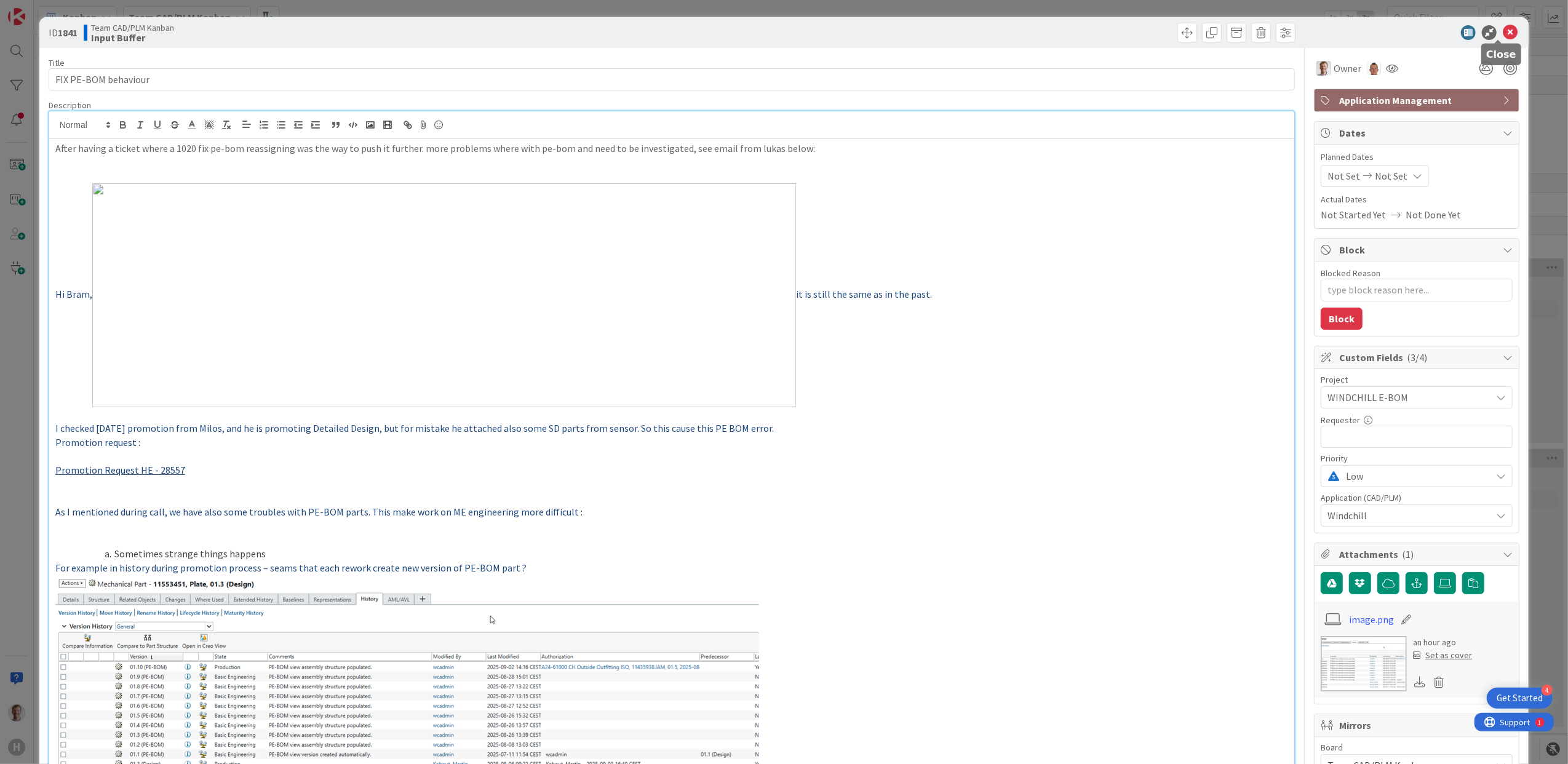
click at [1503, 33] on icon at bounding box center [1510, 33] width 15 height 15
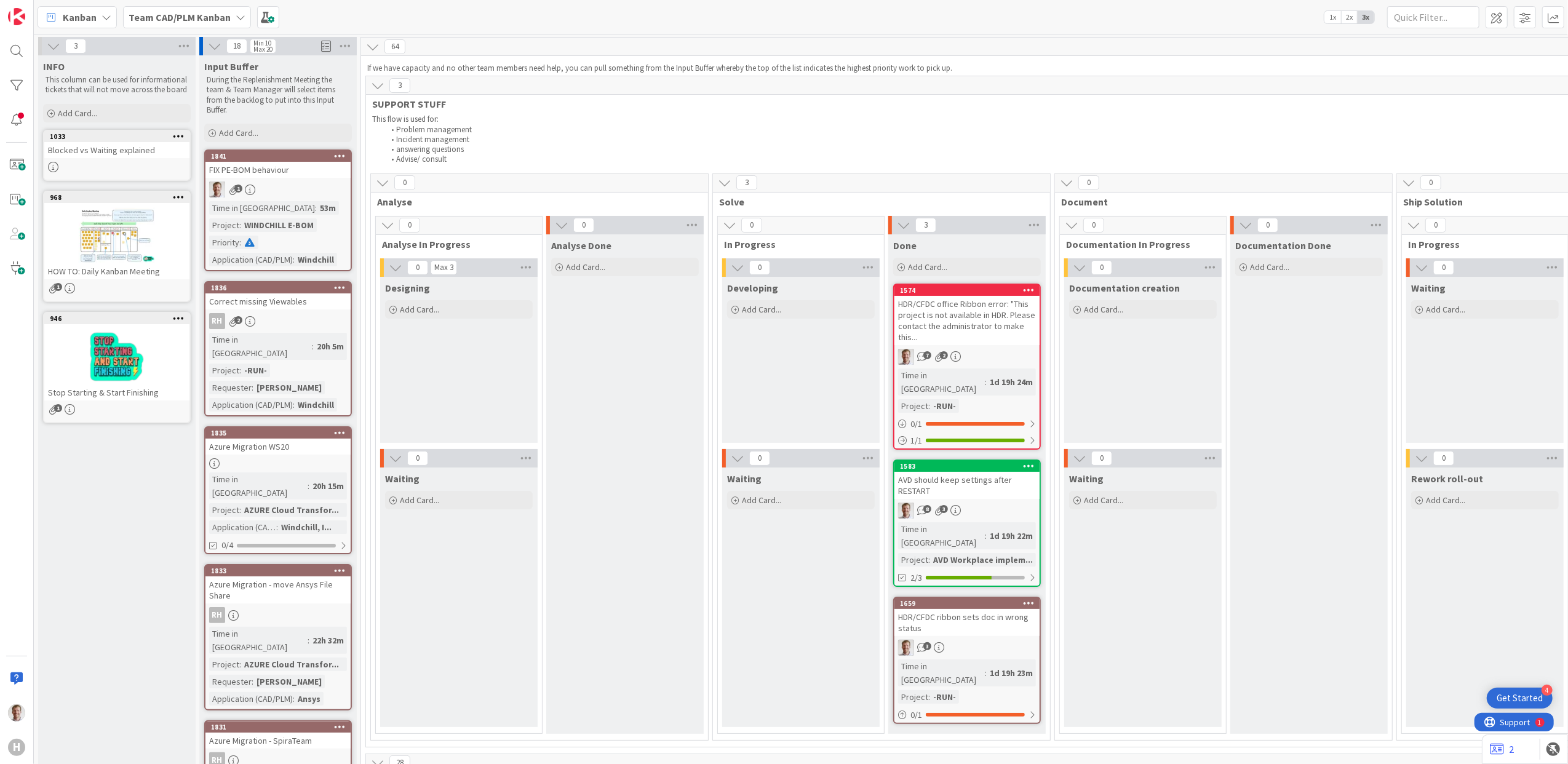
click at [620, 137] on li "Incident management" at bounding box center [1344, 139] width 1920 height 10
click at [13, 80] on div at bounding box center [16, 86] width 25 height 25
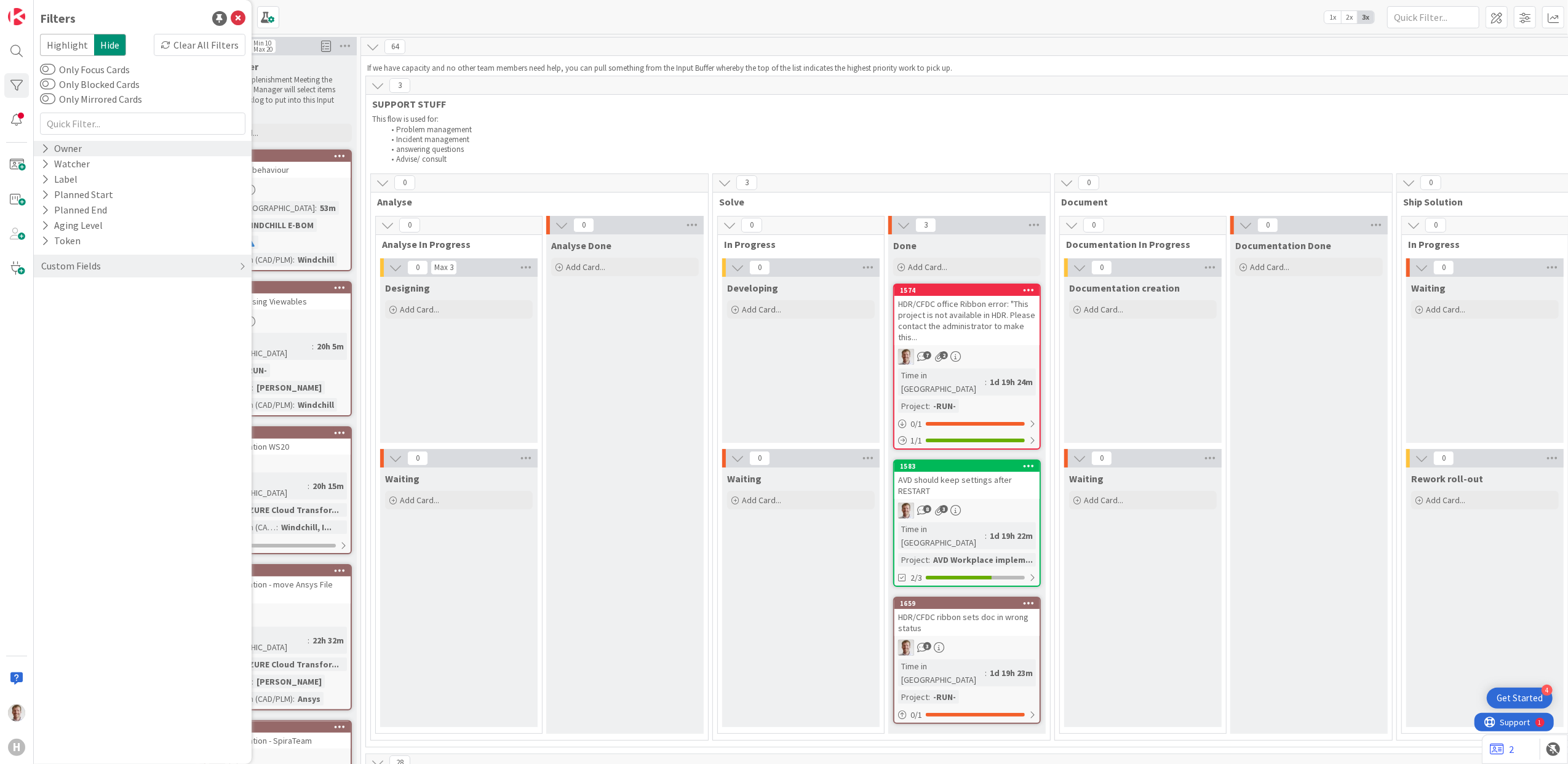
click at [43, 144] on icon at bounding box center [45, 148] width 8 height 10
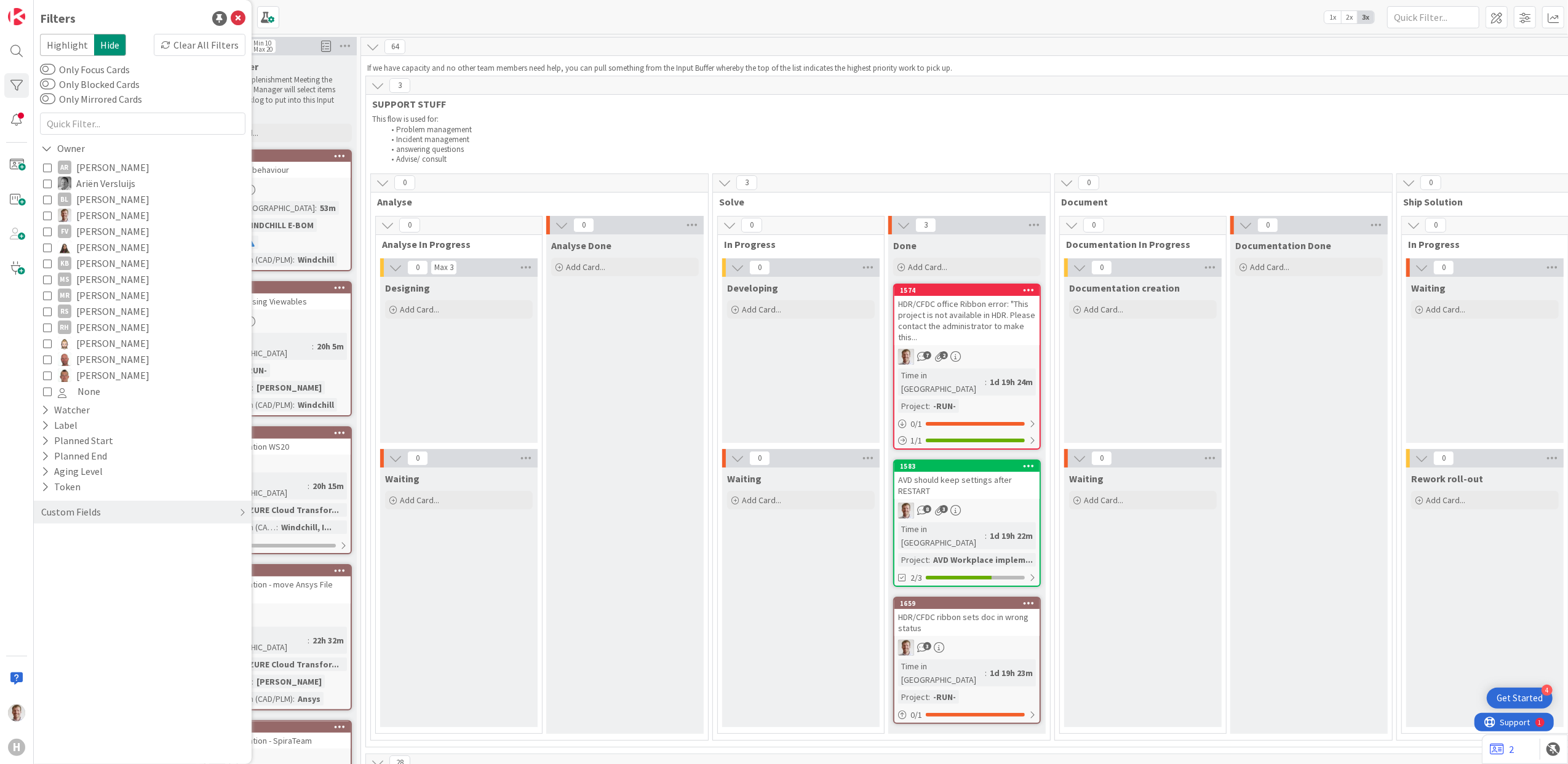
click at [45, 211] on icon at bounding box center [47, 215] width 9 height 9
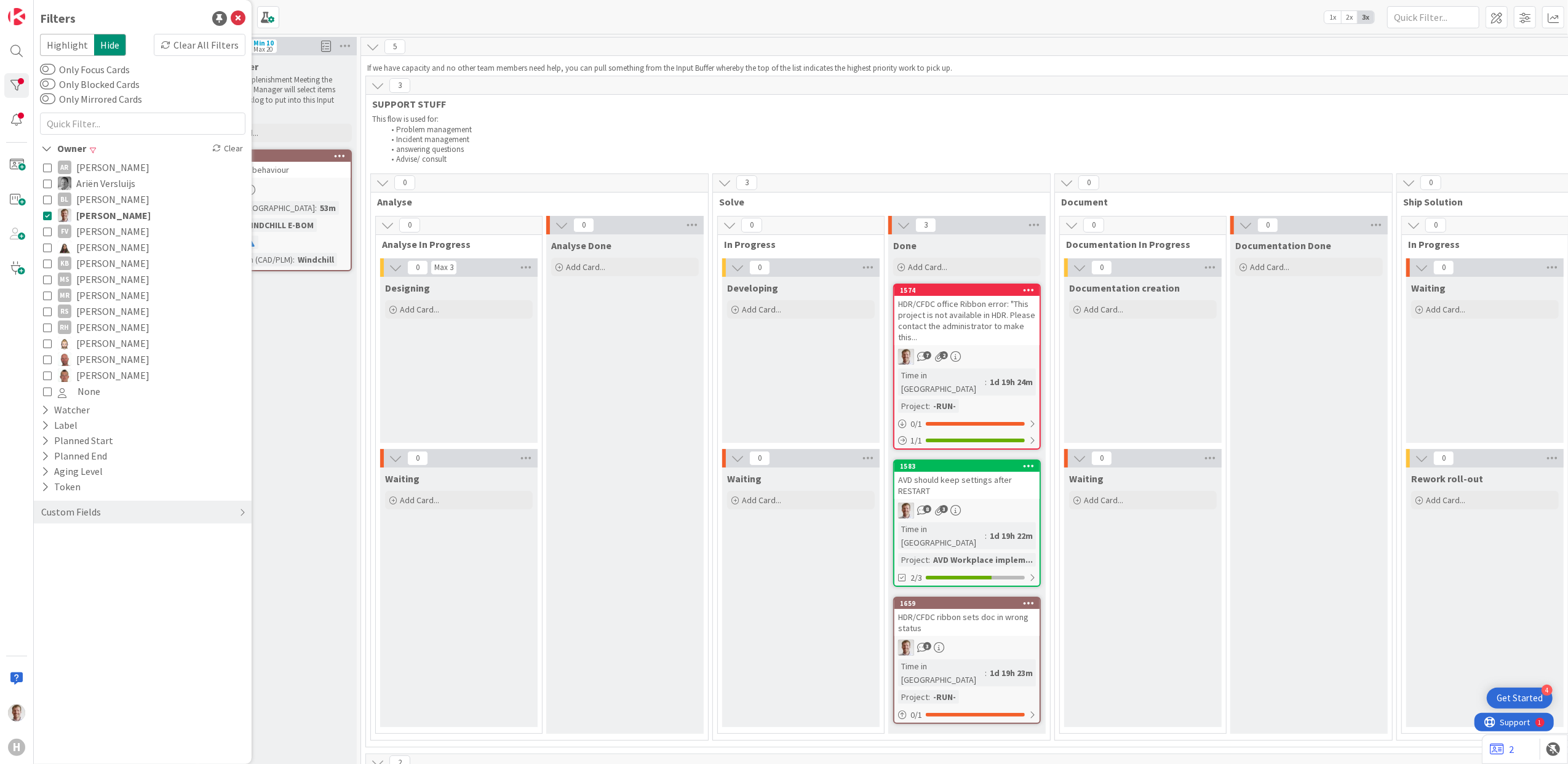
click at [94, 624] on div "Filters Highlight Hide Clear All Filters Only Focus Cards Only Blocked Cards On…" at bounding box center [142, 382] width 218 height 764
click at [239, 15] on icon at bounding box center [238, 19] width 15 height 15
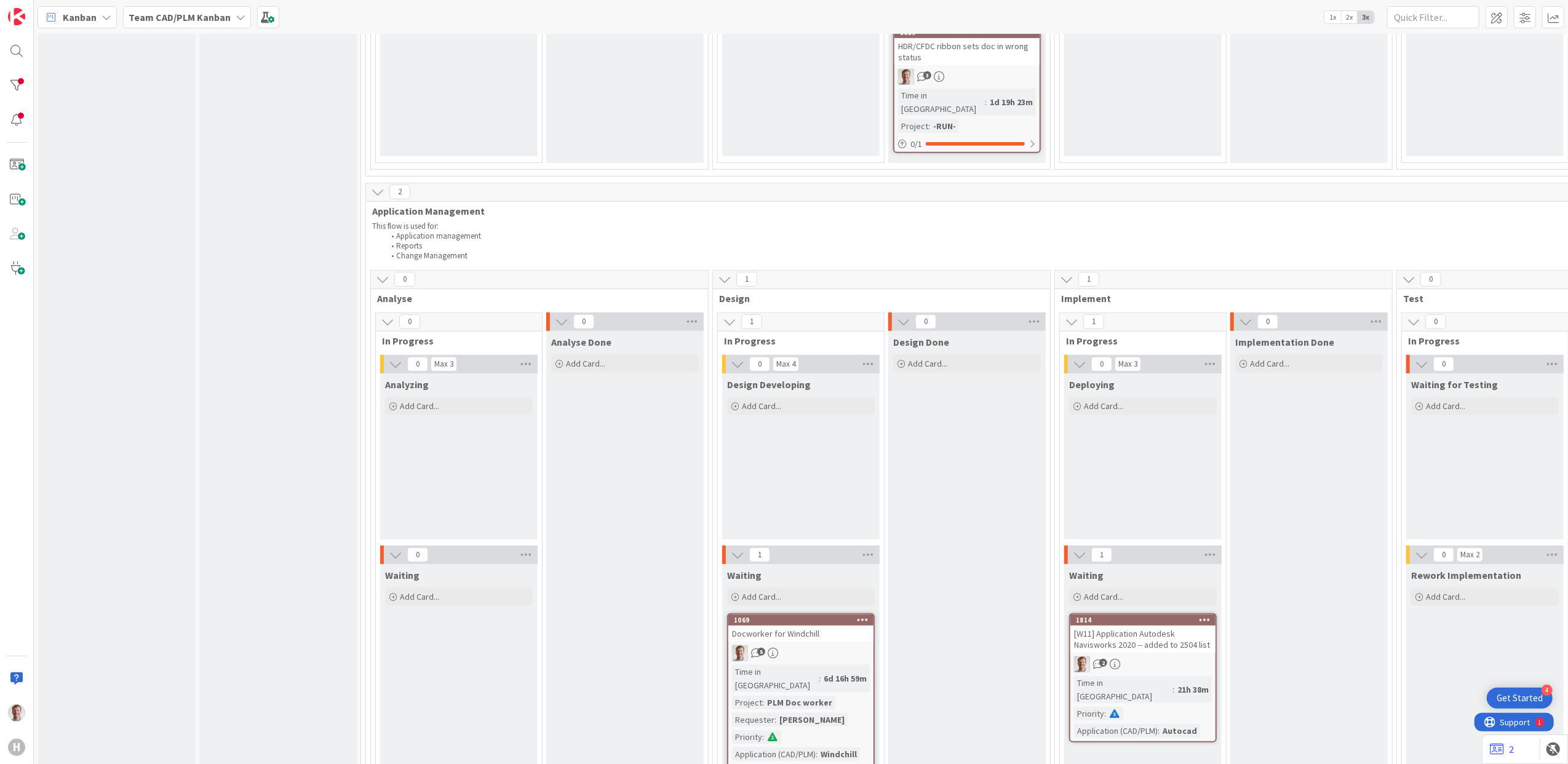
scroll to position [574, 0]
click at [1151, 623] on div "[W11] Application Autodesk Navisworks 2020 -- added to 2504 list" at bounding box center [1143, 636] width 145 height 27
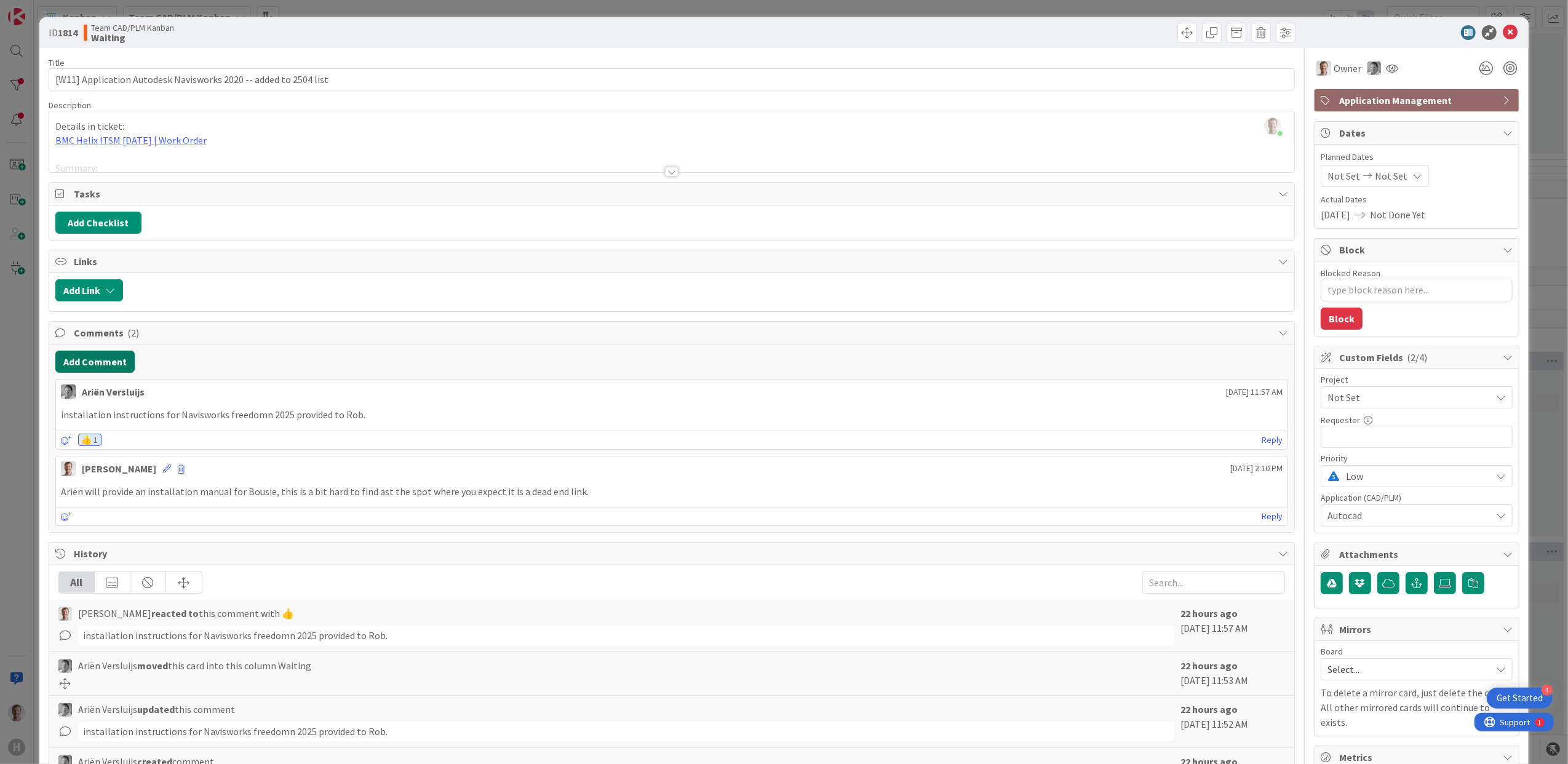
click at [84, 356] on button "Add Comment" at bounding box center [95, 362] width 80 height 22
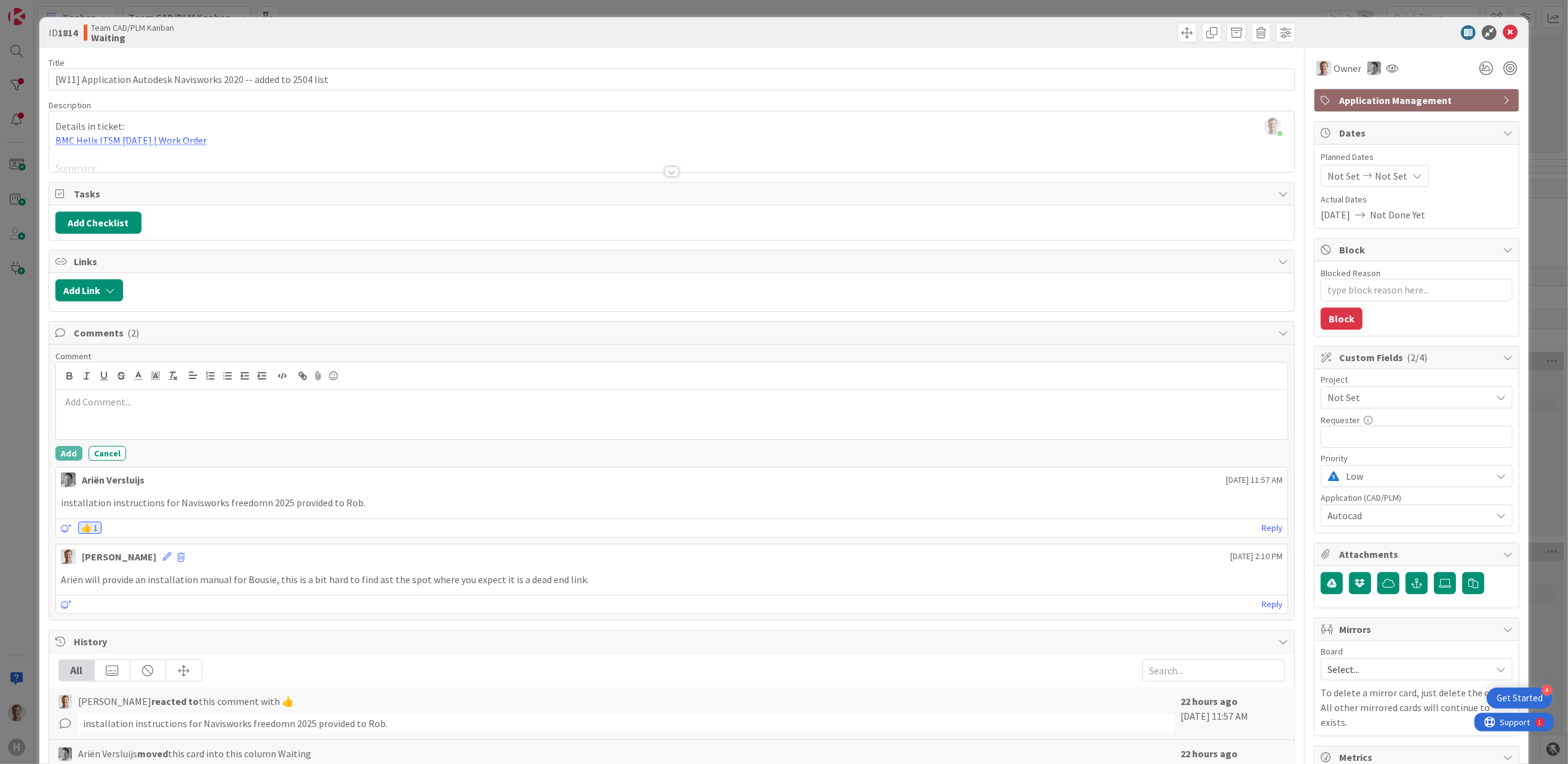
click at [232, 414] on div at bounding box center [672, 415] width 1232 height 49
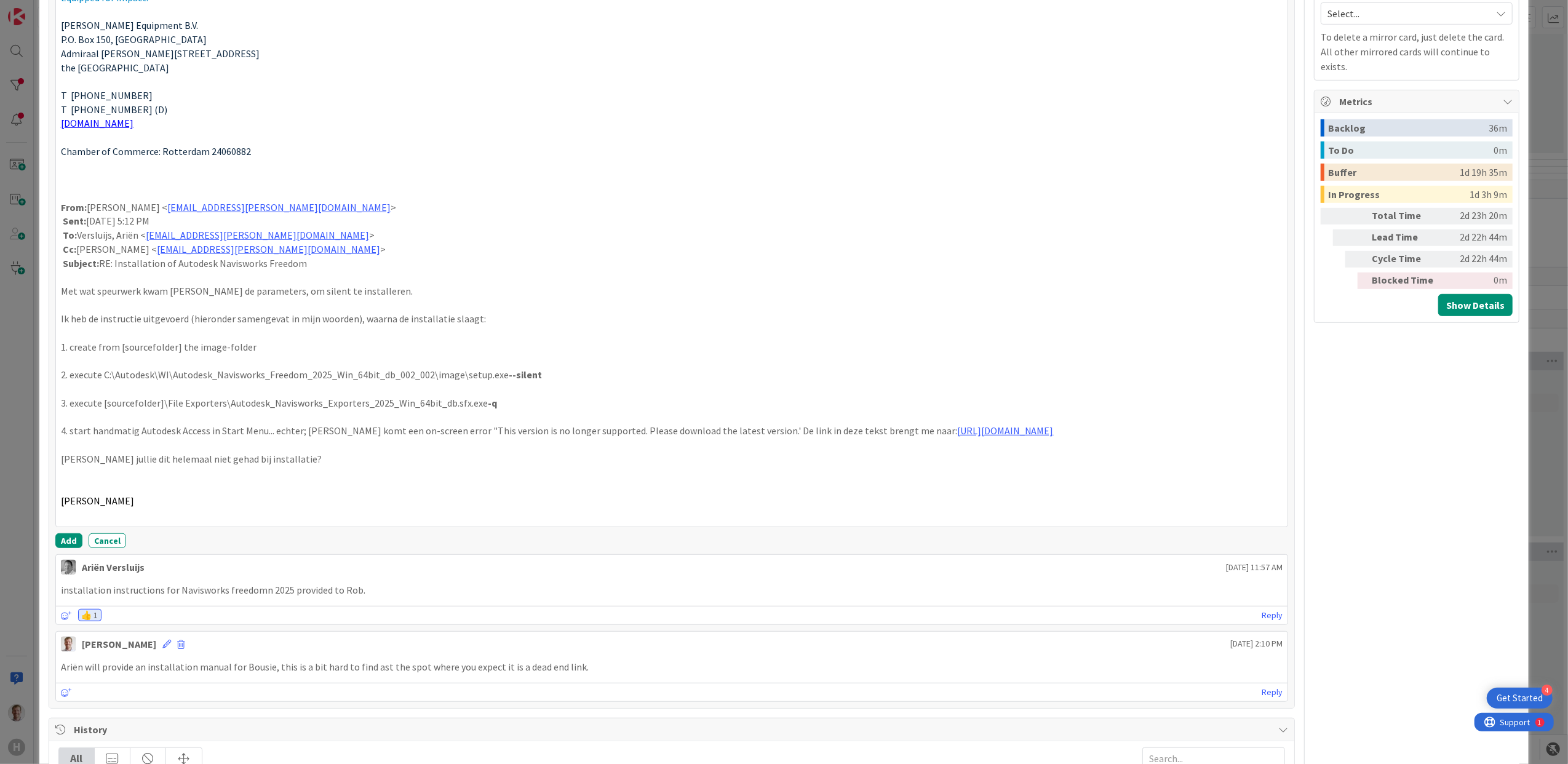
scroll to position [662, 0]
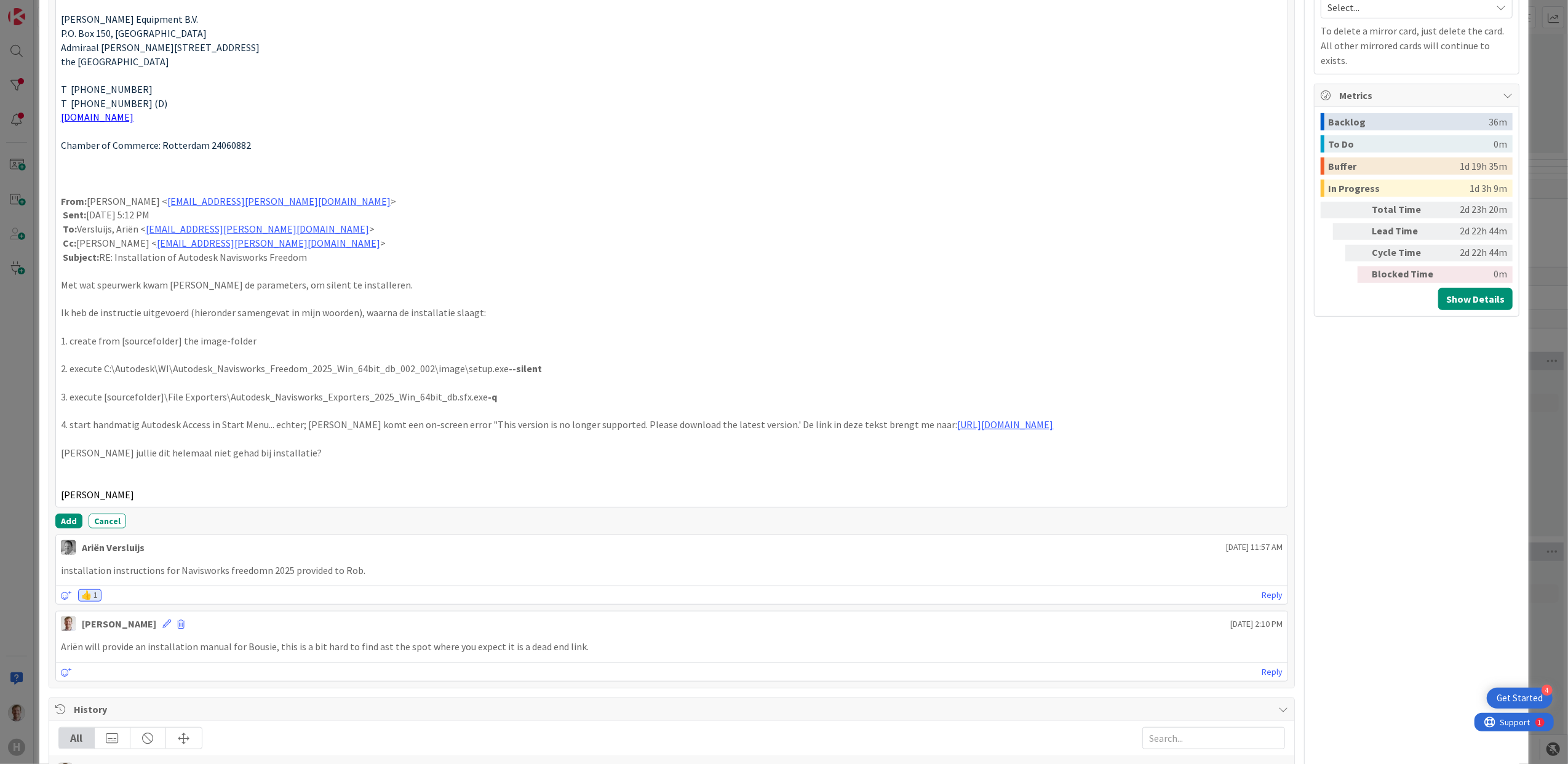
drag, startPoint x: 84, startPoint y: 481, endPoint x: 102, endPoint y: 478, distance: 18.2
click at [86, 481] on p at bounding box center [672, 481] width 1222 height 14
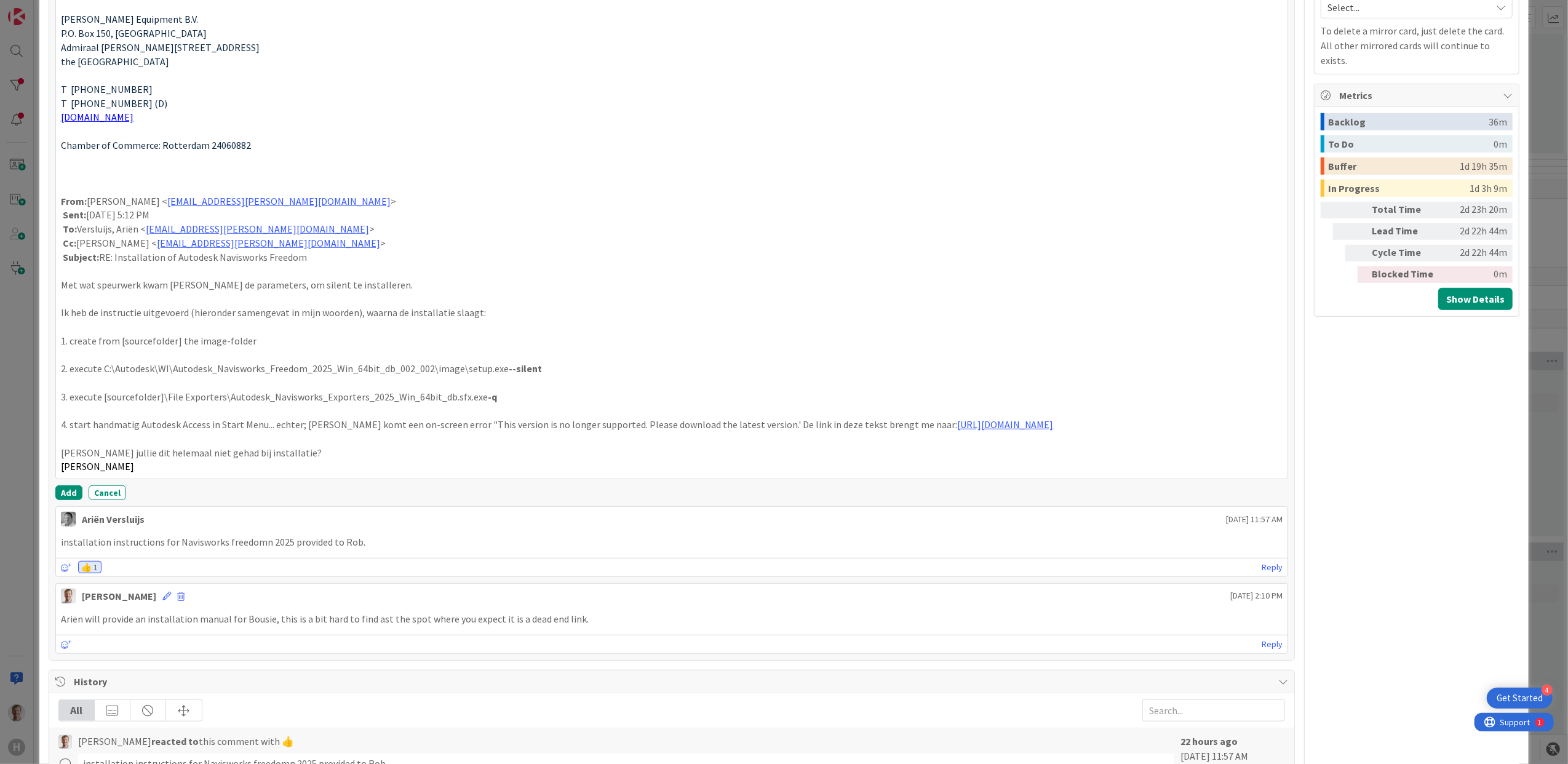
click at [87, 299] on p at bounding box center [672, 299] width 1222 height 14
type textarea "x"
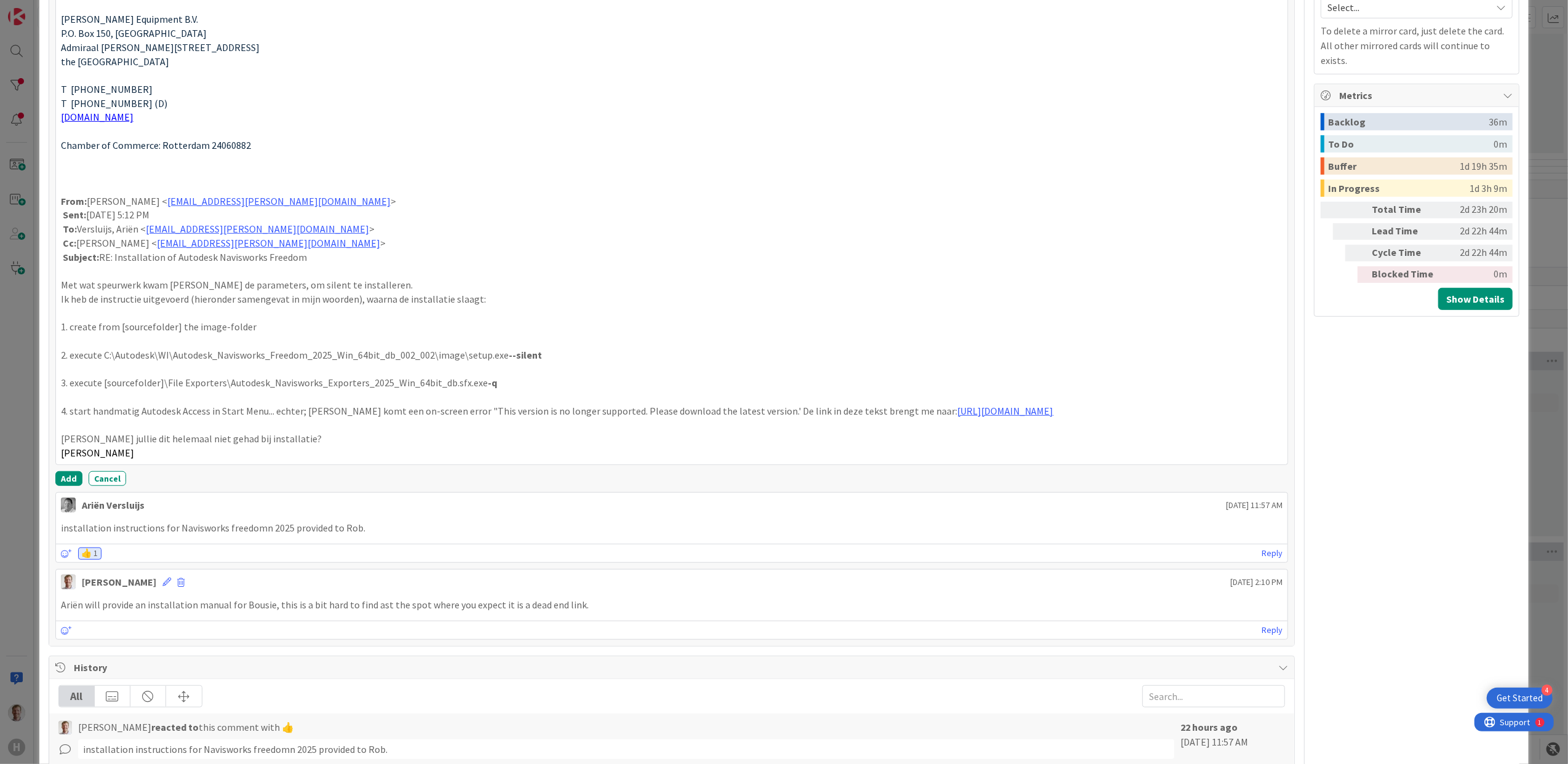
scroll to position [498, 0]
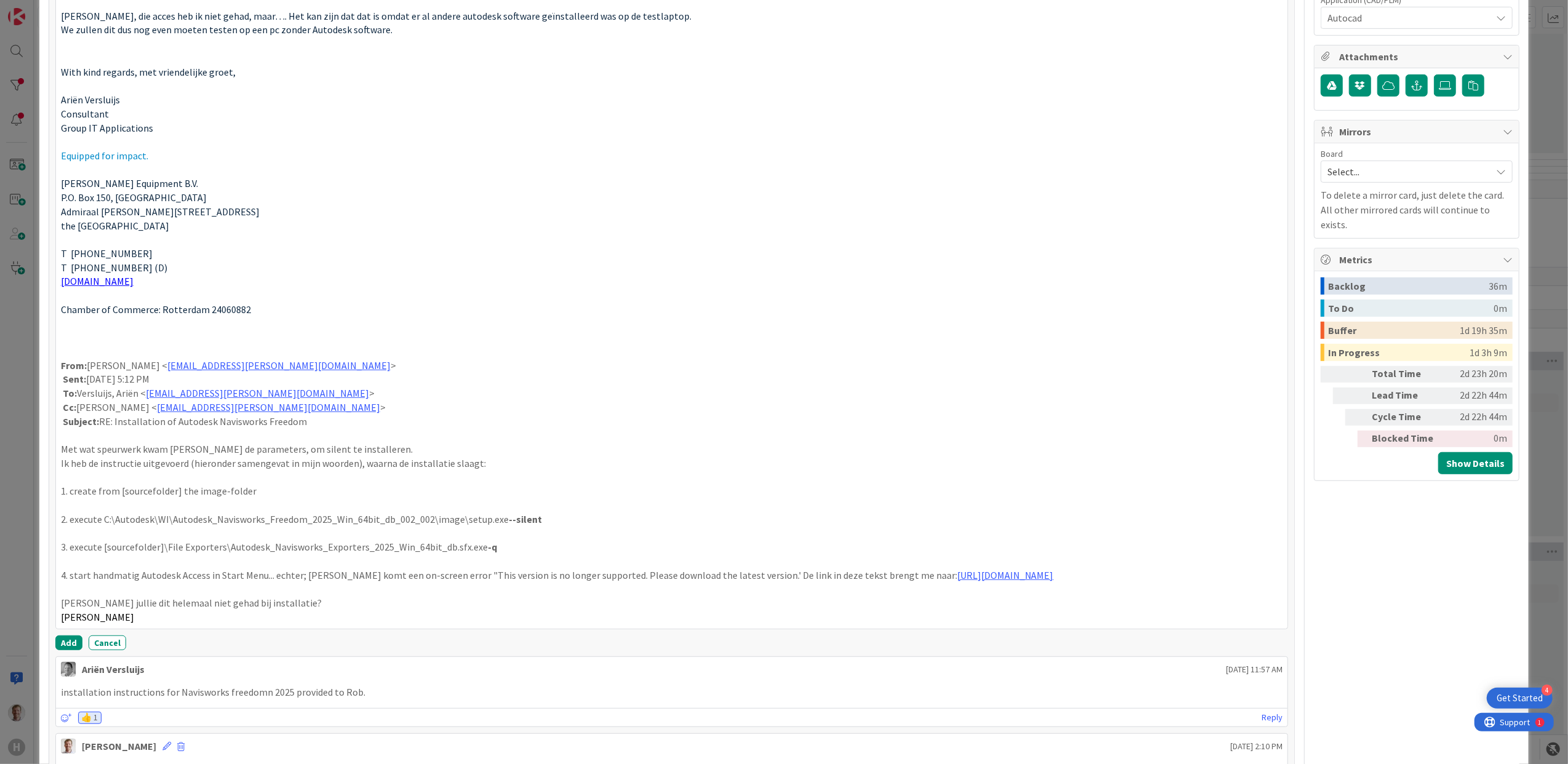
click at [84, 358] on p at bounding box center [672, 351] width 1222 height 14
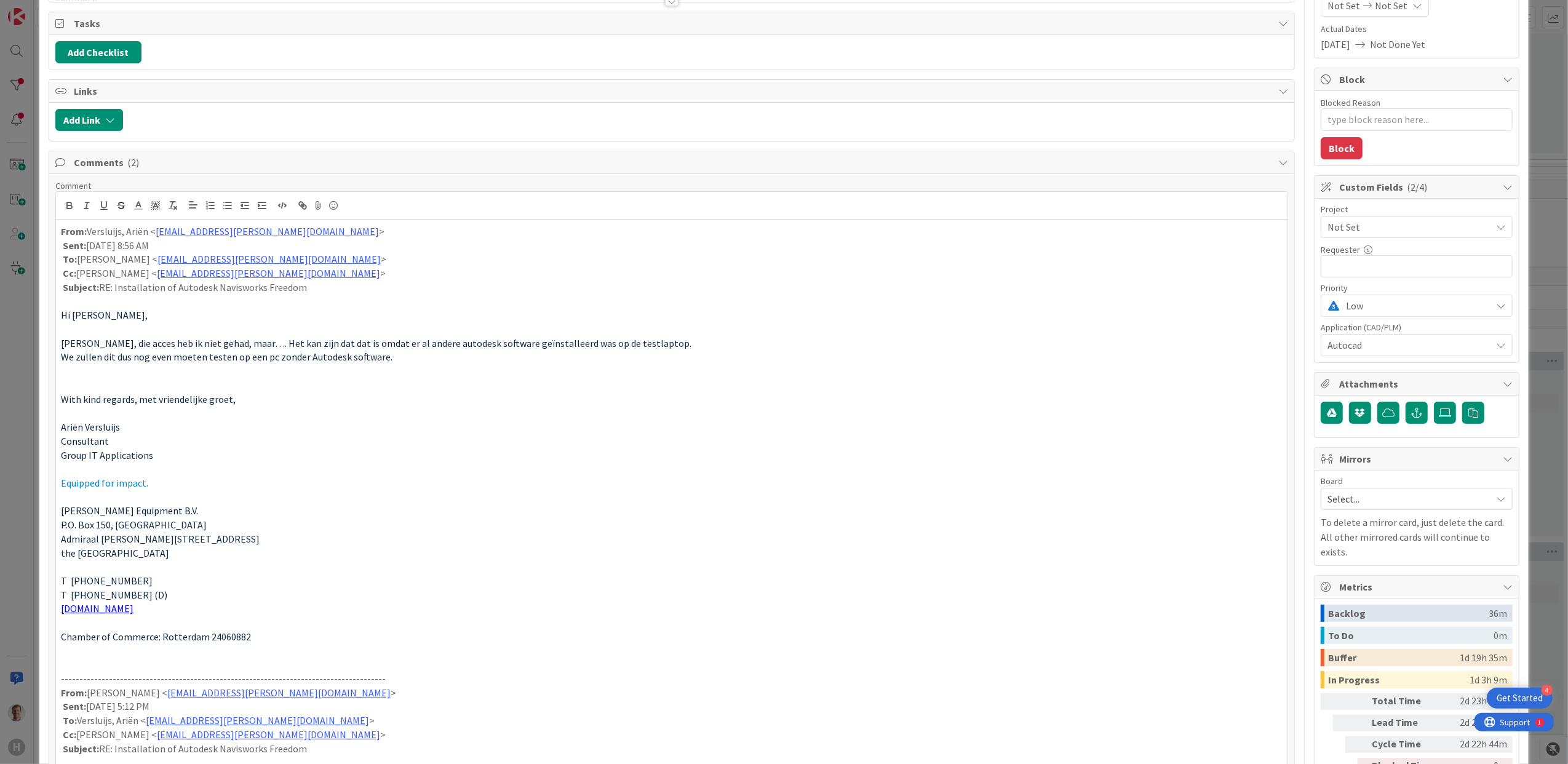
scroll to position [170, 0]
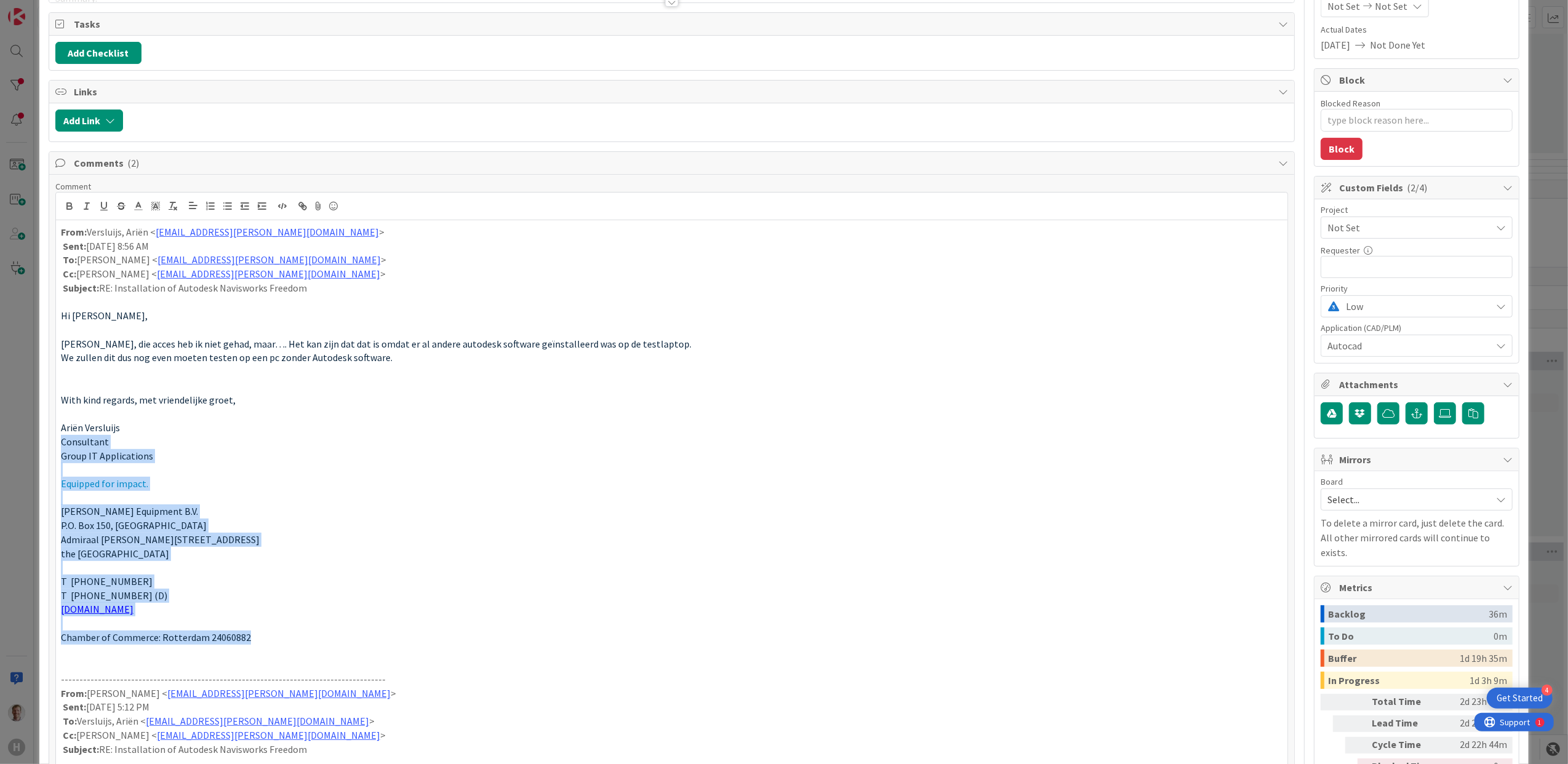
drag, startPoint x: 278, startPoint y: 640, endPoint x: 26, endPoint y: 449, distance: 316.2
click at [26, 449] on div "ID 1814 Team CAD/PLM Kanban Waiting Title 64 / 128 [W11] Application Autodesk N…" at bounding box center [784, 382] width 1568 height 764
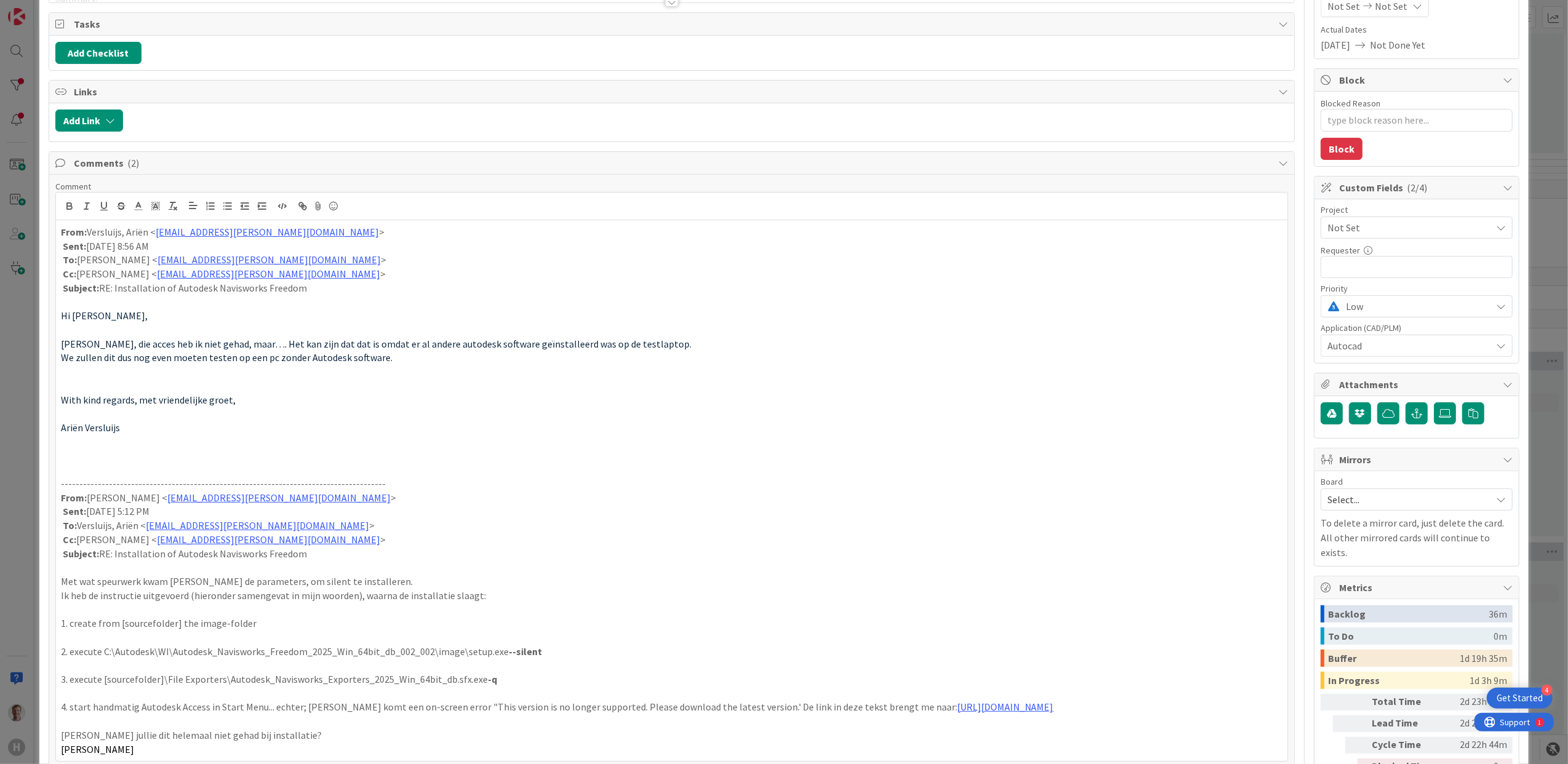
click at [143, 466] on p at bounding box center [672, 470] width 1222 height 14
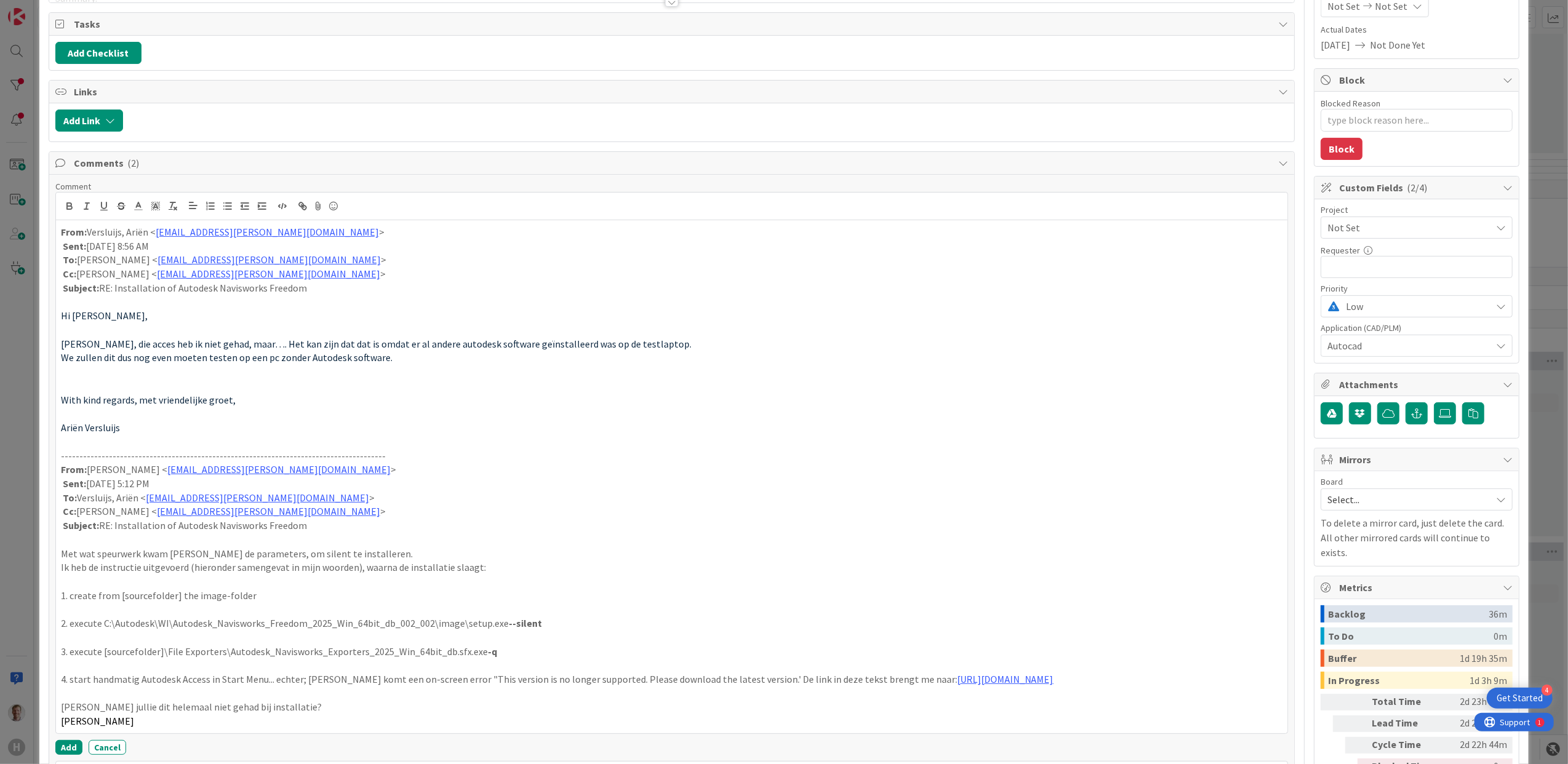
click at [97, 415] on p at bounding box center [672, 414] width 1222 height 14
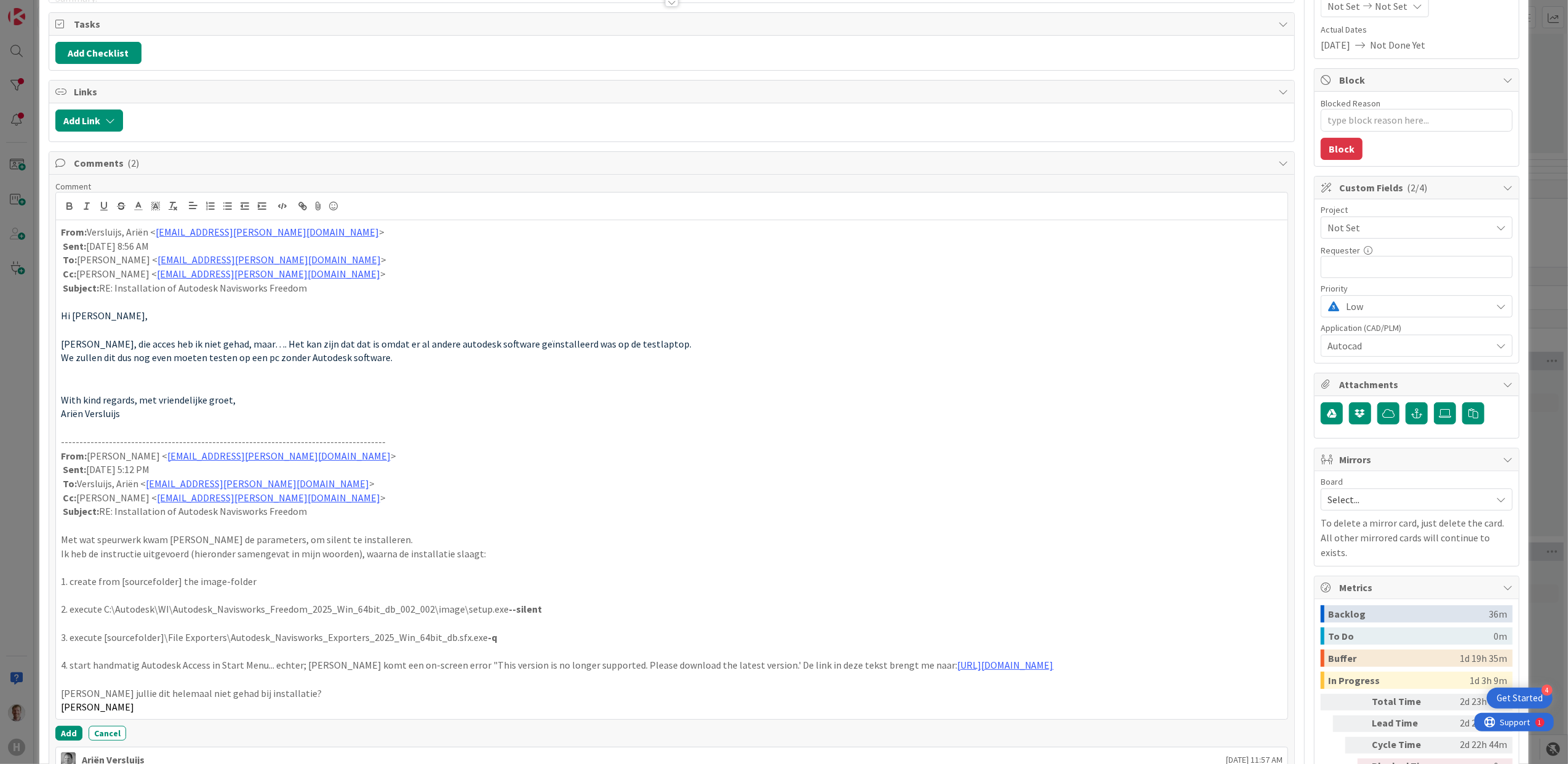
click at [96, 386] on p at bounding box center [672, 386] width 1222 height 14
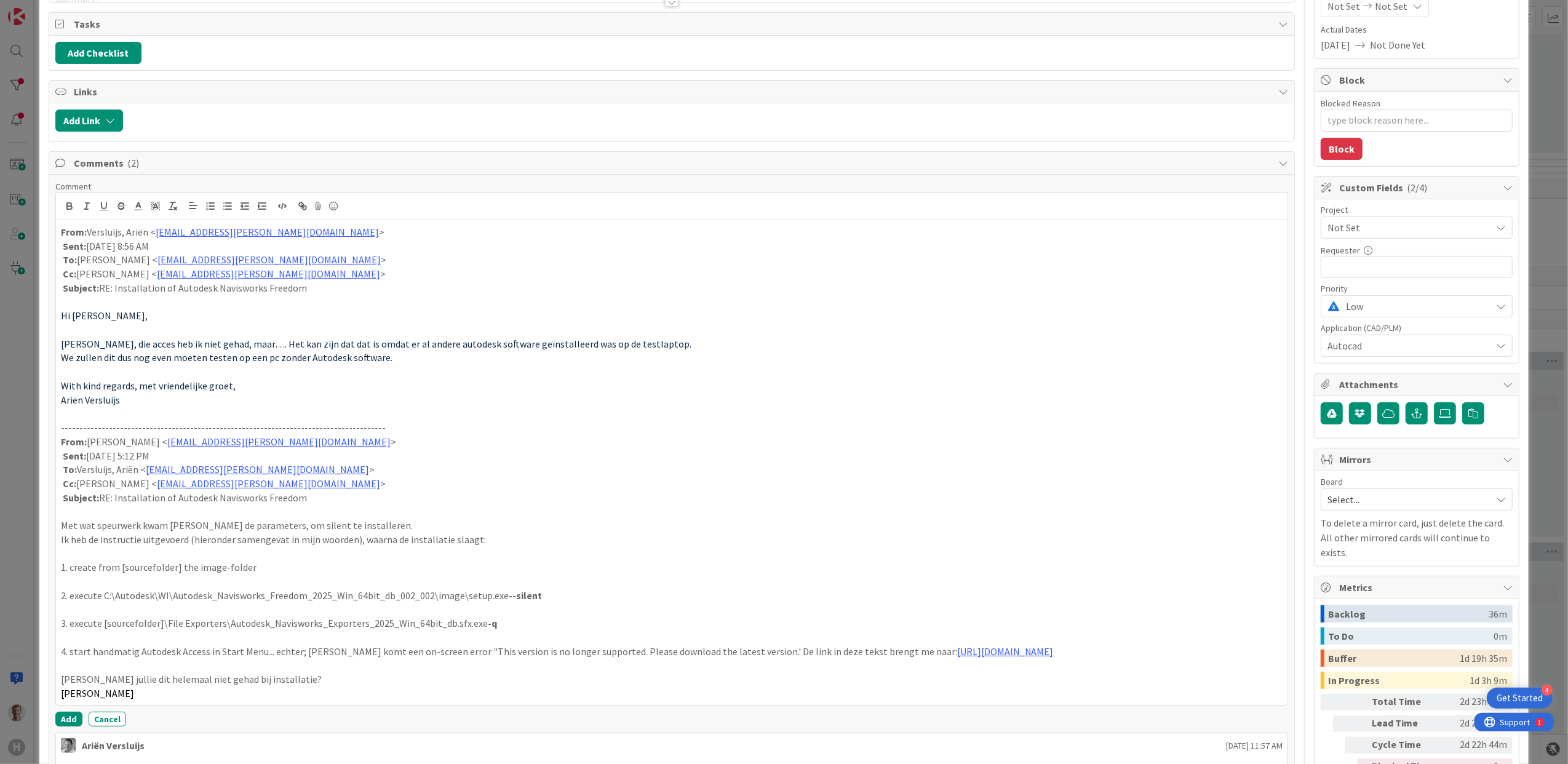
click at [80, 336] on p at bounding box center [672, 330] width 1222 height 14
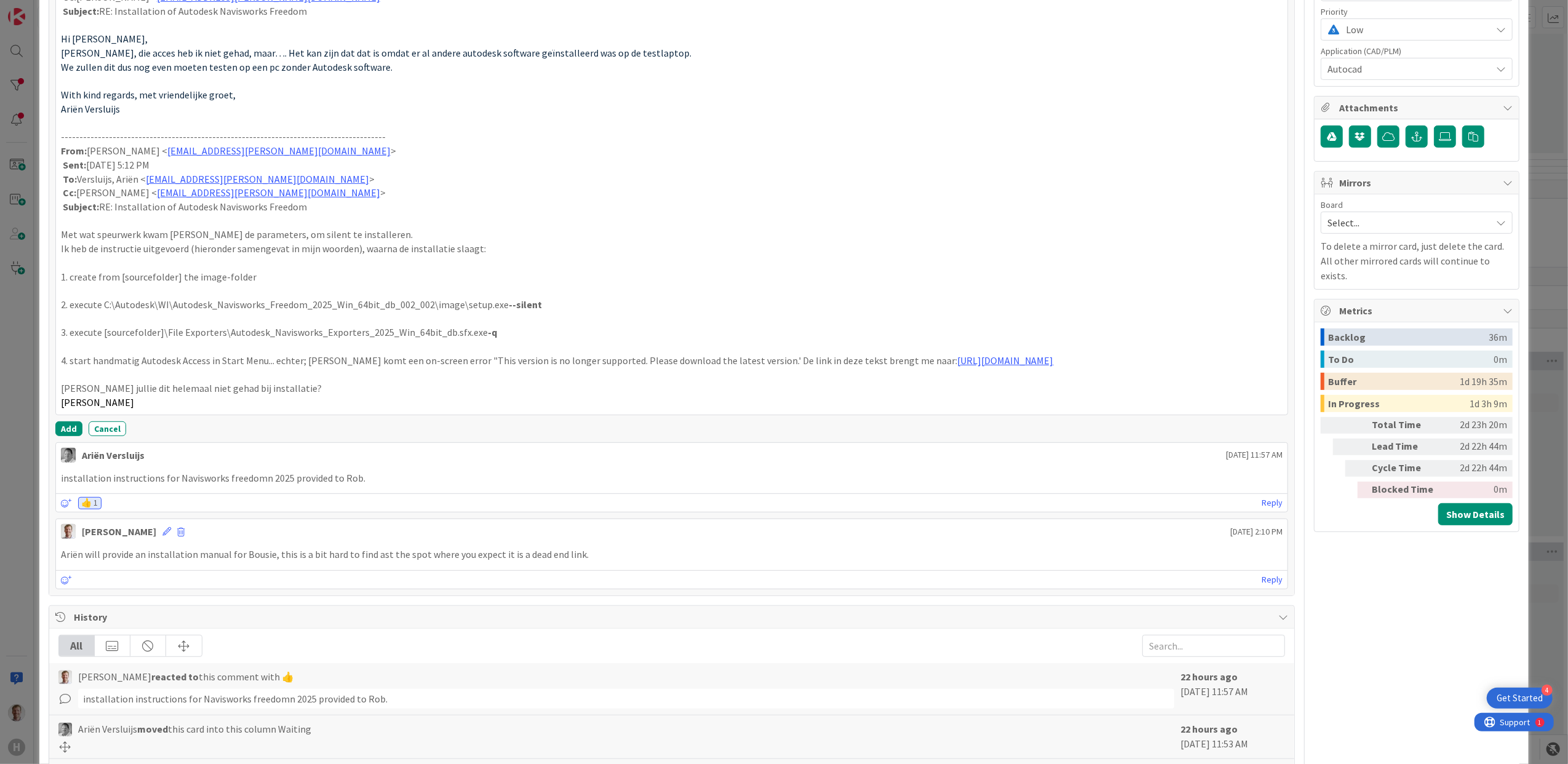
scroll to position [334, 0]
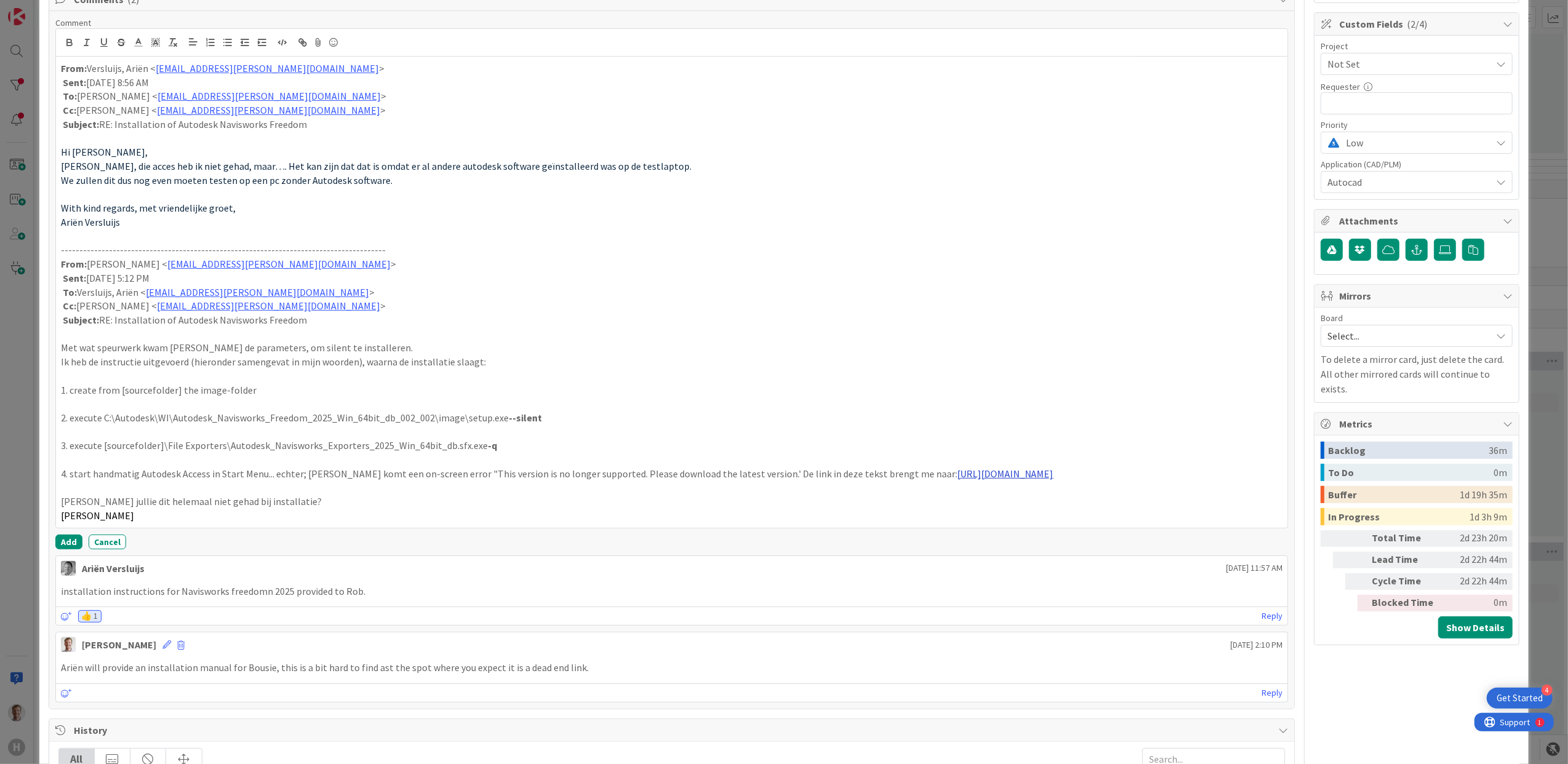
click at [957, 476] on link "https://www.autodesk.com/products/autodesk-access/overview" at bounding box center [1005, 474] width 97 height 12
click at [872, 481] on p "4. start handmatig Autodesk Access in Start Menu... echter; dan komt een on-scr…" at bounding box center [672, 474] width 1222 height 14
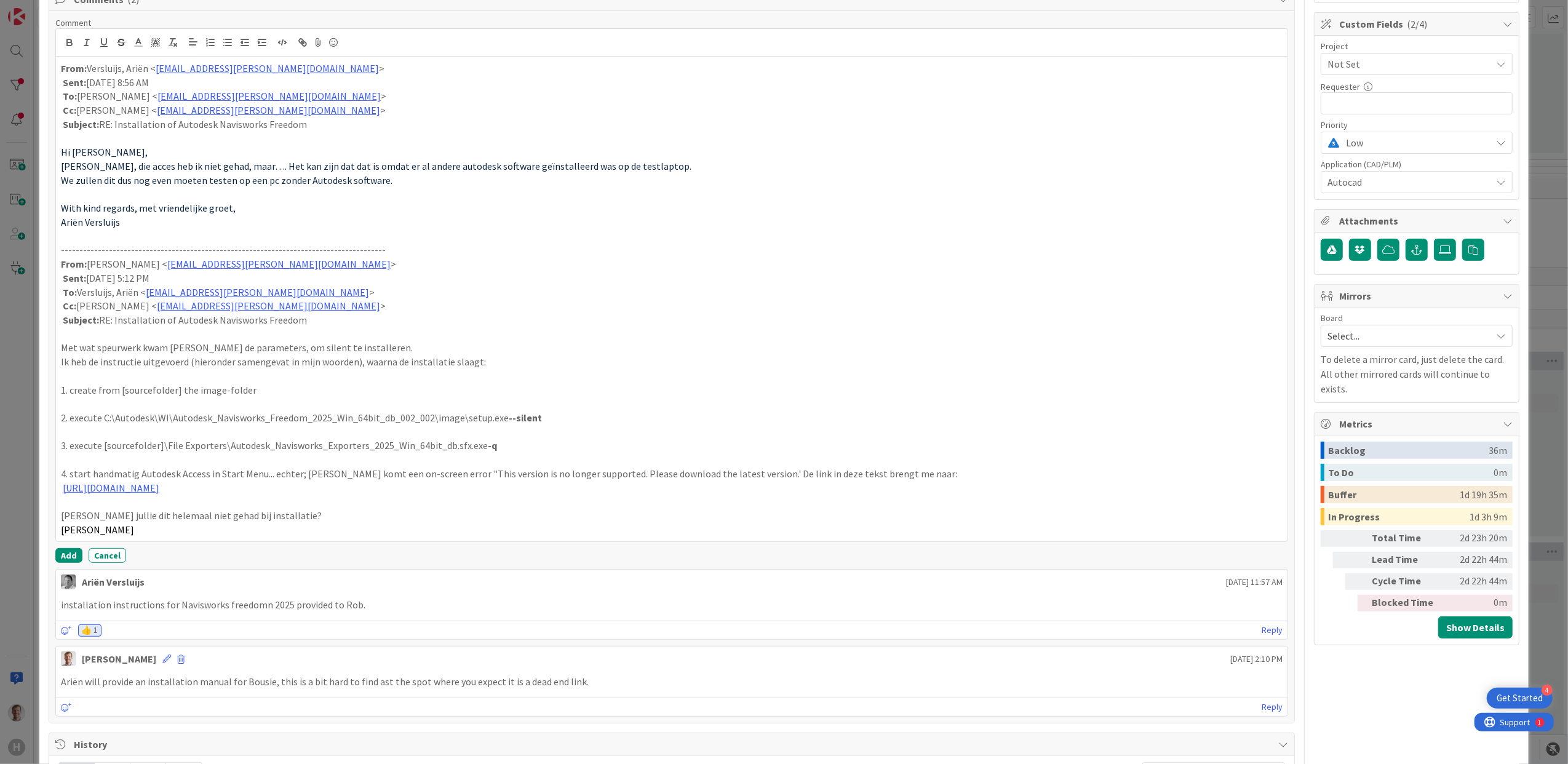
click at [67, 461] on p at bounding box center [672, 460] width 1222 height 14
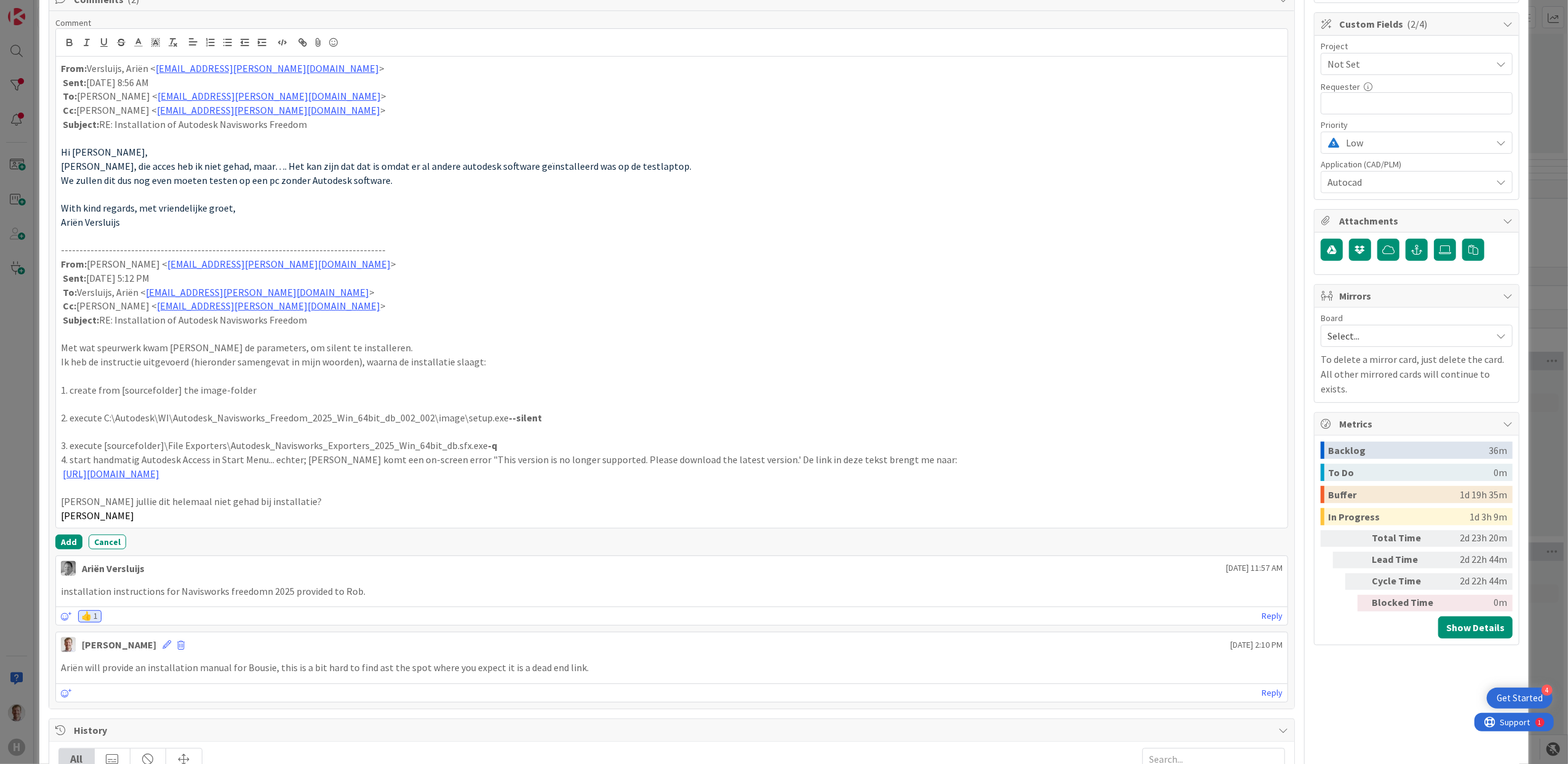
click at [102, 432] on p at bounding box center [672, 432] width 1222 height 14
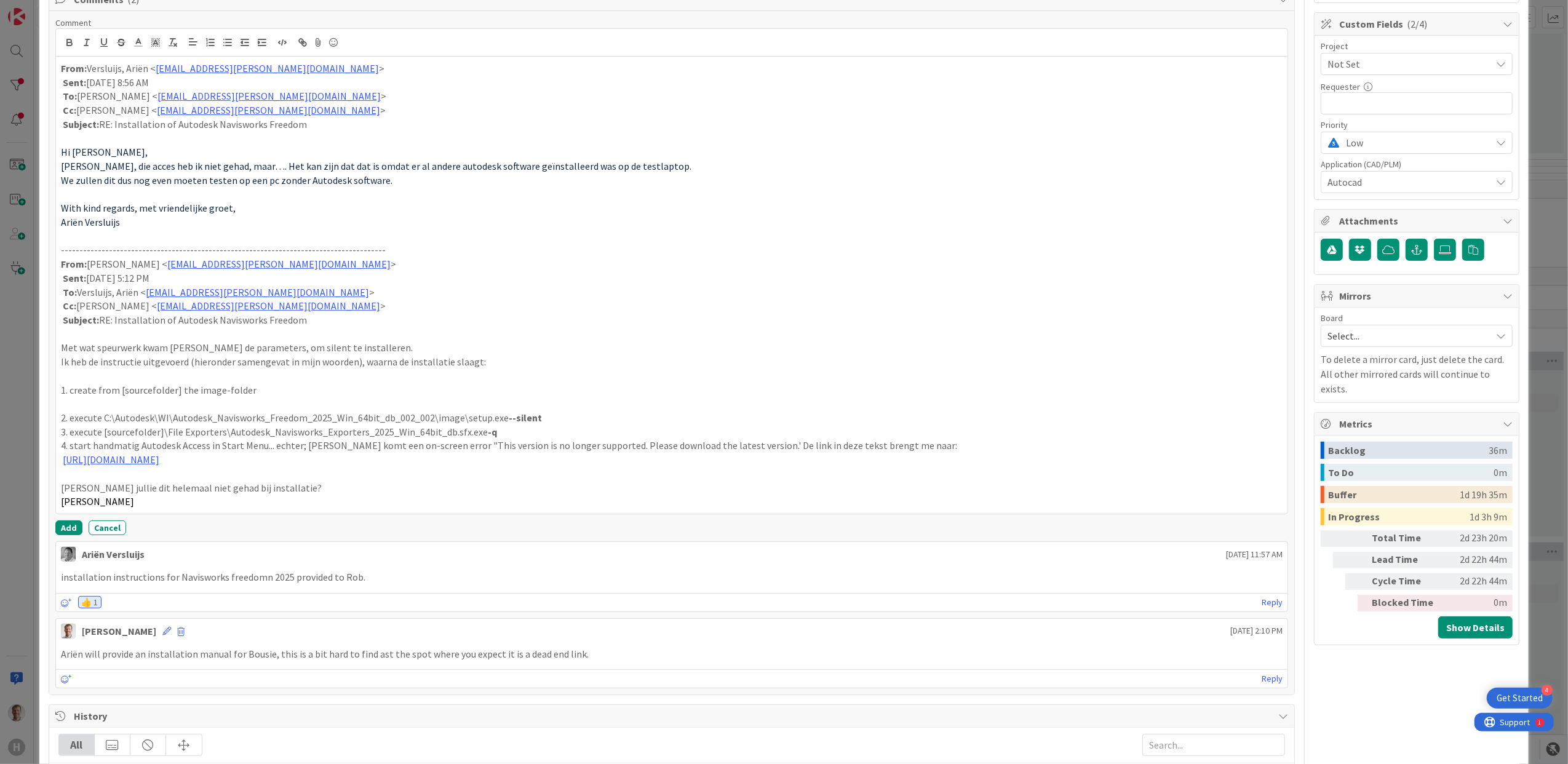
click at [94, 405] on p at bounding box center [672, 404] width 1222 height 14
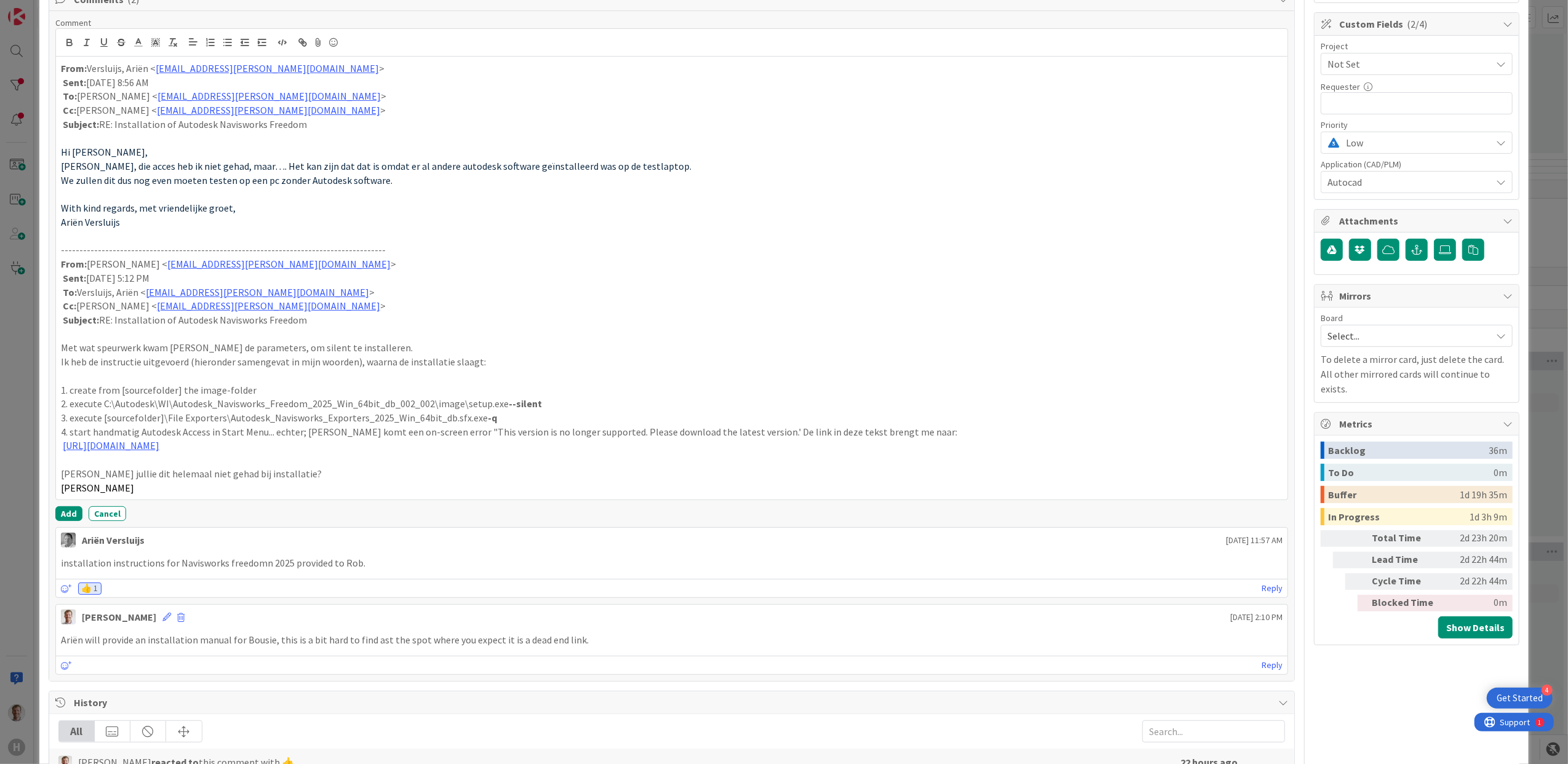
scroll to position [87, 0]
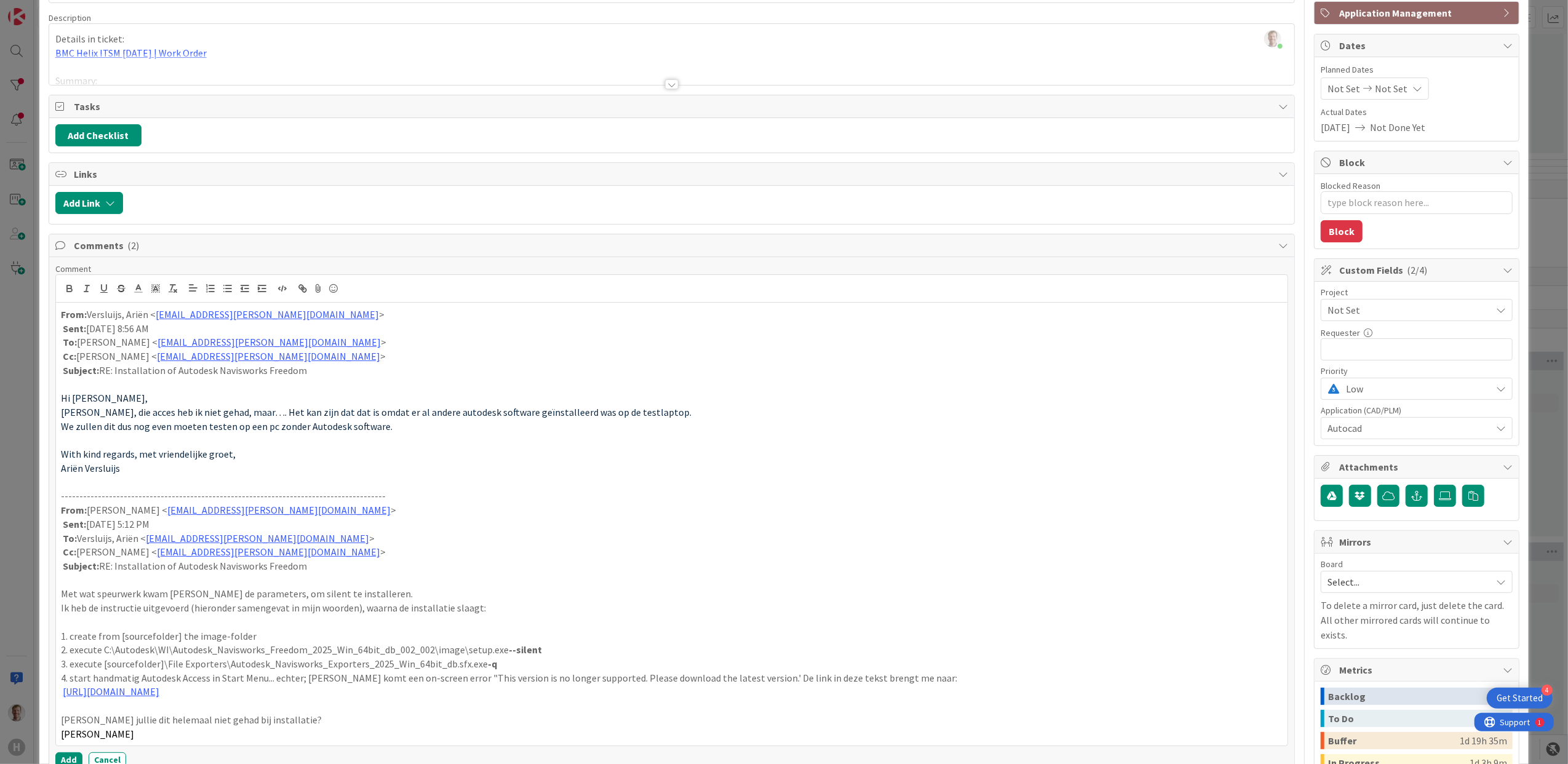
click at [102, 485] on p at bounding box center [672, 483] width 1222 height 14
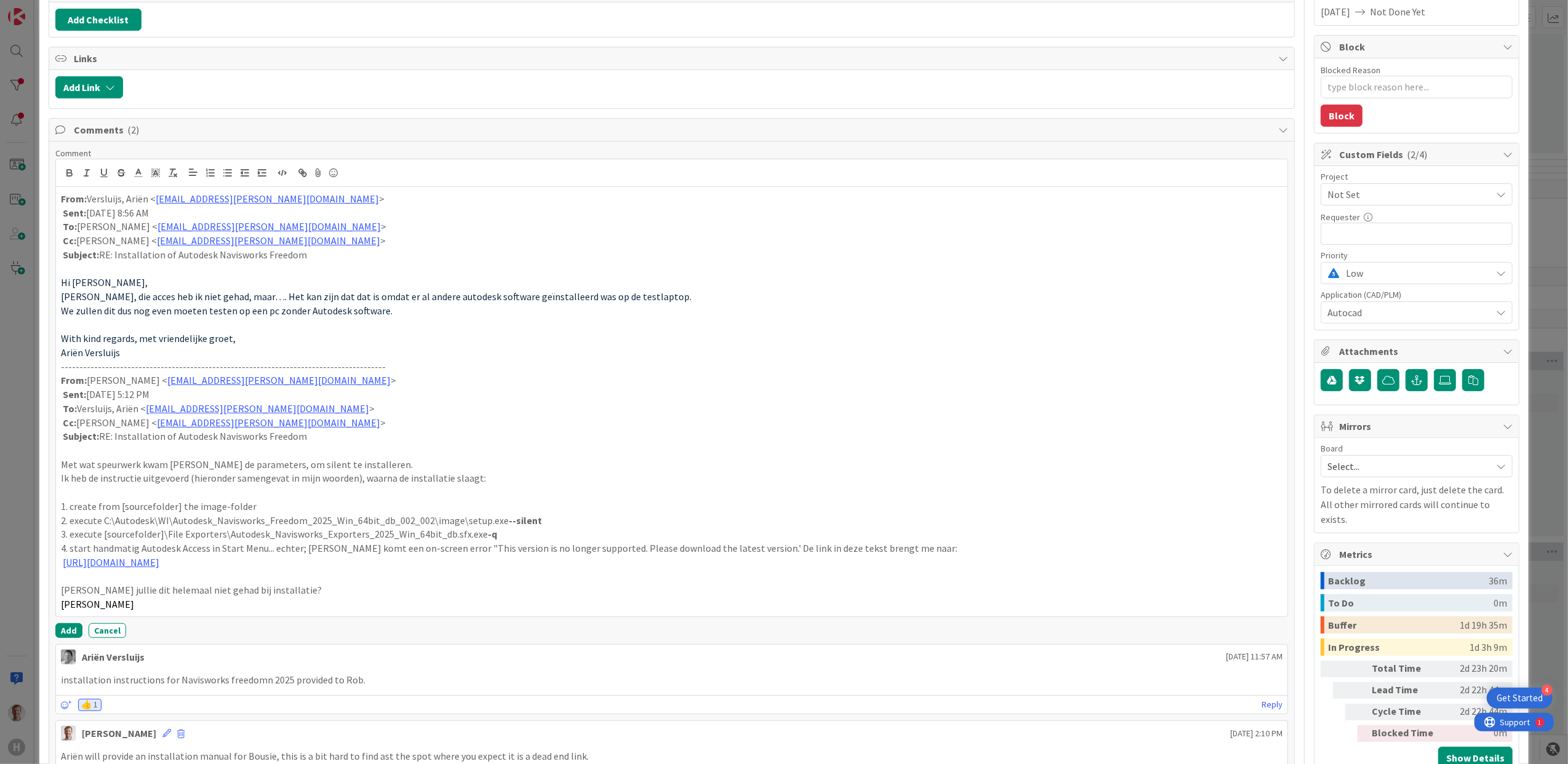
scroll to position [328, 0]
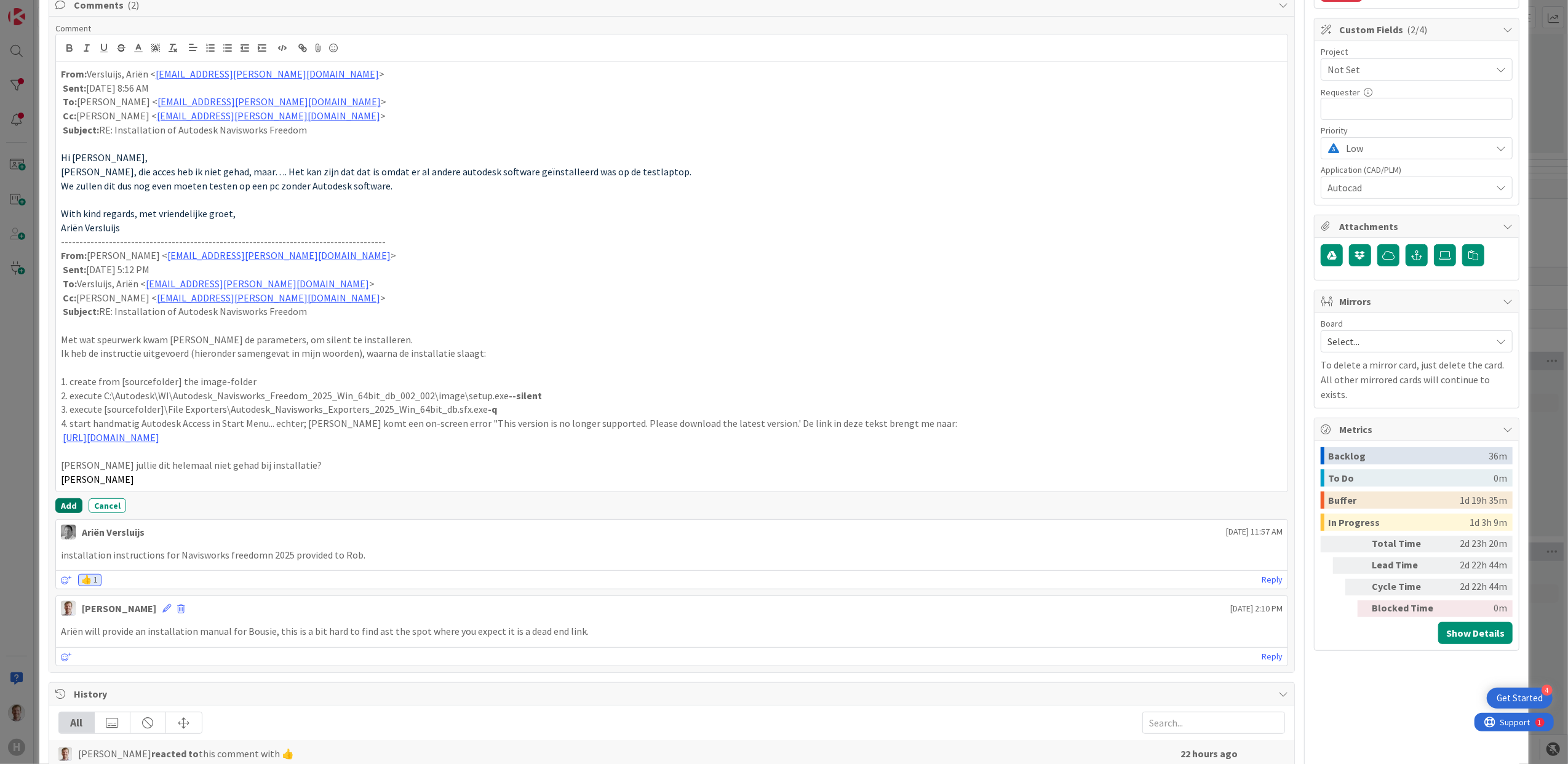
click at [67, 510] on button "Add" at bounding box center [69, 506] width 27 height 15
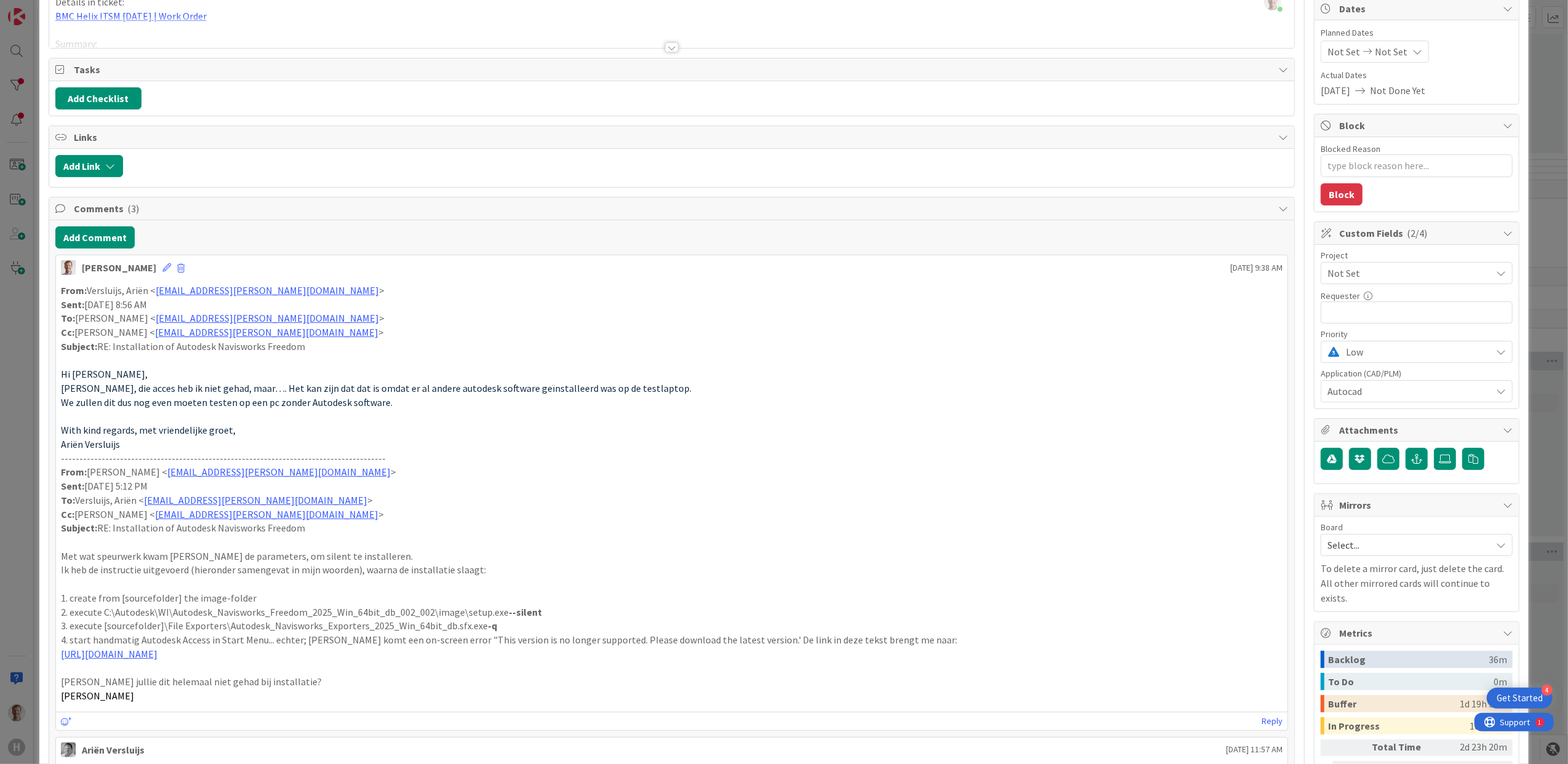
scroll to position [0, 0]
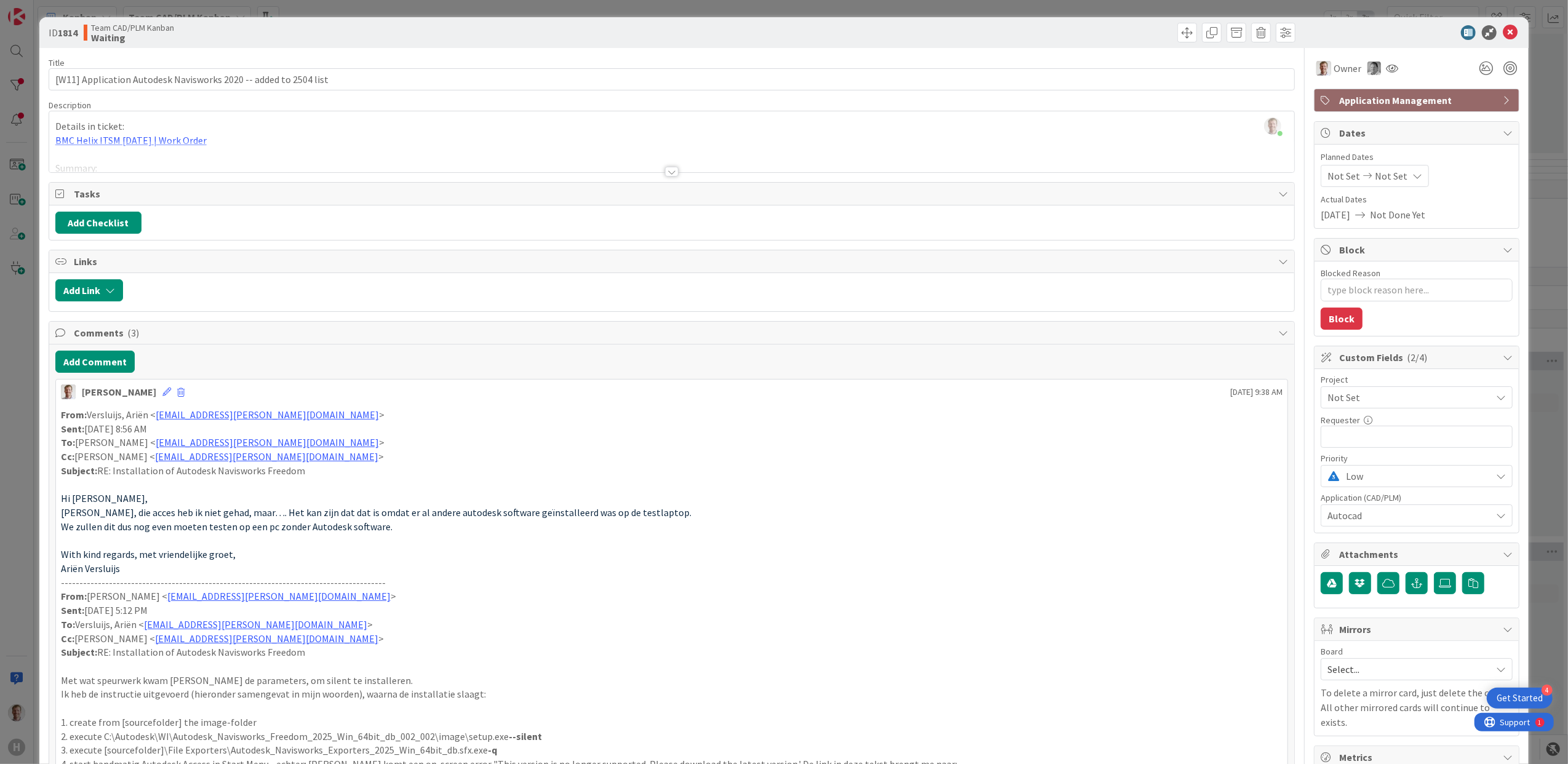
click at [672, 174] on div at bounding box center [672, 172] width 14 height 10
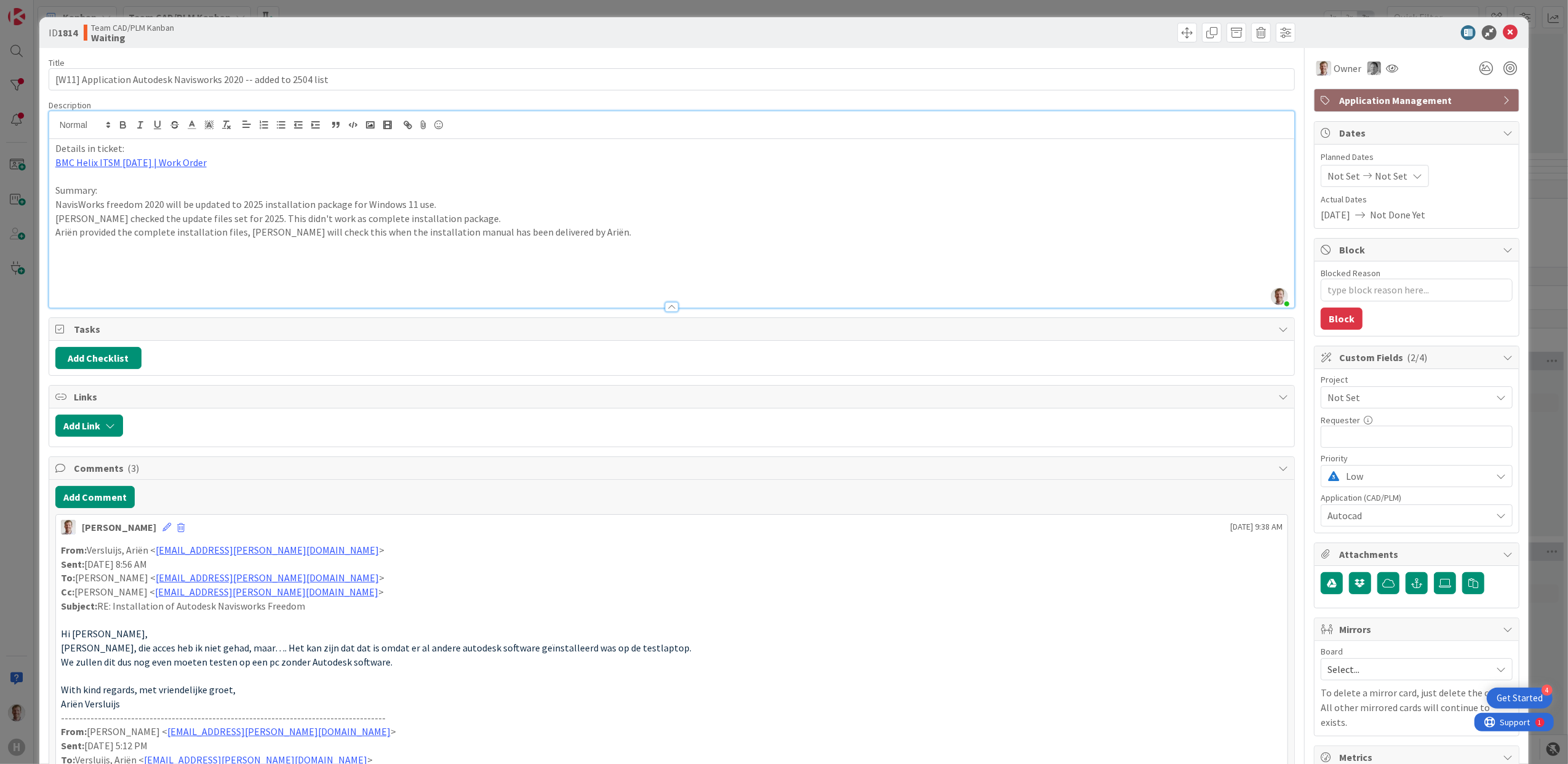
drag, startPoint x: 587, startPoint y: 236, endPoint x: 598, endPoint y: 239, distance: 11.4
click at [589, 236] on p "Ariën provided the complete installation files, Rob will check this when the in…" at bounding box center [672, 232] width 1233 height 14
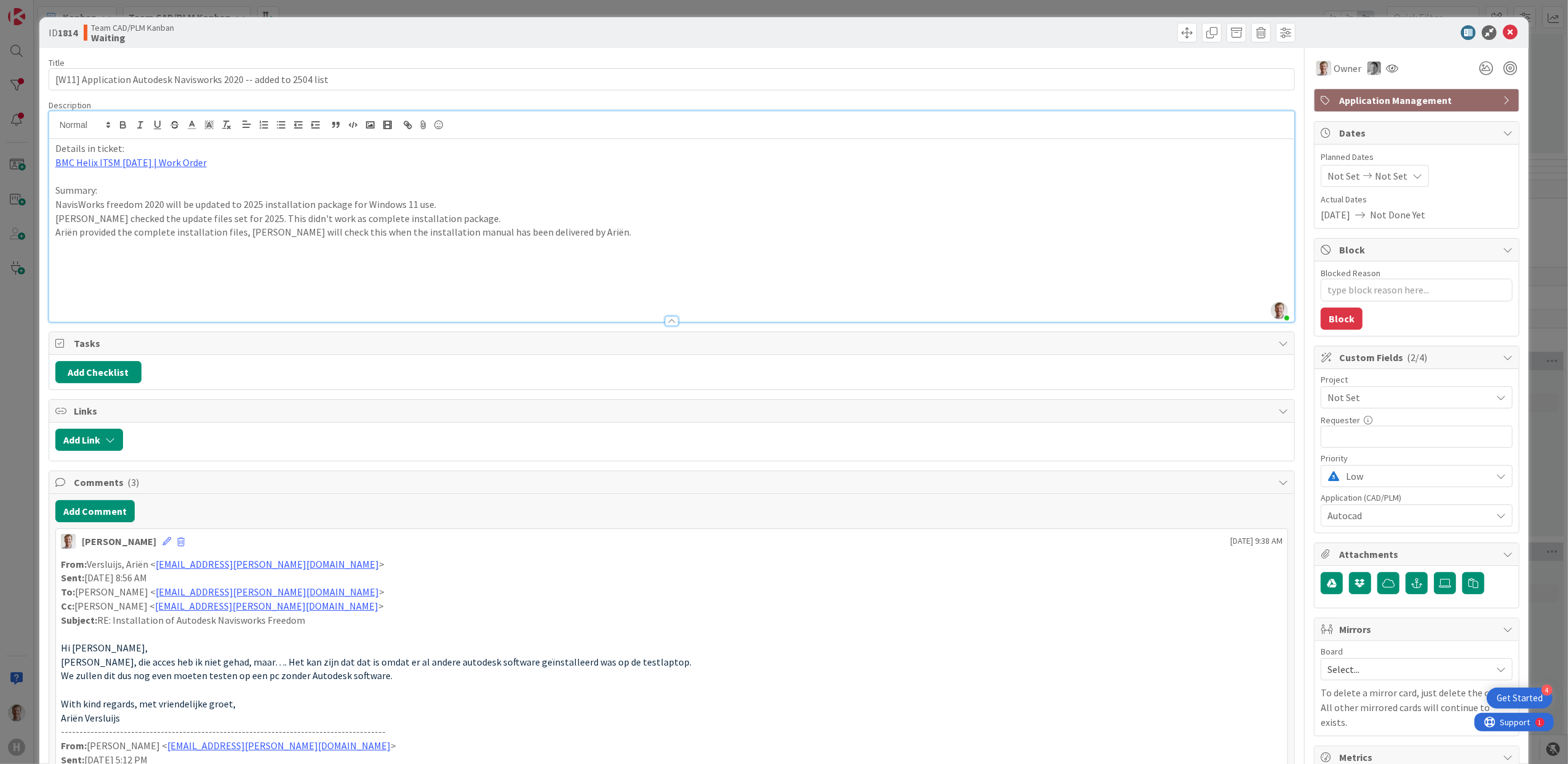
type textarea "x"
click at [522, 253] on p at bounding box center [672, 260] width 1233 height 14
click at [519, 252] on p "Installation and setting up background installer worked but now there is a mess…" at bounding box center [672, 246] width 1233 height 14
click at [585, 290] on p at bounding box center [672, 288] width 1233 height 14
drag, startPoint x: 421, startPoint y: 81, endPoint x: 456, endPoint y: 69, distance: 37.0
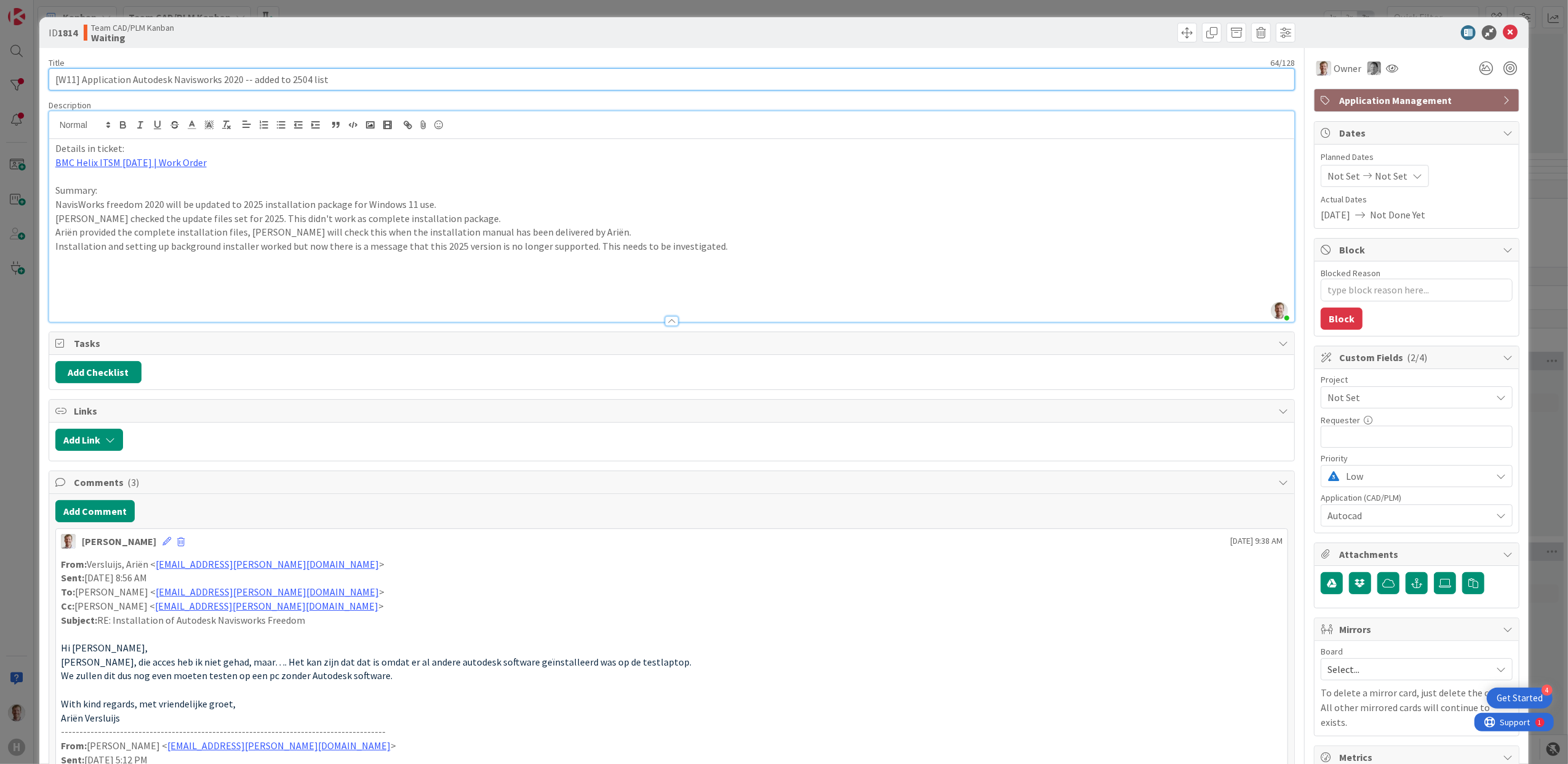
click at [422, 77] on input "[W11] Application Autodesk Navisworks 2020 -- added to 2504 list" at bounding box center [672, 79] width 1247 height 22
click at [1503, 26] on icon at bounding box center [1510, 33] width 15 height 15
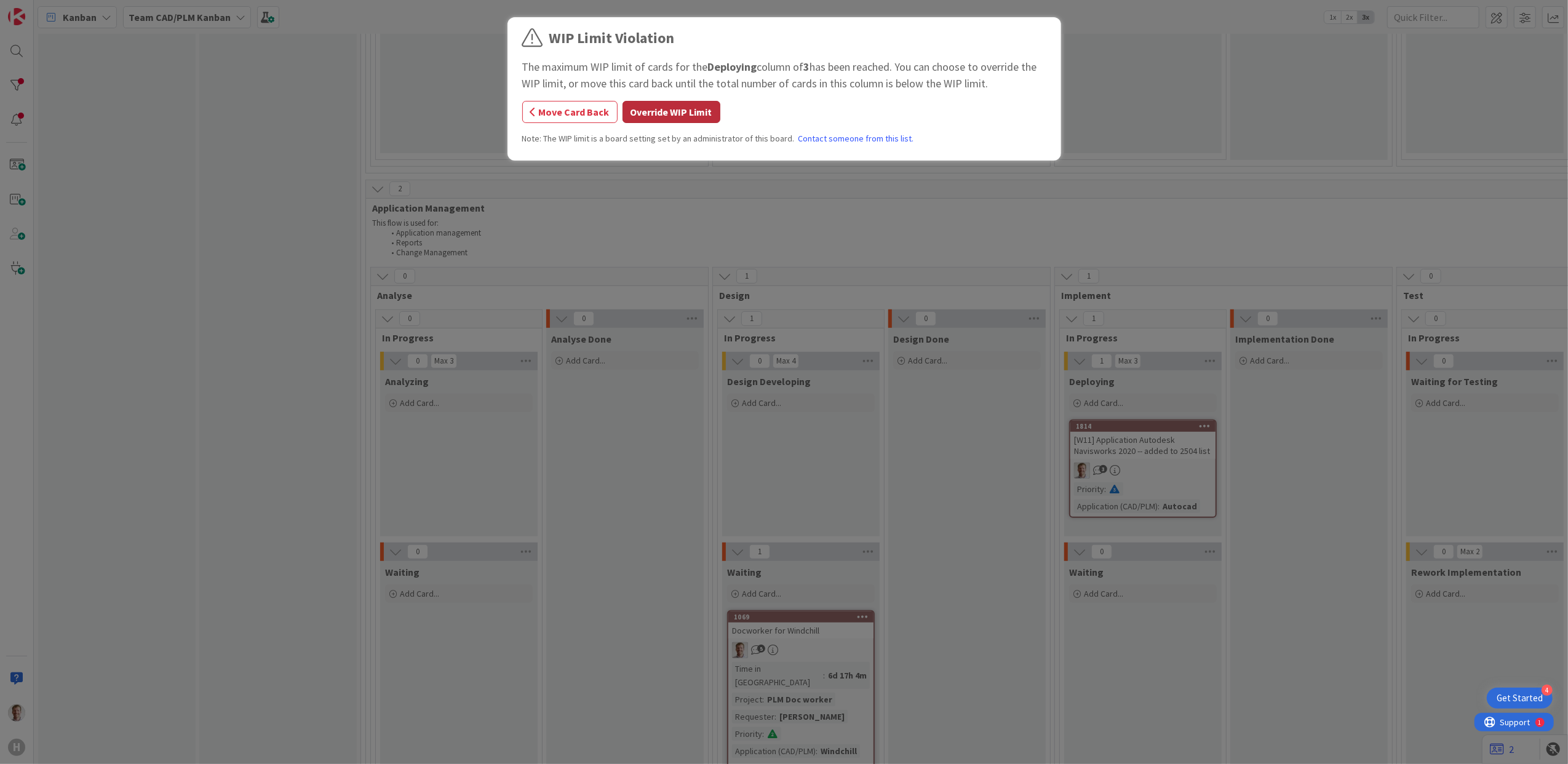
click at [692, 113] on button "Override WIP Limit" at bounding box center [671, 112] width 98 height 22
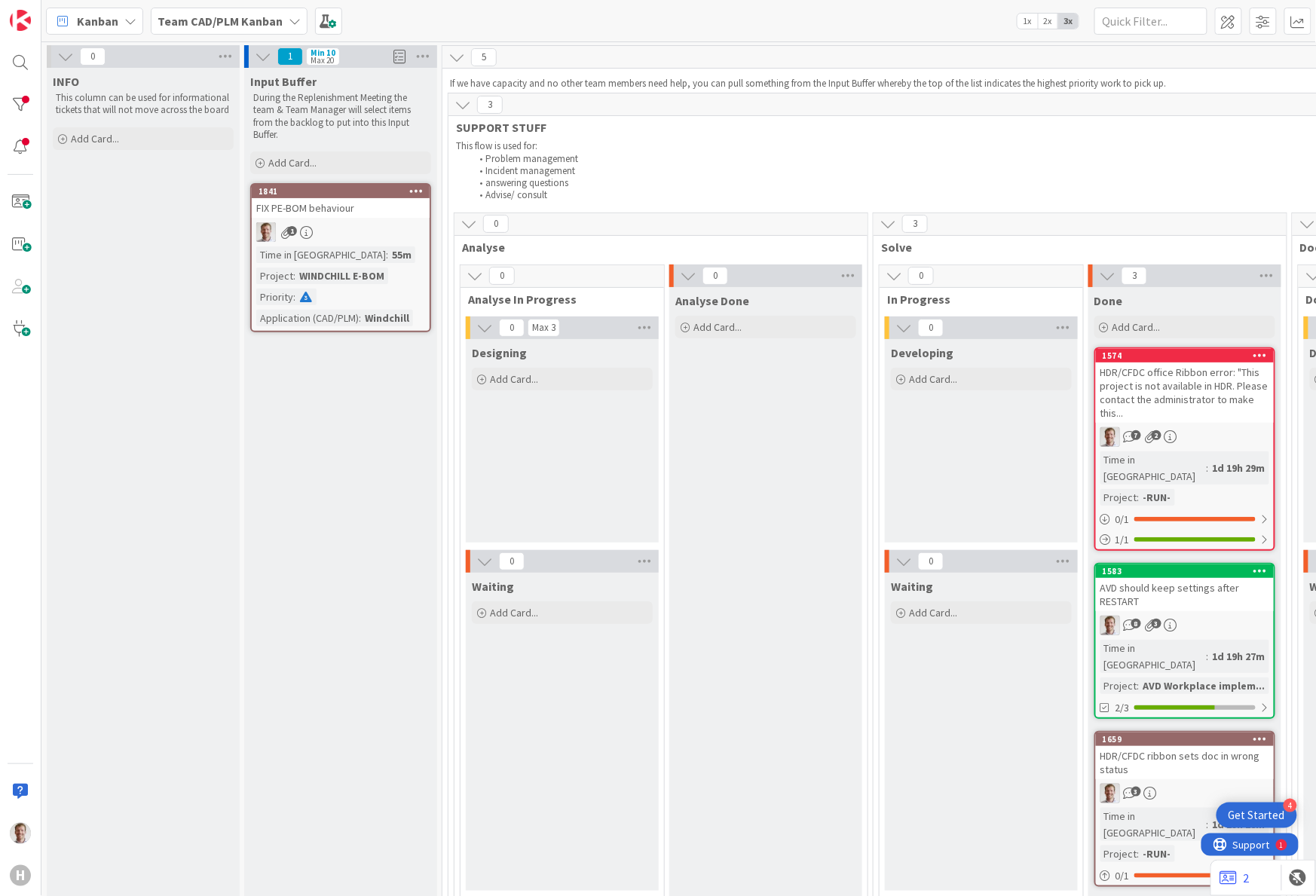
click at [380, 209] on div "FIX PE-BOM behaviour" at bounding box center [341, 208] width 178 height 19
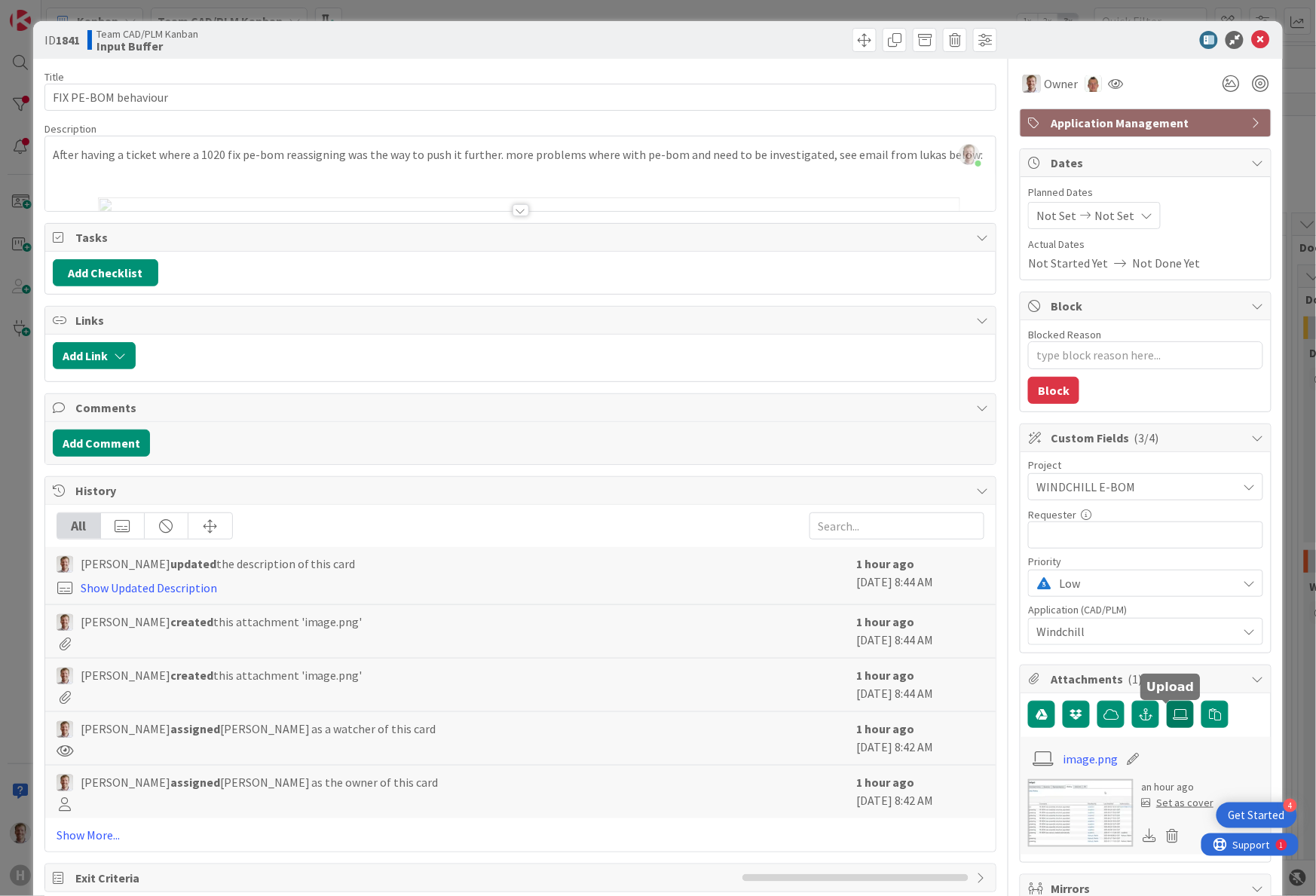
click at [1173, 720] on icon at bounding box center [1181, 714] width 15 height 12
click at [1167, 701] on input "file" at bounding box center [1167, 701] width 0 height 0
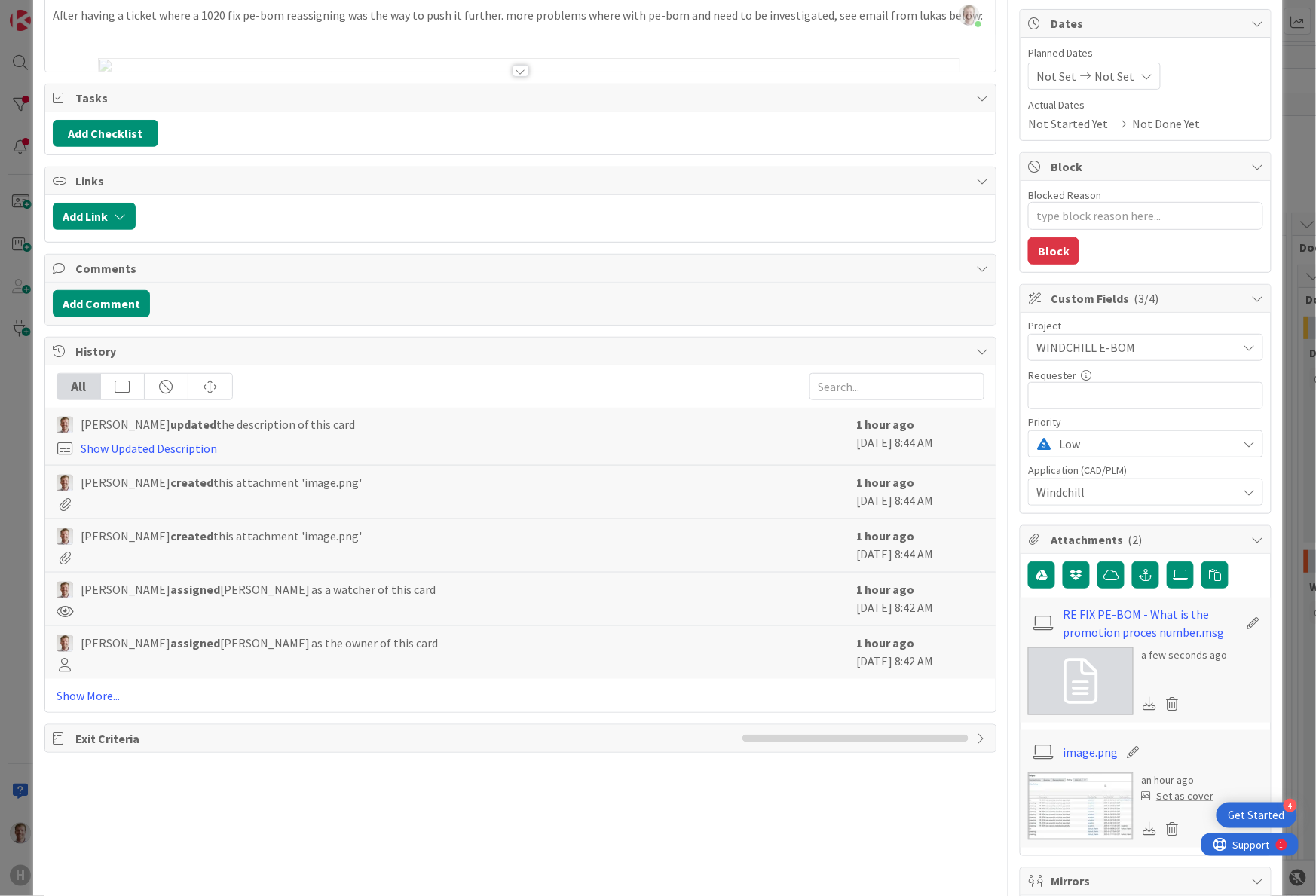
scroll to position [402, 0]
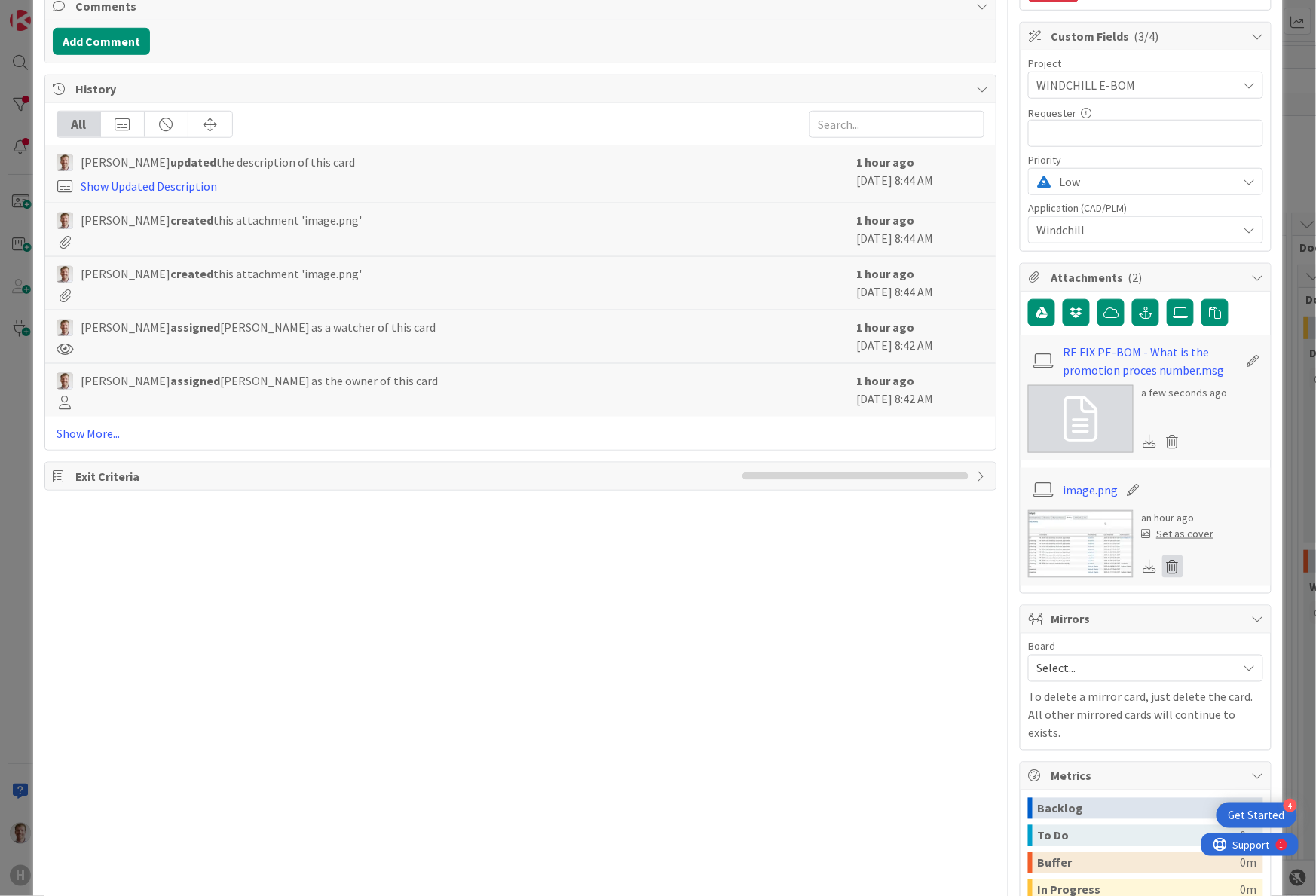
click at [1162, 571] on icon at bounding box center [1172, 567] width 21 height 23
click at [1004, 644] on button "Delete" at bounding box center [1032, 640] width 56 height 27
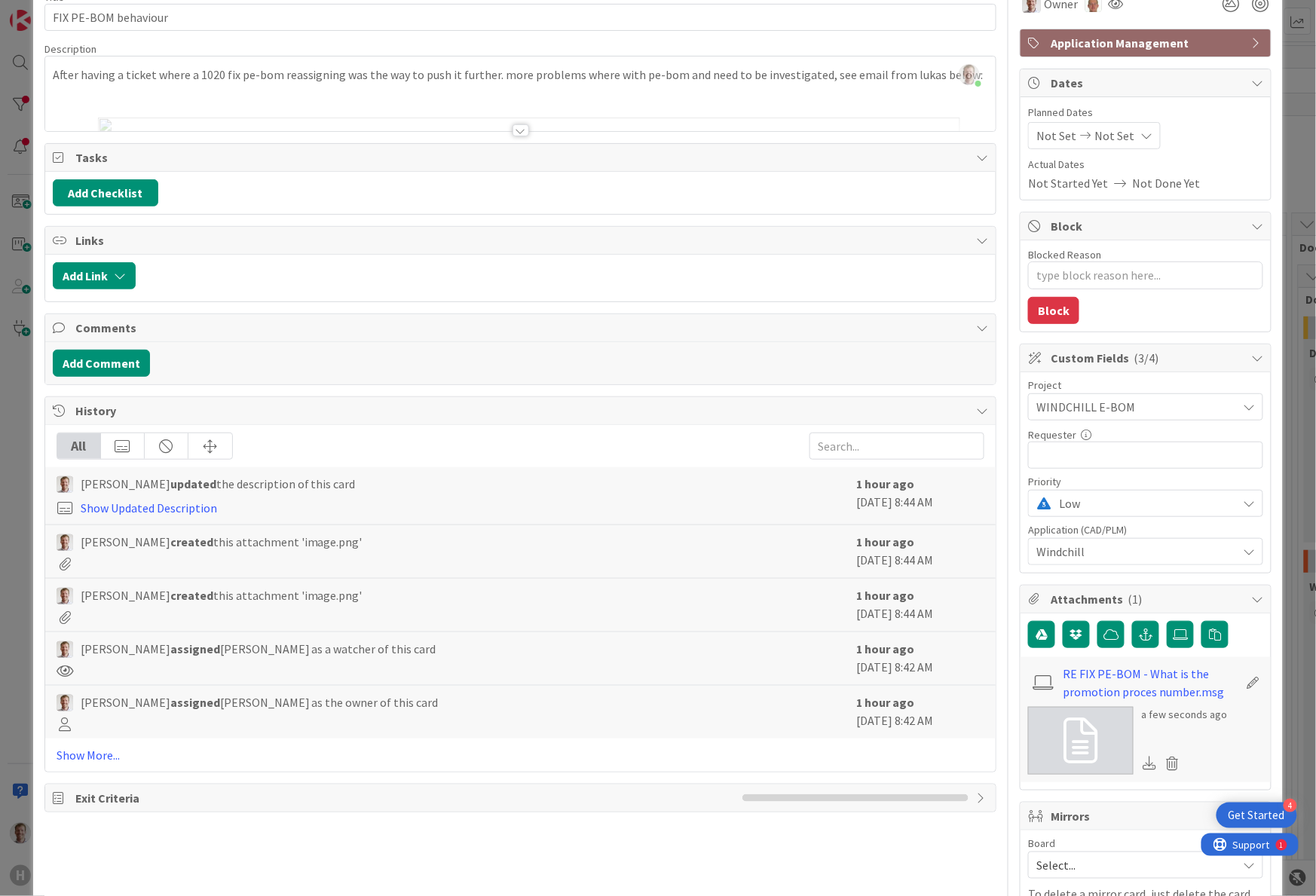
scroll to position [0, 0]
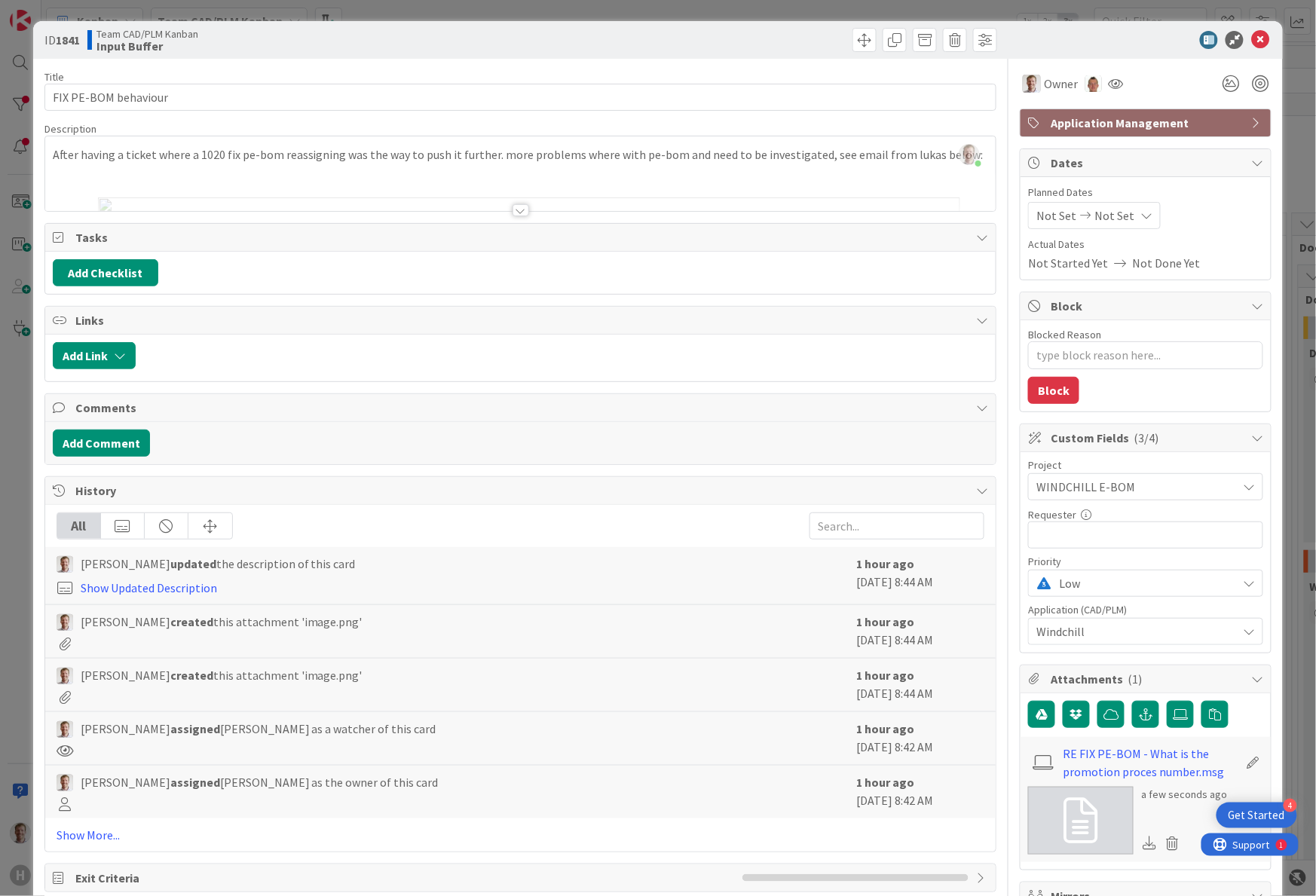
click at [513, 214] on div at bounding box center [521, 210] width 17 height 12
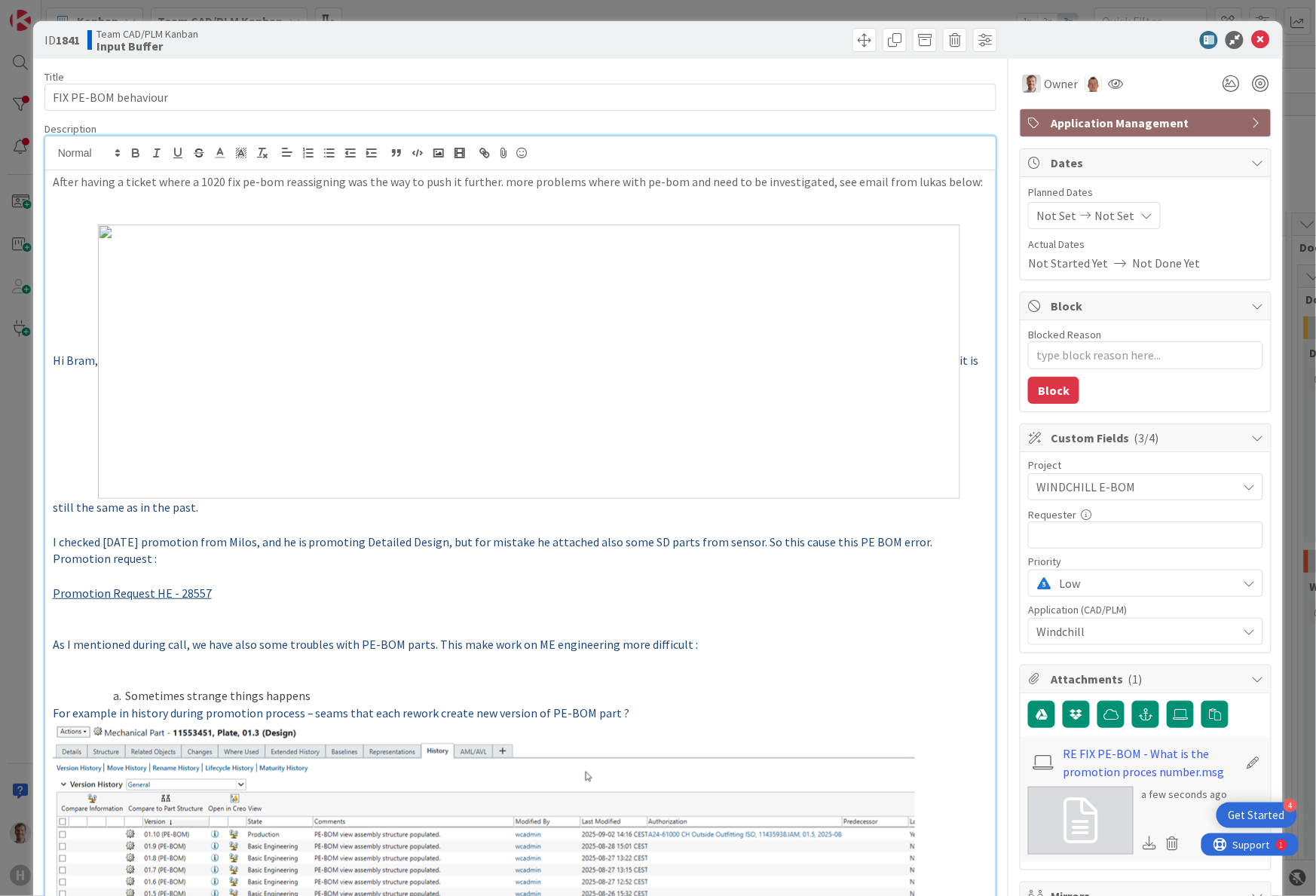
drag, startPoint x: 172, startPoint y: 236, endPoint x: 455, endPoint y: 519, distance: 400.2
drag, startPoint x: 145, startPoint y: 308, endPoint x: 383, endPoint y: 464, distance: 284.6
click at [383, 464] on img at bounding box center [529, 361] width 862 height 274
click at [420, 471] on img at bounding box center [529, 361] width 862 height 274
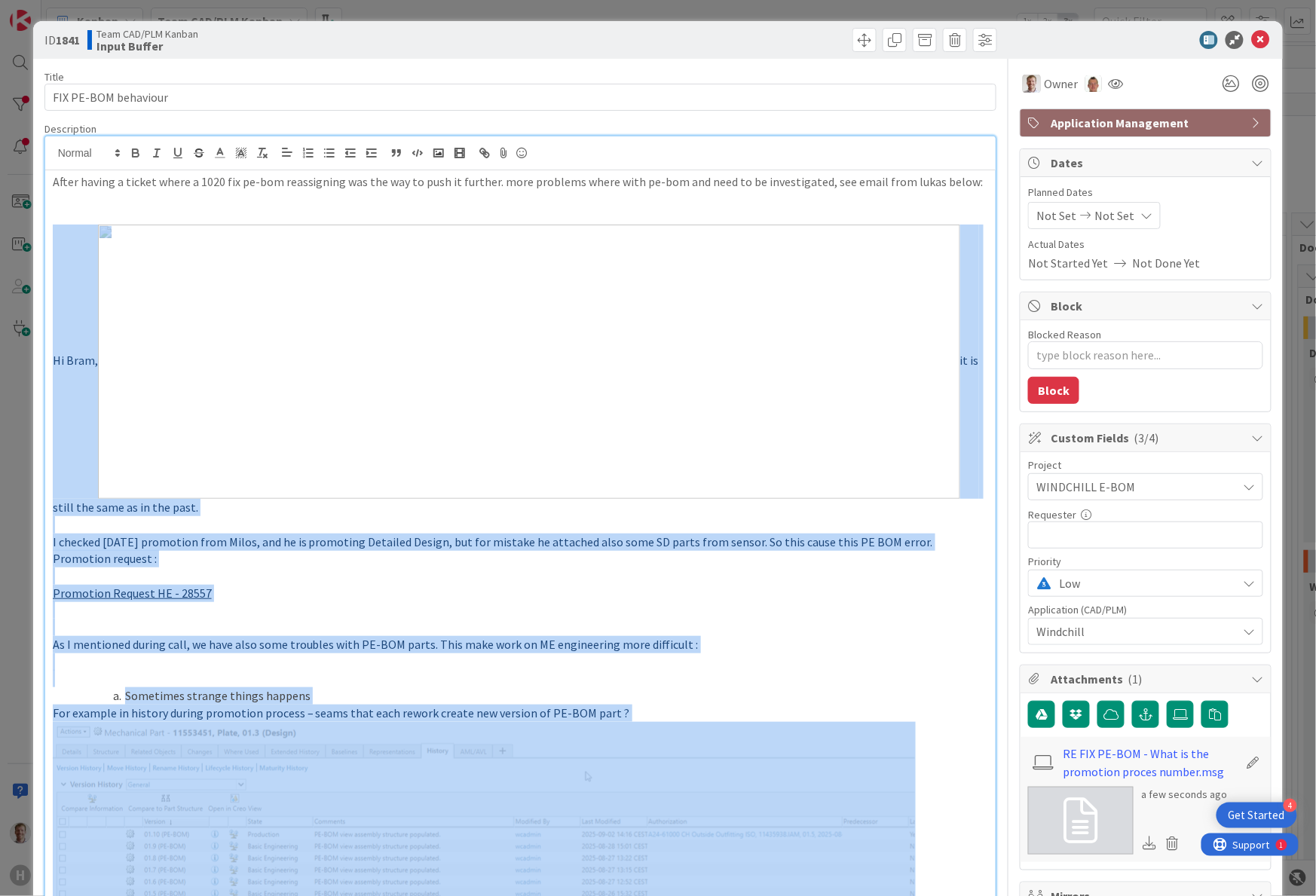
drag, startPoint x: 118, startPoint y: 556, endPoint x: 48, endPoint y: 226, distance: 337.3
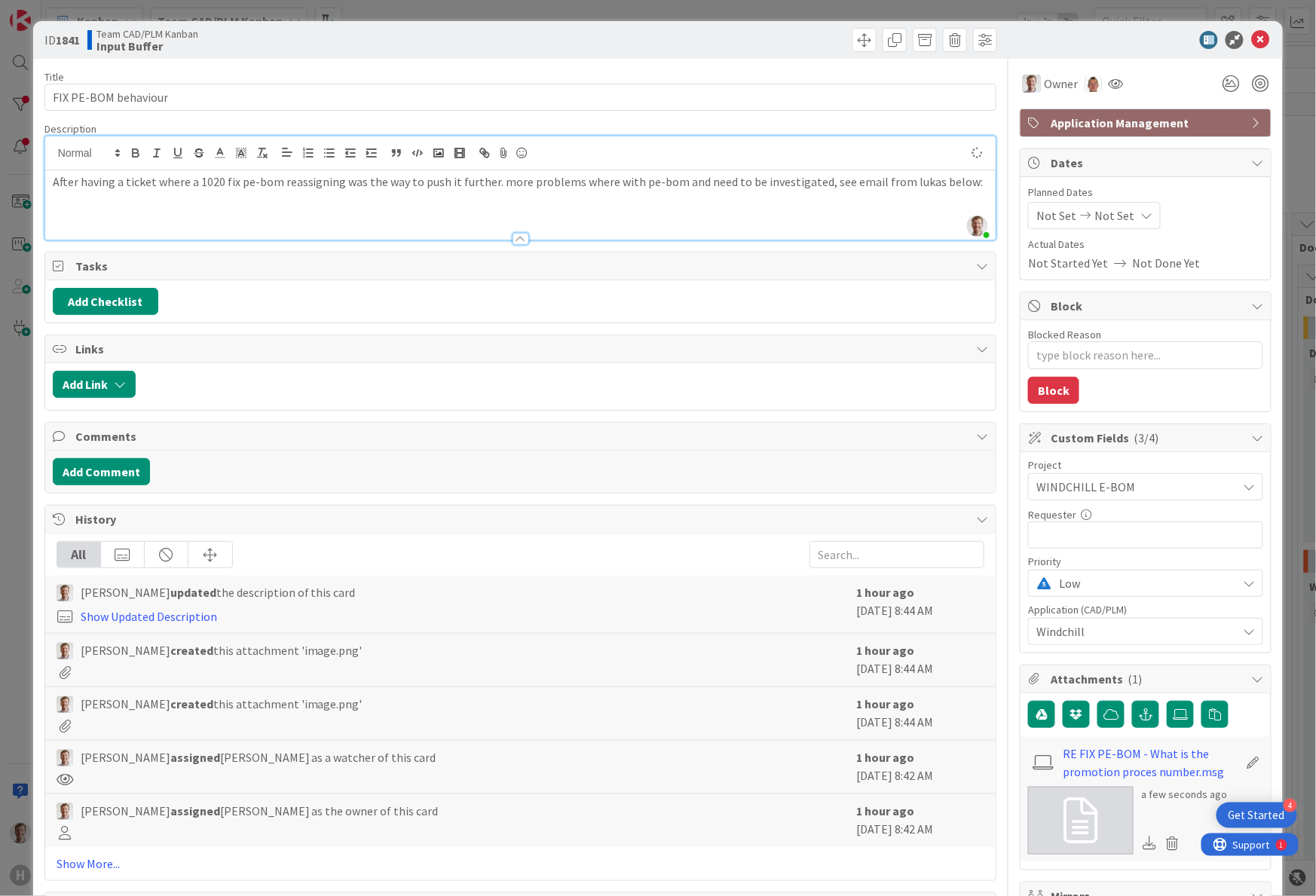
type textarea "x"
click at [95, 465] on button "Add Comment" at bounding box center [102, 472] width 98 height 27
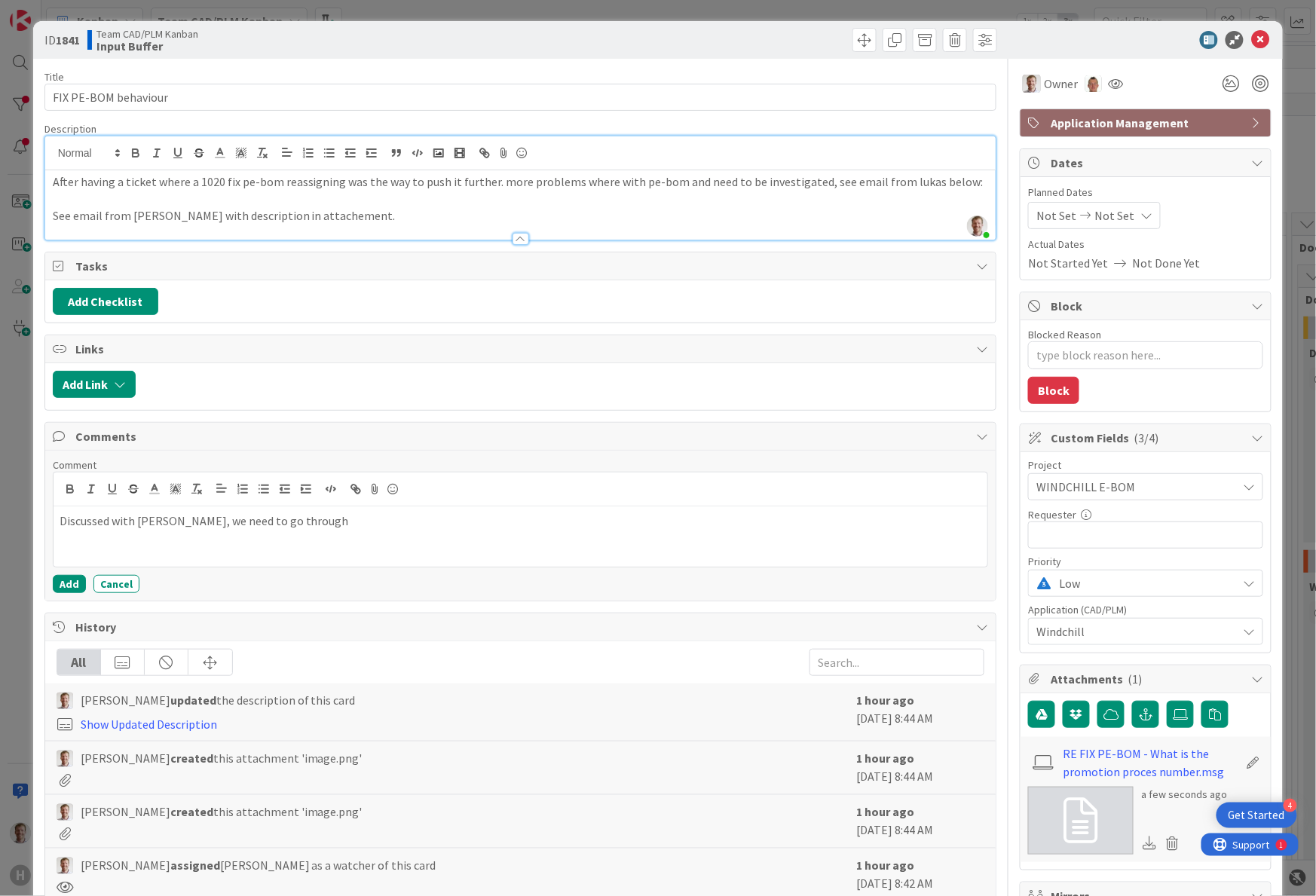
click at [200, 528] on p "Discussed with Thomas, we need to go through" at bounding box center [521, 521] width 922 height 18
click at [462, 529] on p "Discussed with Thomas, the engineers and we need to go through the" at bounding box center [521, 521] width 922 height 18
click at [331, 529] on p "Discussed with Thomas, the engineers and we need to go through the promotion re…" at bounding box center [521, 521] width 922 height 18
click at [347, 526] on p "Discussed with Thomas, the engineers and we need to go through the promotion re…" at bounding box center [521, 521] width 922 height 18
click at [181, 556] on div "Discussed with Thomas, the engineers and we need to go manually through the pro…" at bounding box center [521, 536] width 935 height 61
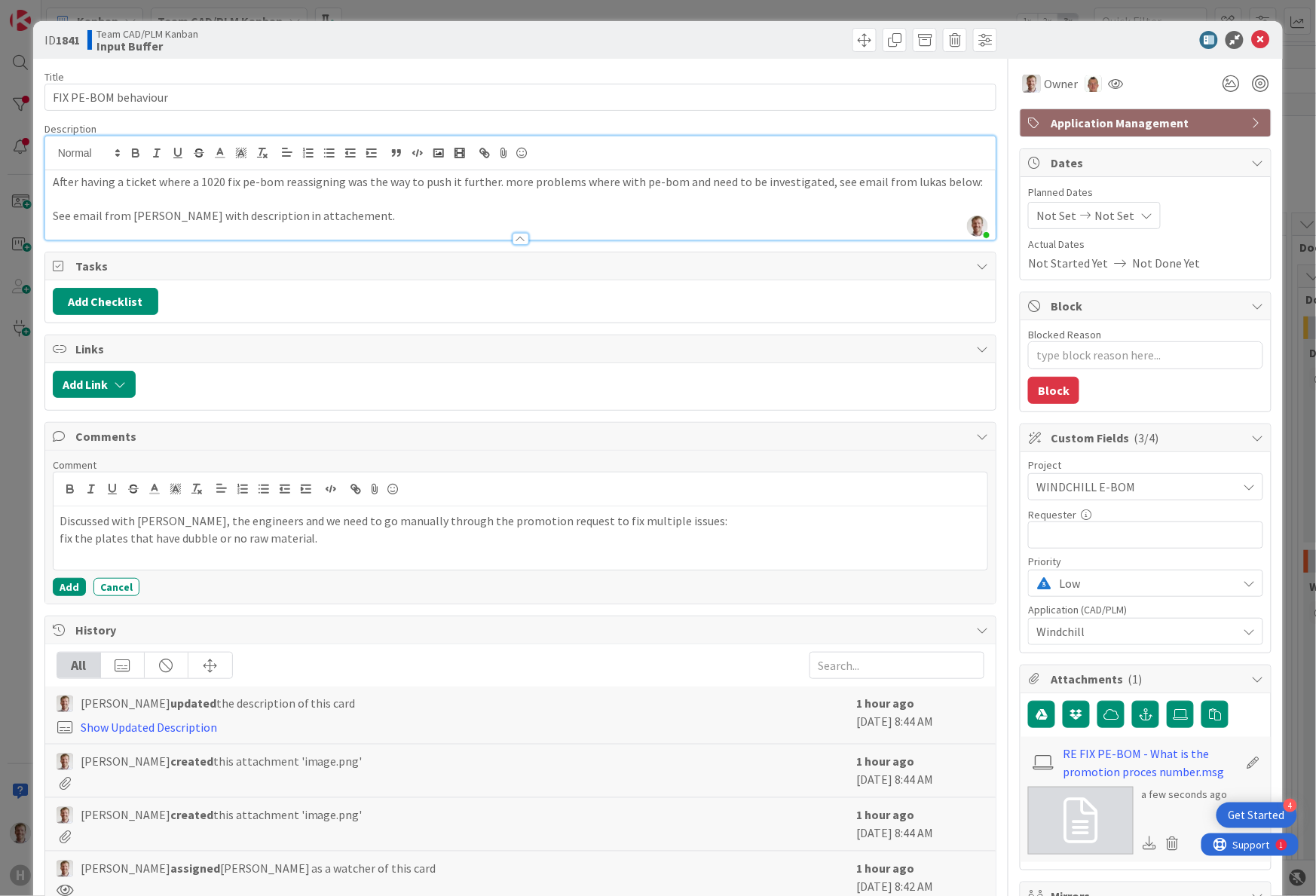
click at [224, 558] on p at bounding box center [521, 556] width 922 height 18
click at [64, 588] on button "Add" at bounding box center [69, 588] width 33 height 18
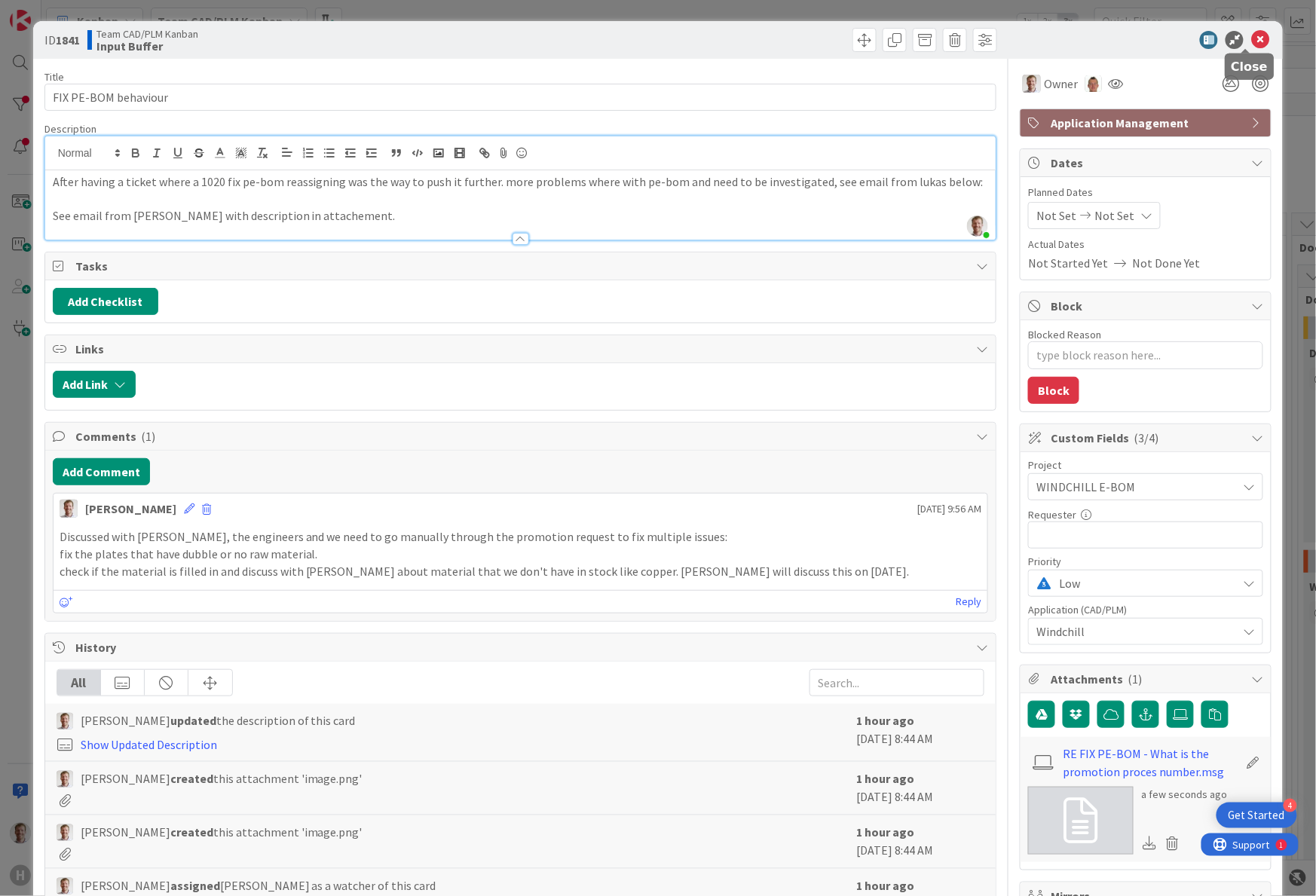
click at [1251, 40] on icon at bounding box center [1261, 40] width 18 height 18
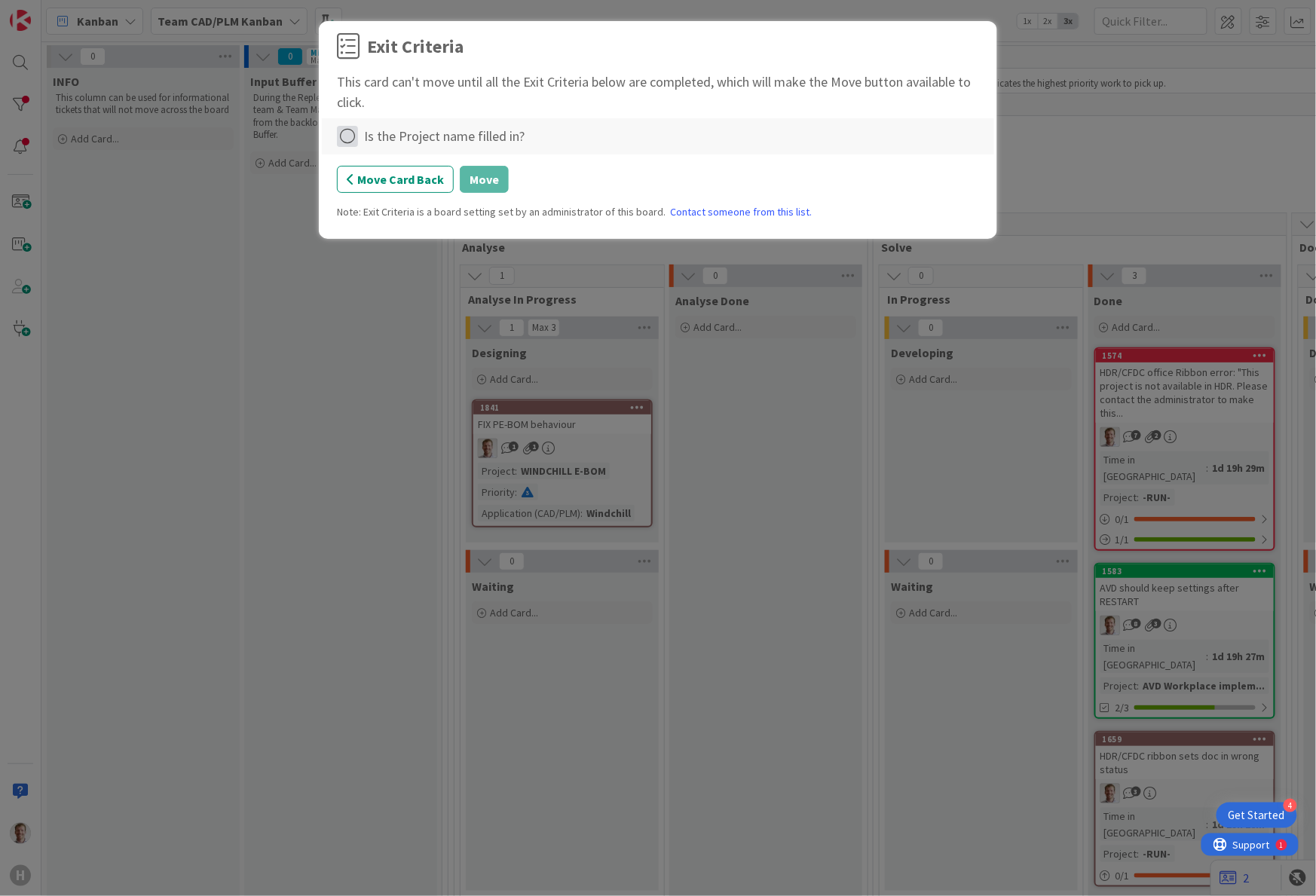
click at [342, 134] on icon at bounding box center [347, 136] width 21 height 21
click at [350, 139] on icon at bounding box center [347, 136] width 21 height 21
click at [350, 131] on icon at bounding box center [347, 136] width 21 height 21
click at [425, 173] on link "Complete" at bounding box center [431, 168] width 188 height 22
click at [483, 171] on button "Move" at bounding box center [484, 179] width 49 height 27
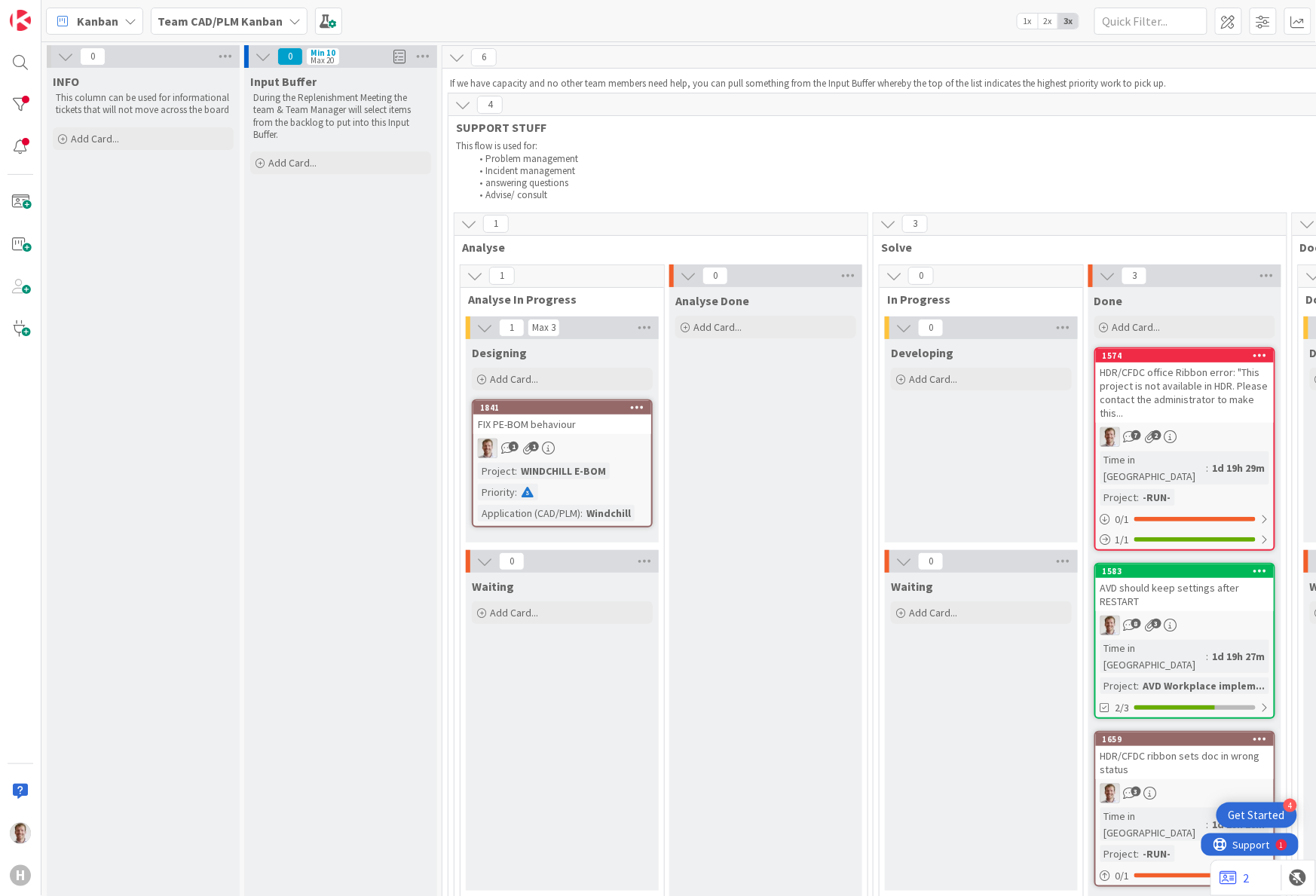
click at [584, 423] on div "FIX PE-BOM behaviour" at bounding box center [563, 424] width 178 height 19
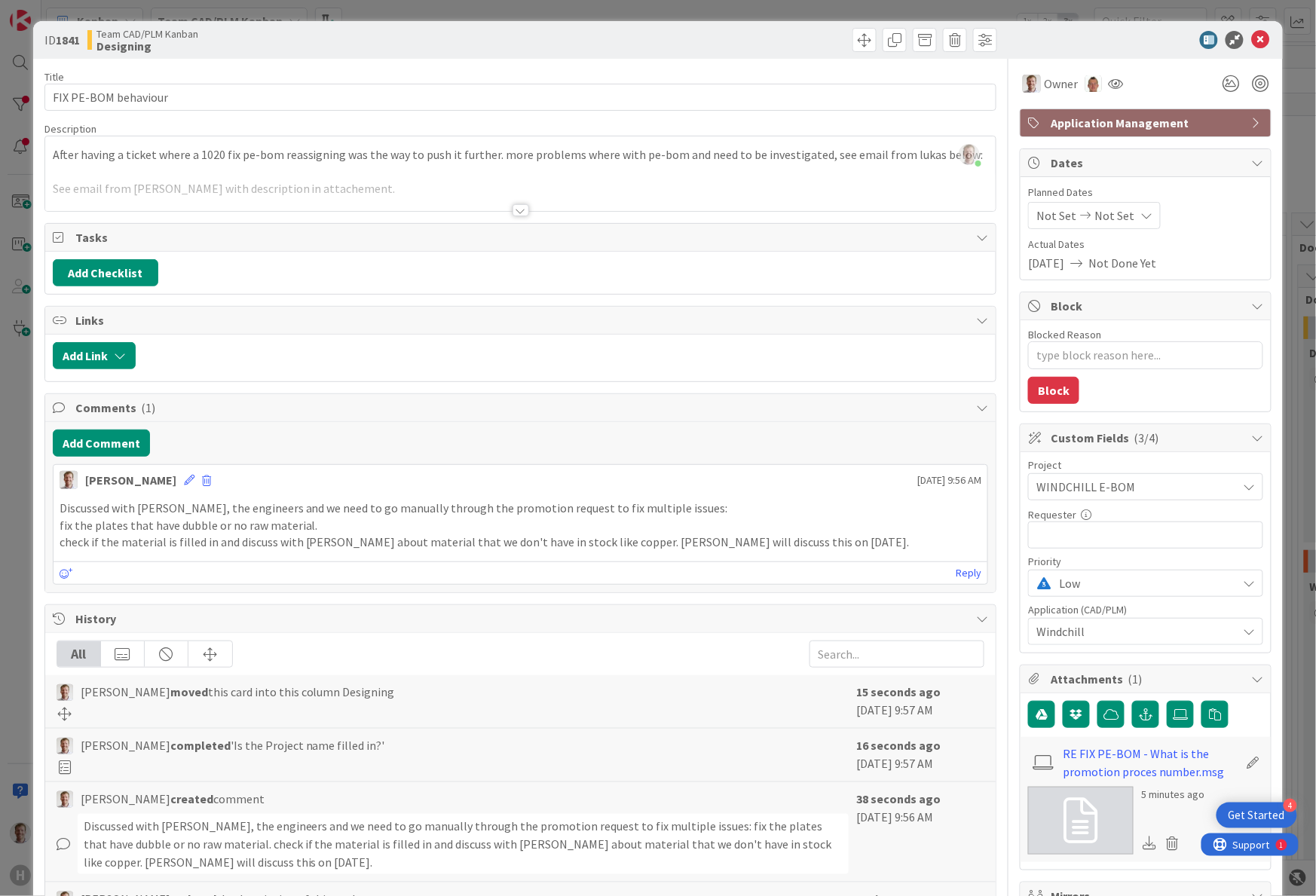
click at [381, 185] on div at bounding box center [521, 192] width 951 height 39
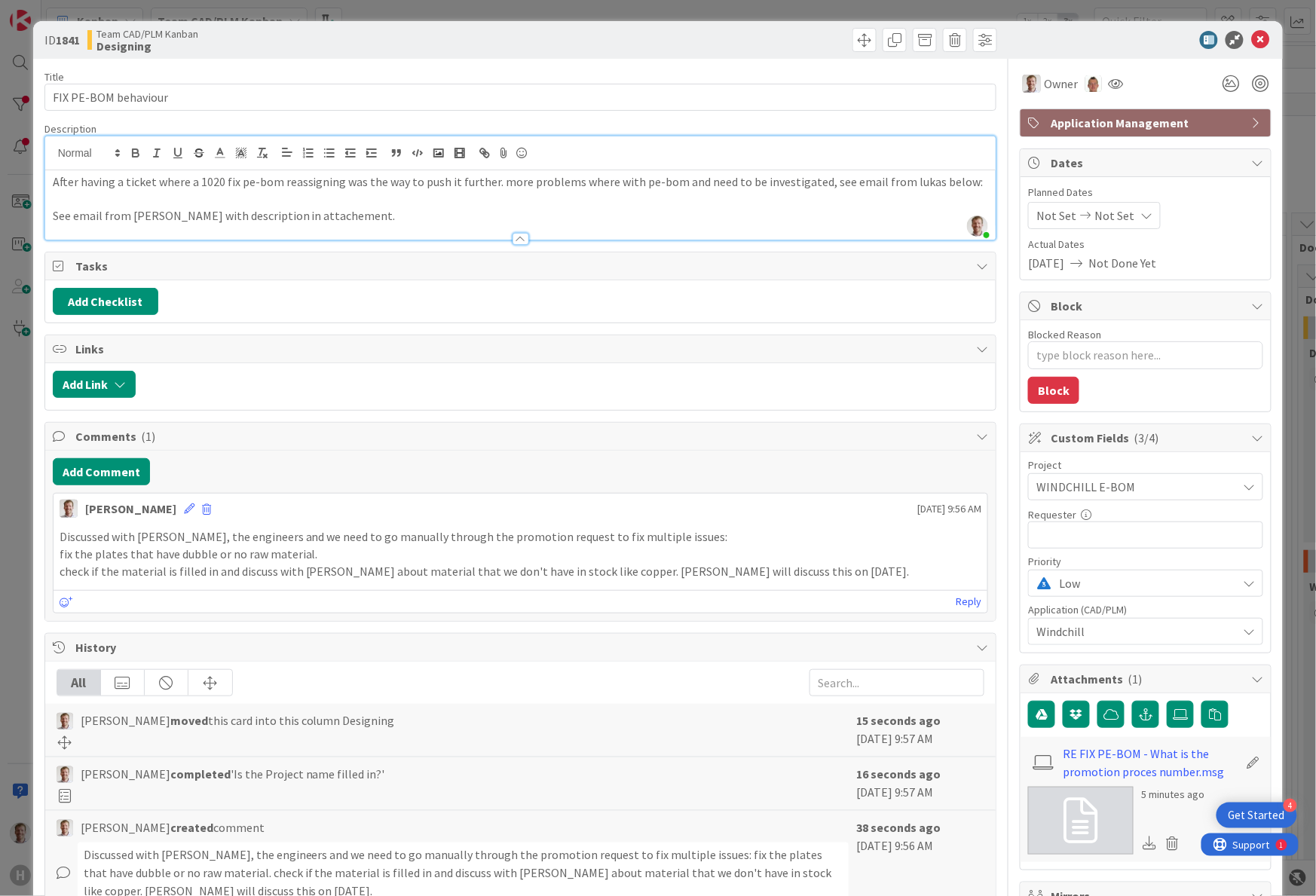
click at [362, 220] on p "See email from Lukas with description in attachement." at bounding box center [521, 216] width 936 height 18
type textarea "x"
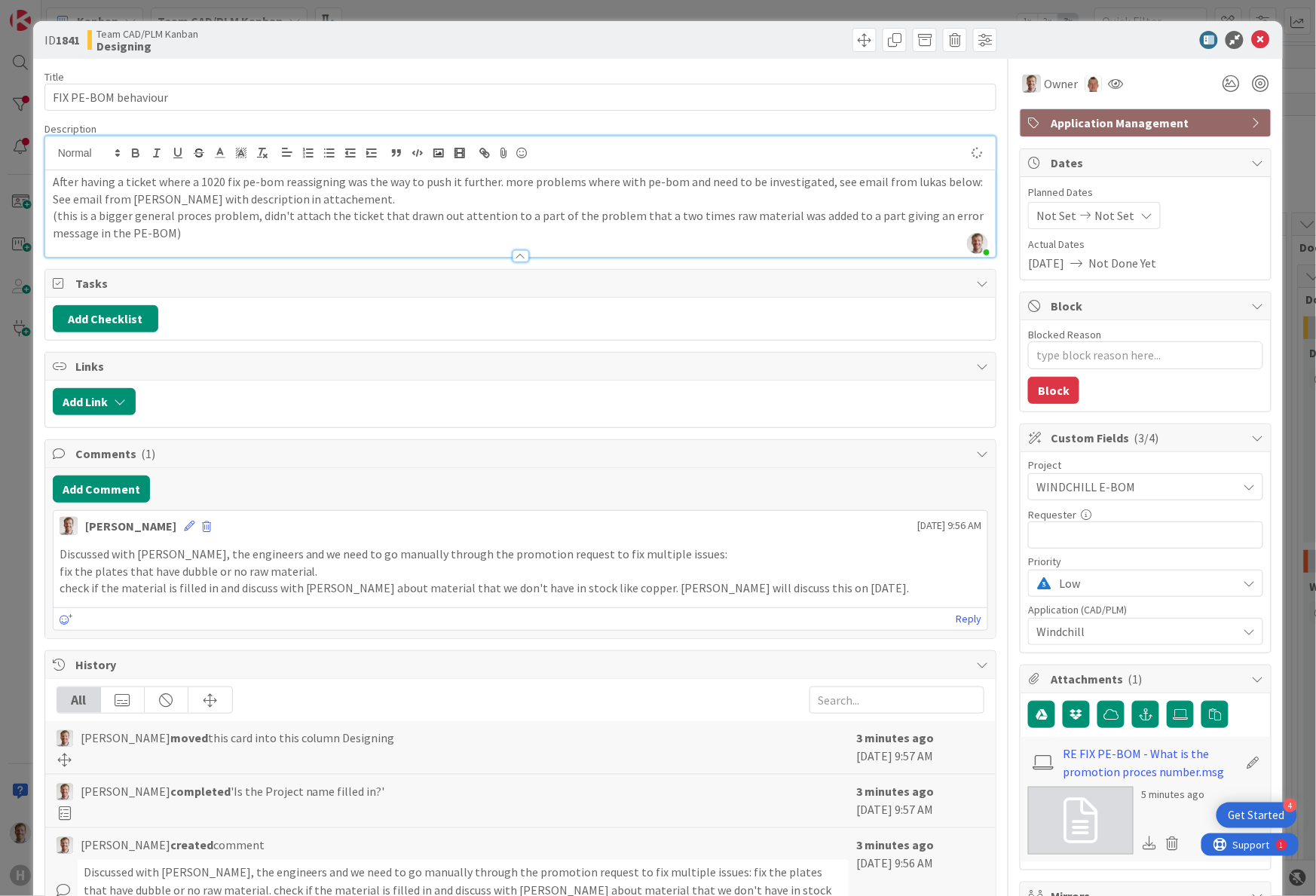
type textarea "x"
click at [367, 208] on p "(this is a bigger general proces problem, didn't attach the ticket that drawn o…" at bounding box center [521, 224] width 936 height 34
click at [1251, 42] on icon at bounding box center [1261, 40] width 18 height 18
